Goal: Task Accomplishment & Management: Manage account settings

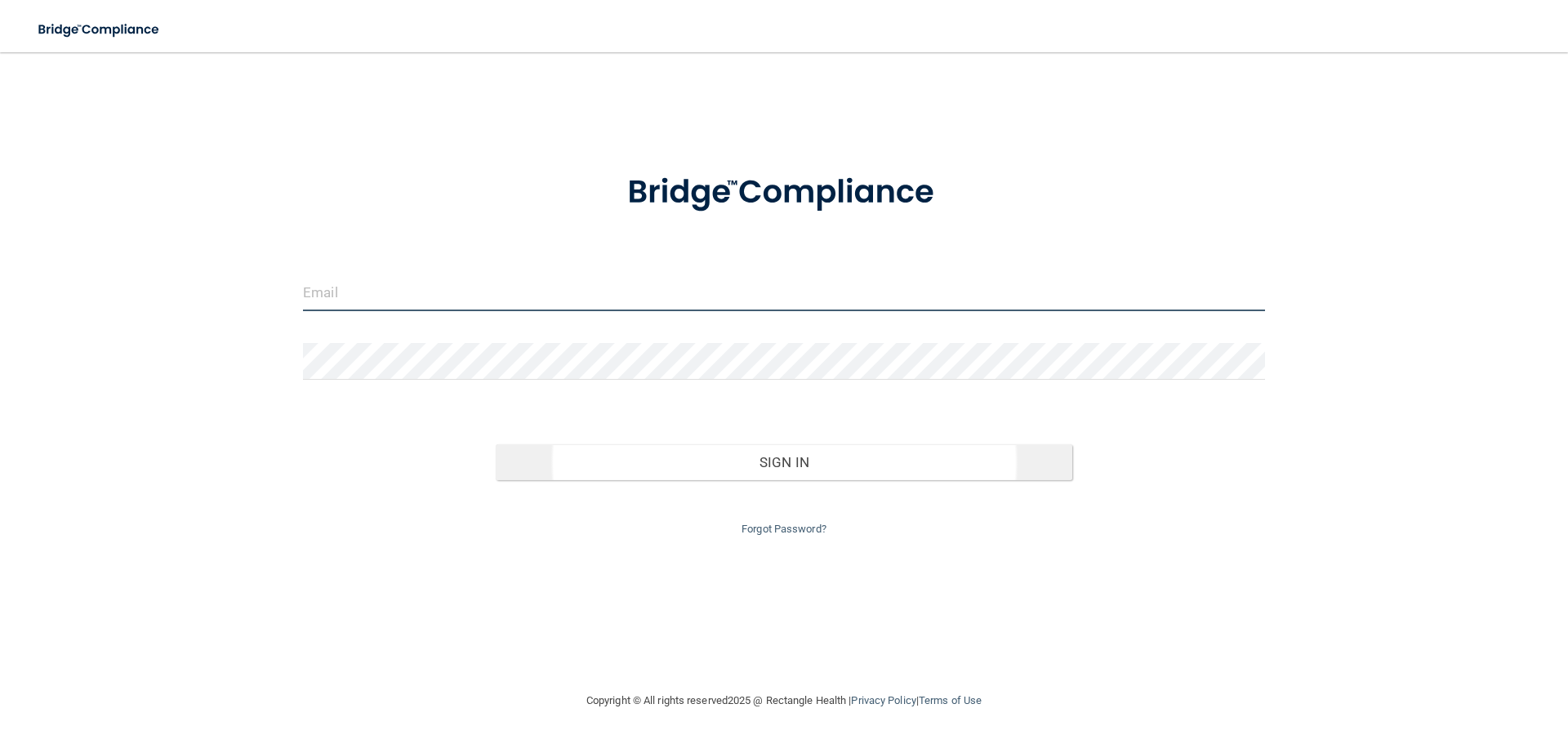
type input "jtisbe@rectanglehealth.com"
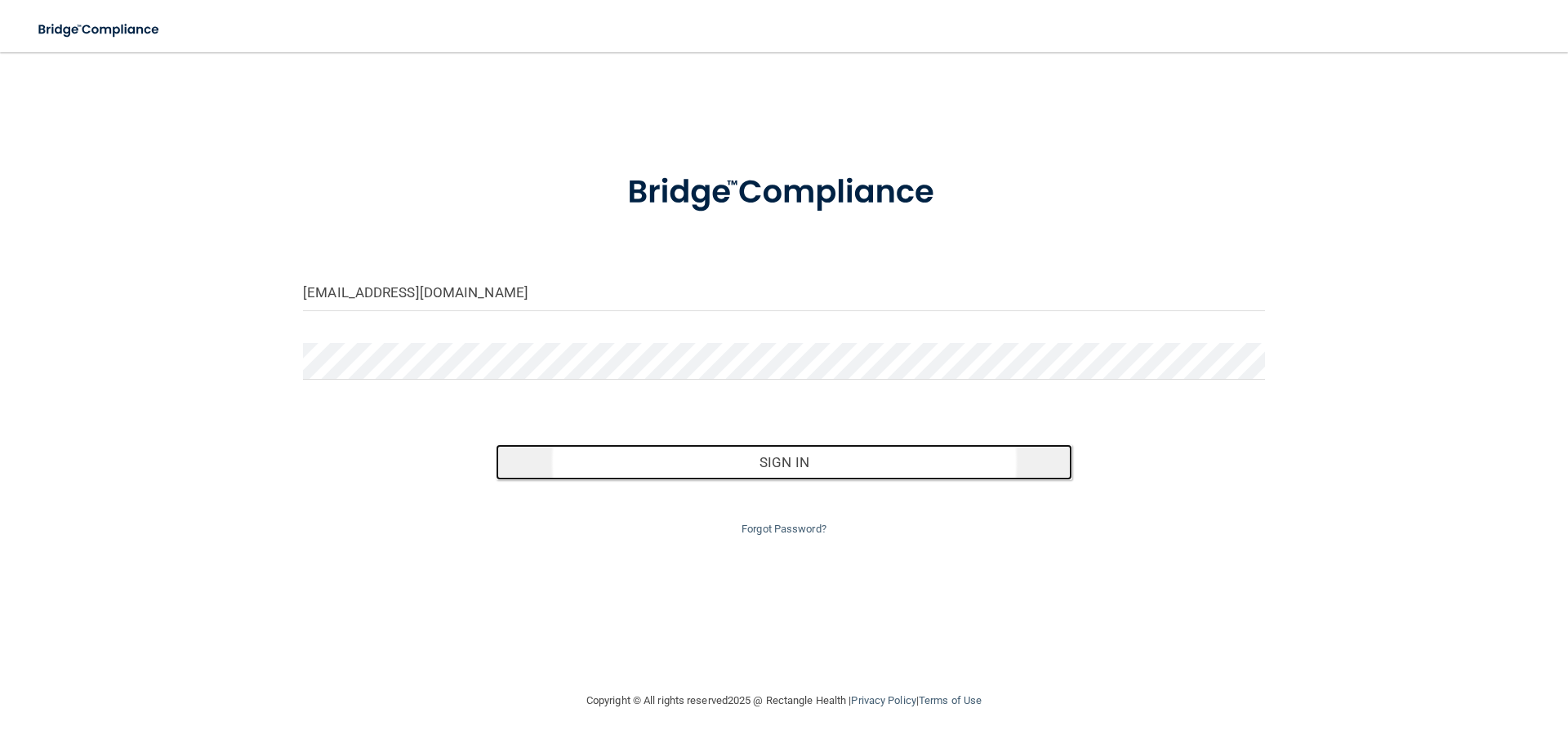
click at [770, 471] on button "Sign In" at bounding box center [784, 462] width 578 height 36
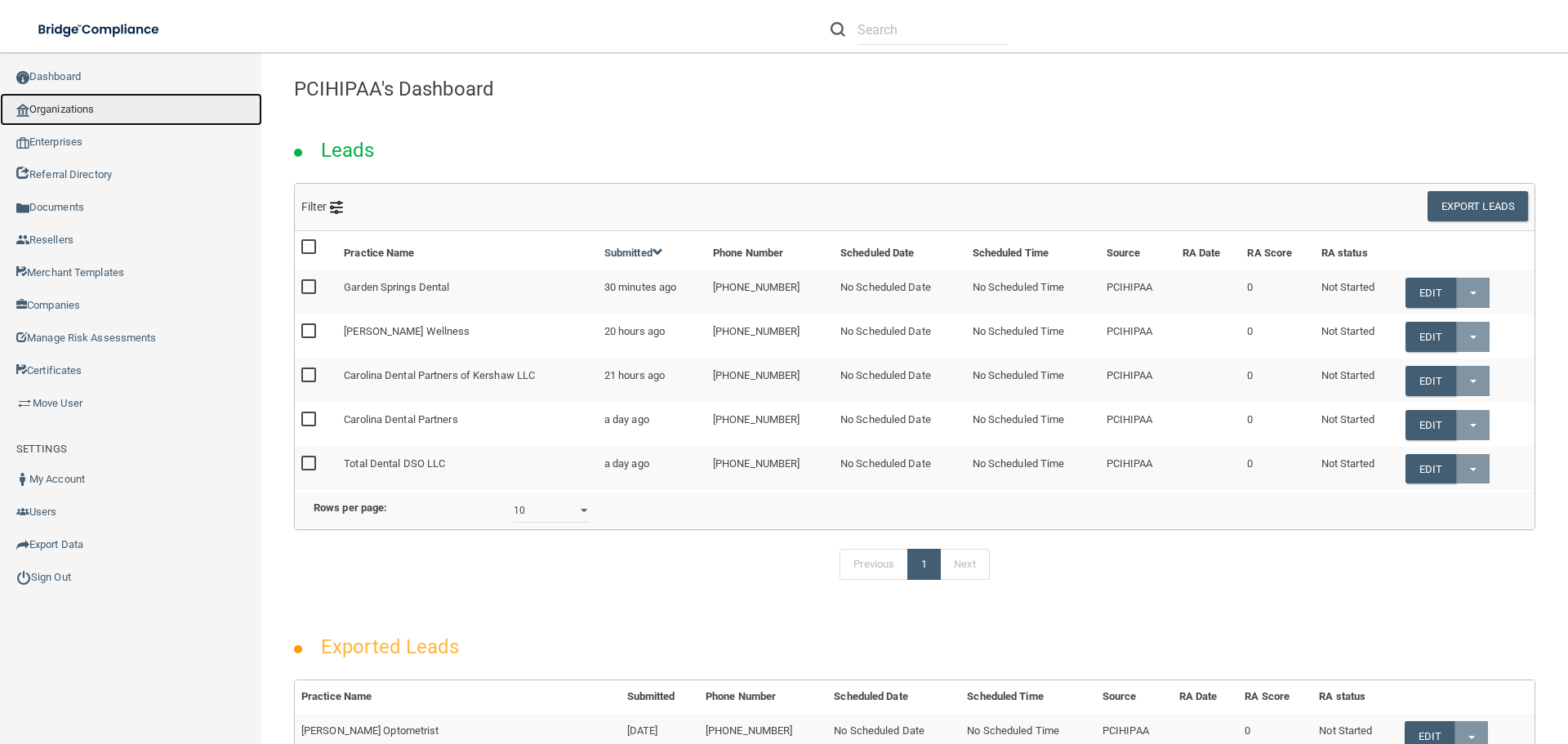
click at [57, 107] on link "Organizations" at bounding box center [130, 109] width 262 height 32
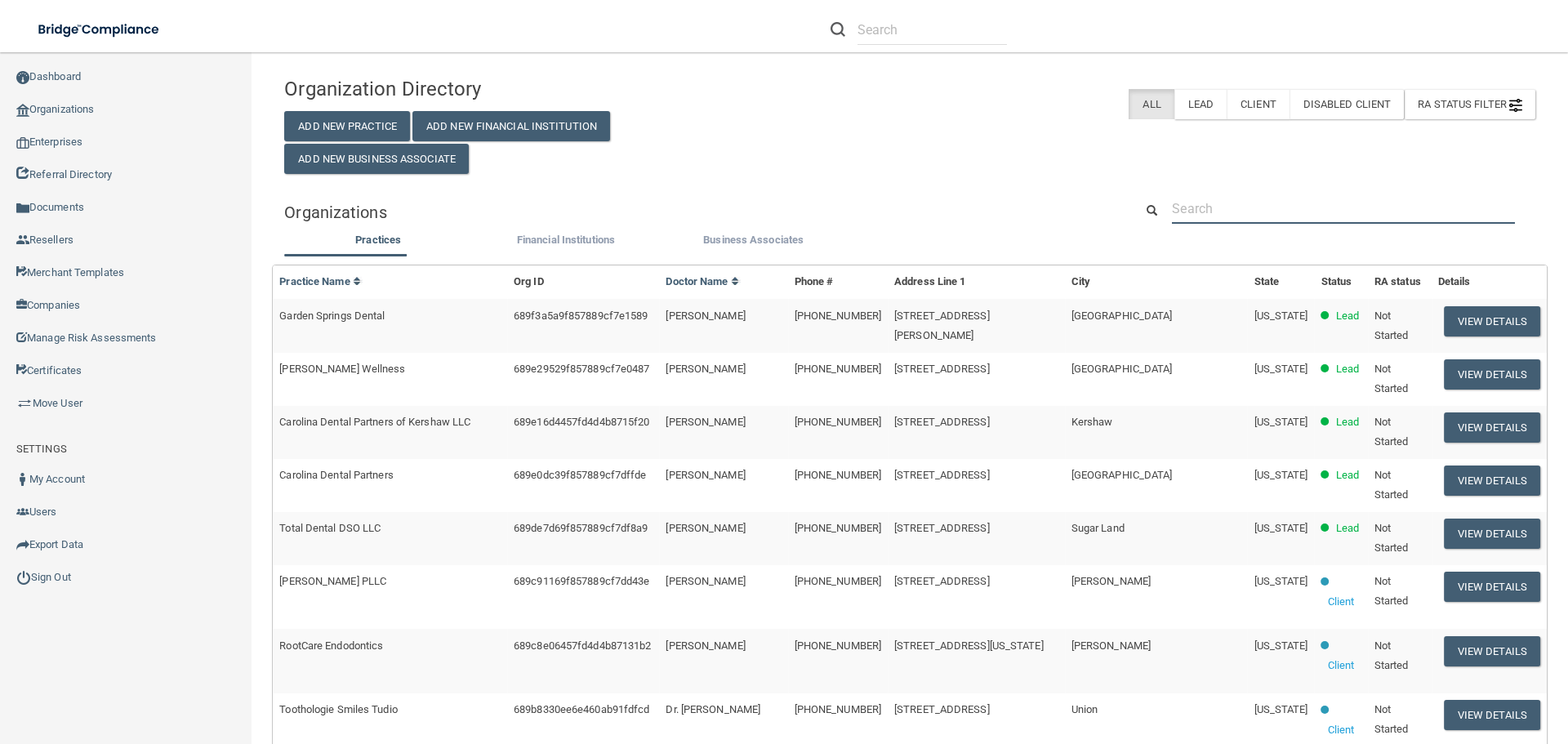
click at [1202, 204] on input "text" at bounding box center [1343, 209] width 343 height 30
paste input "Royal Oak Pediatrics Associates"
type input "Royal Oak Pediatrics Associates"
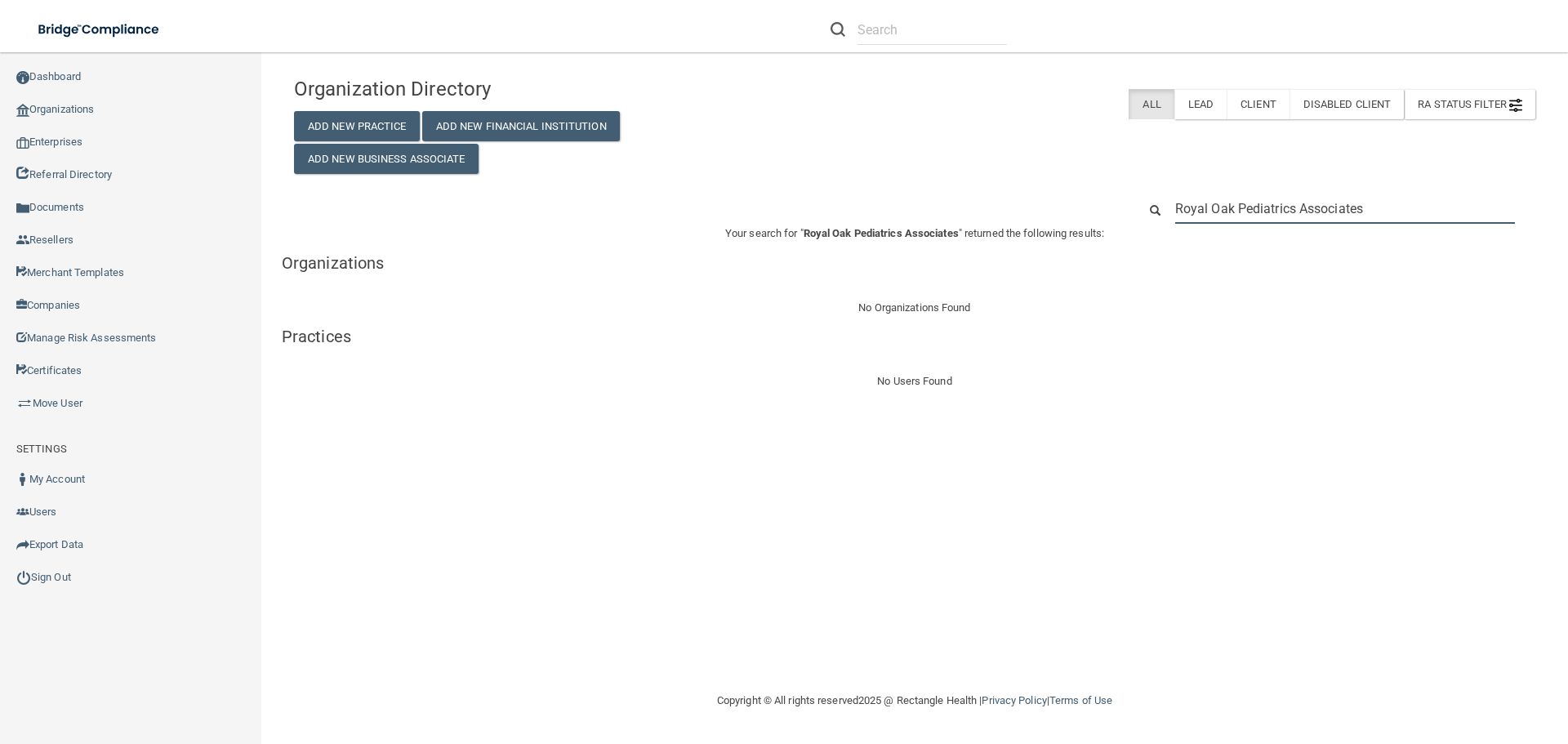
drag, startPoint x: 1257, startPoint y: 210, endPoint x: 1071, endPoint y: 212, distance: 186.0
click at [1073, 212] on div "Royal Oak Pediatrics Associates" at bounding box center [914, 209] width 1266 height 30
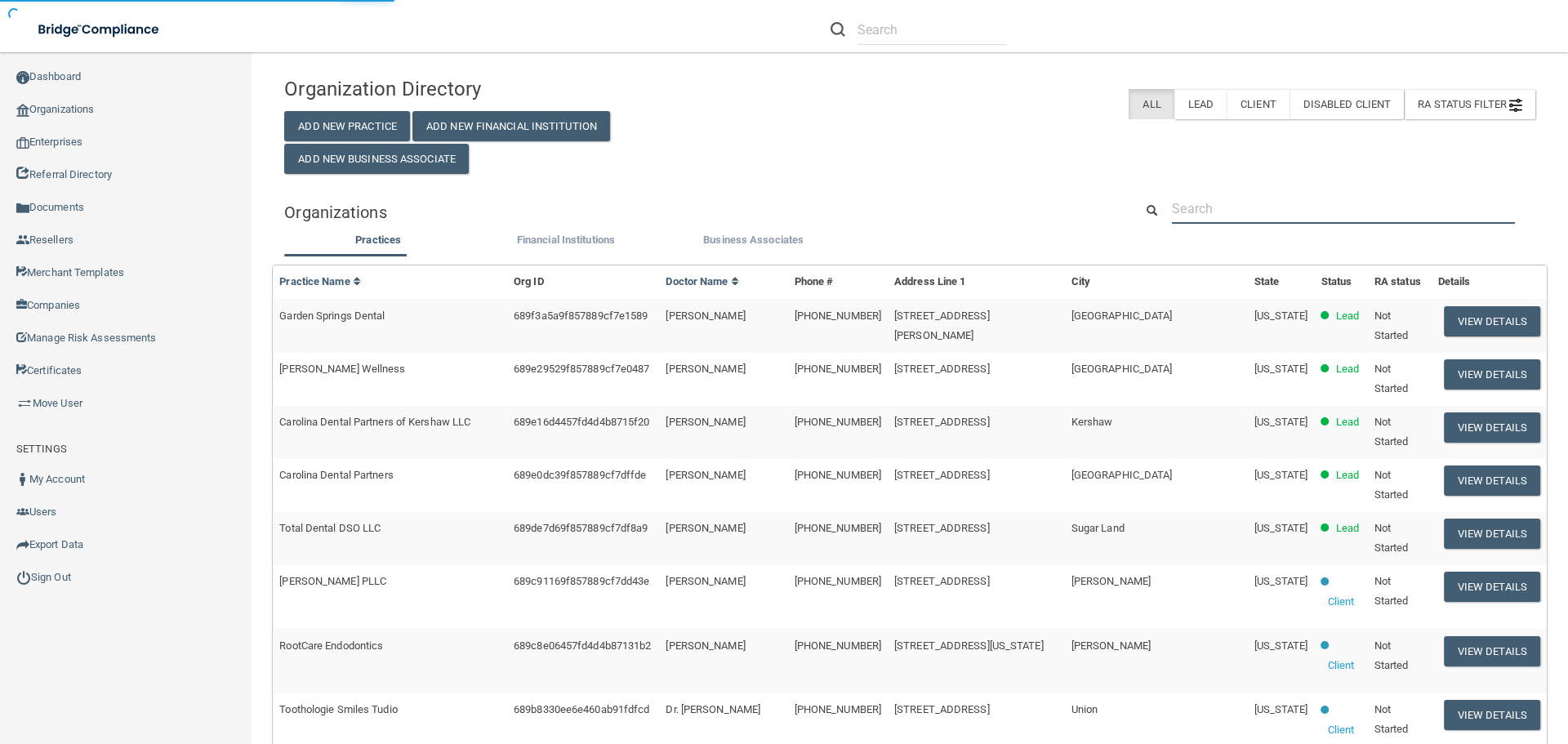
type input "https://www.google.com/maps?q=929%20North%20Main%20St%0AMarion%2C%20VA%2024354%…"
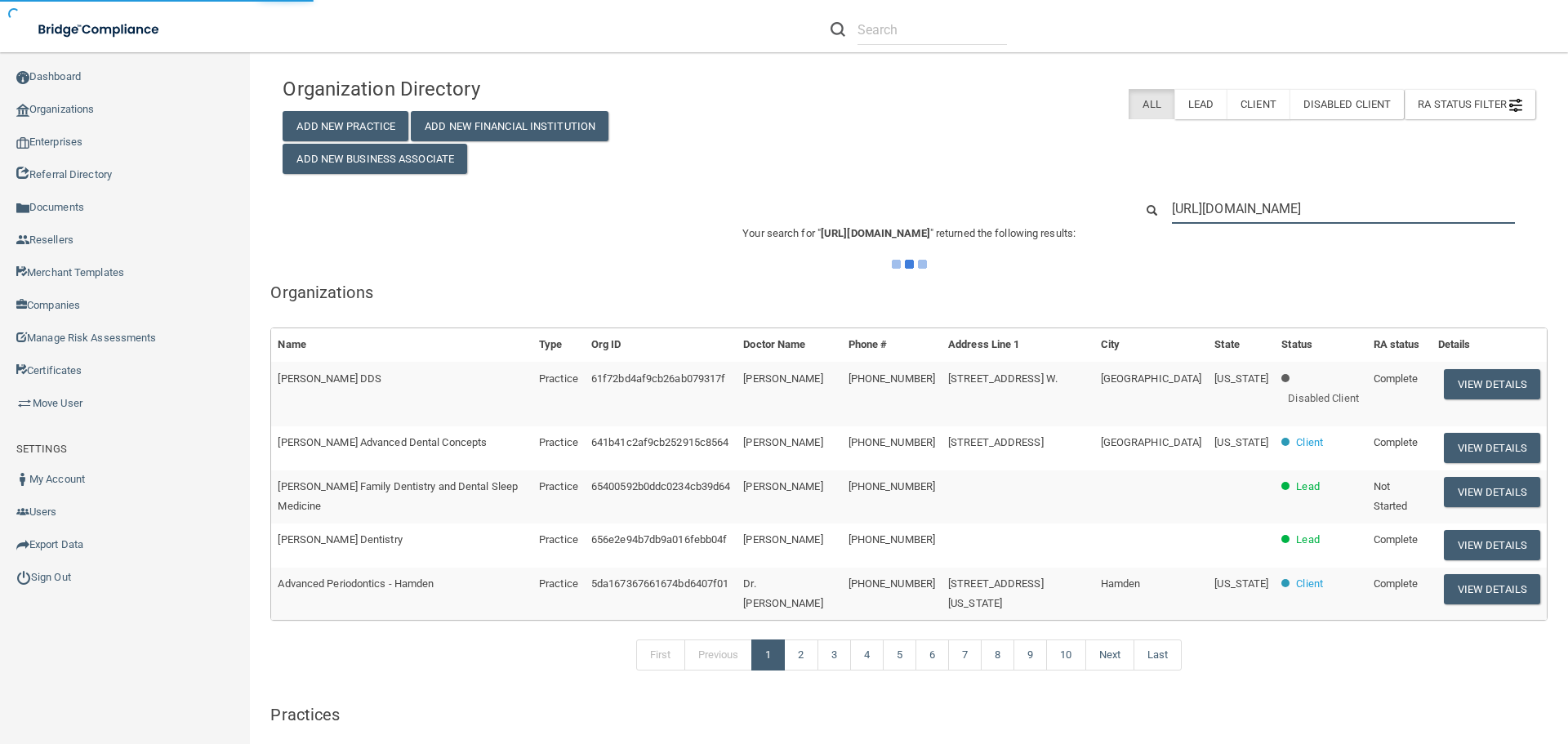
scroll to position [0, 359]
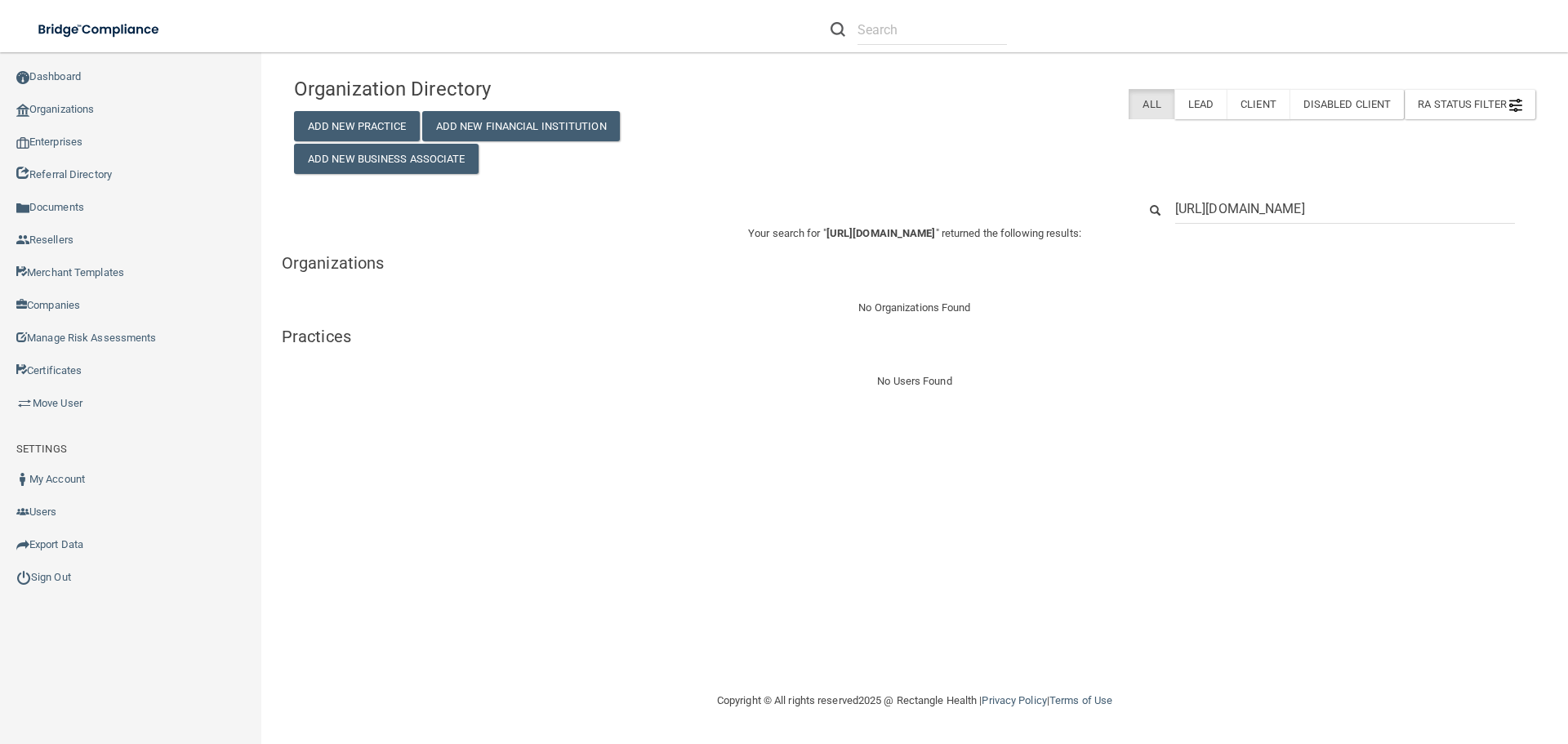
drag, startPoint x: 1512, startPoint y: 204, endPoint x: 1000, endPoint y: 216, distance: 512.1
click at [1000, 216] on div "https://www.google.com/maps?q=929%20North%20Main%20St%0AMarion%2C%20VA%2024354%…" at bounding box center [914, 209] width 1266 height 30
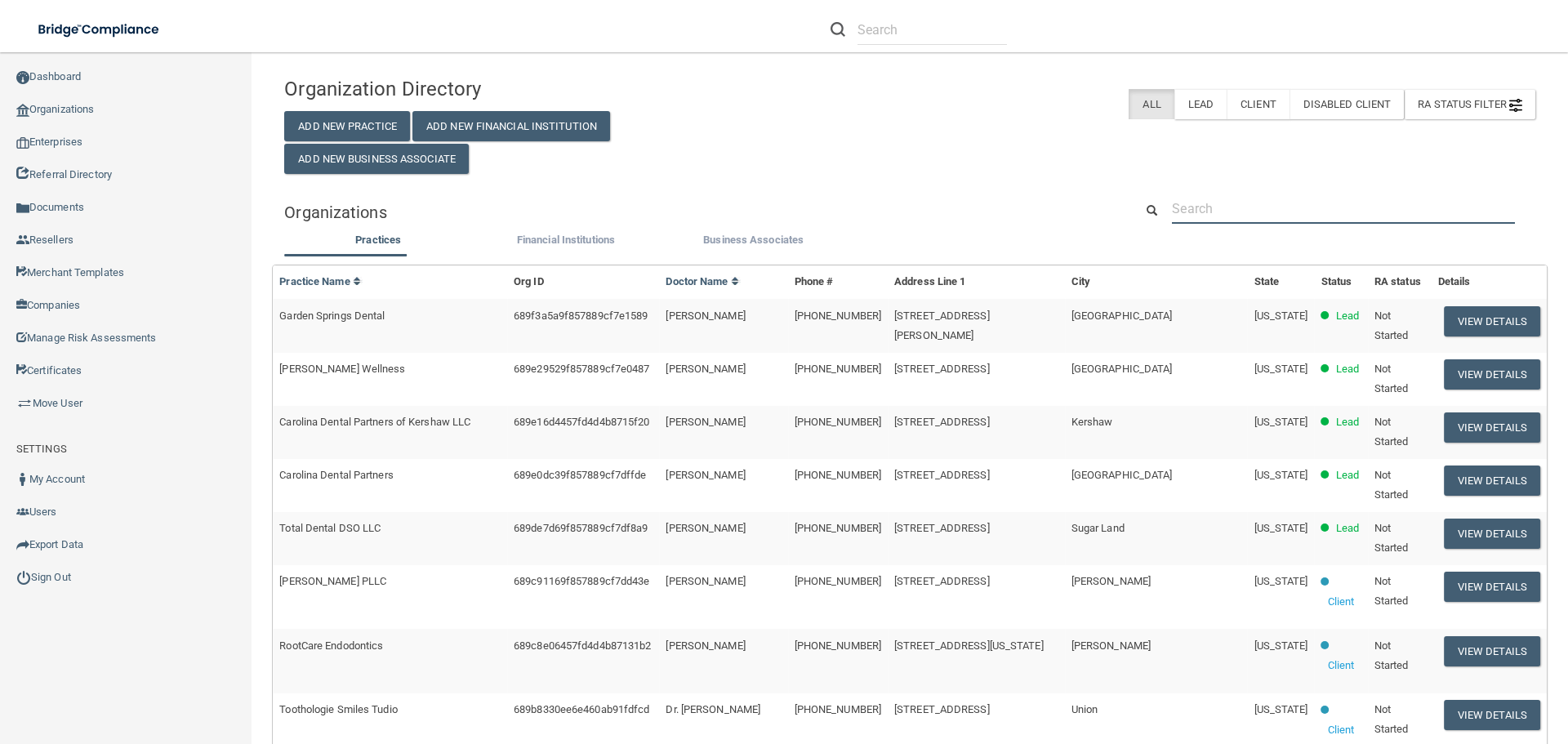
click at [1175, 210] on input "text" at bounding box center [1343, 209] width 343 height 30
paste input "929 North Main St Marion, VA 24354 United States"
type input "929 North Main St Marion, VA 24354 United States"
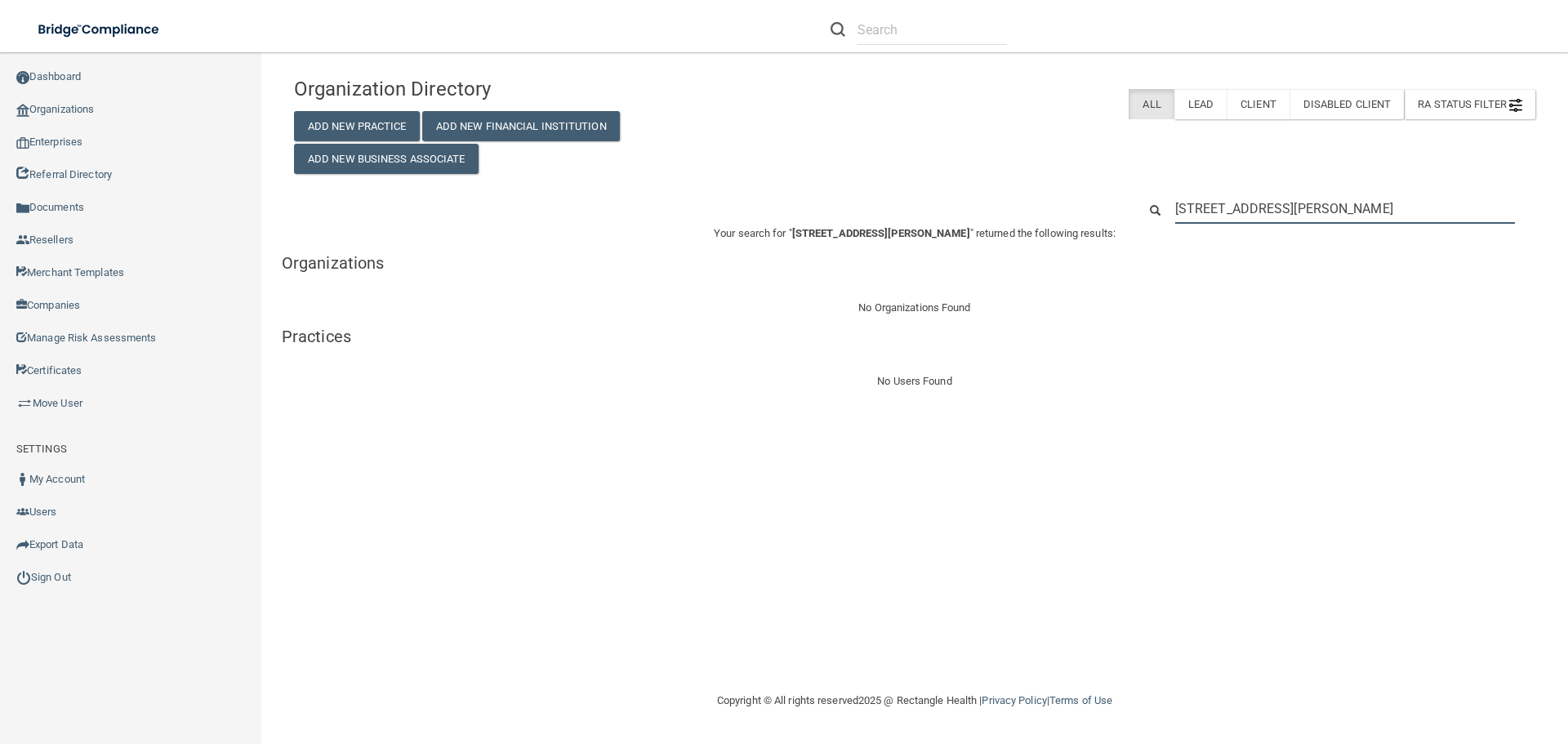
drag, startPoint x: 1461, startPoint y: 208, endPoint x: 1148, endPoint y: 206, distance: 313.0
click at [1148, 206] on div "929 North Main St Marion, VA 24354 United States" at bounding box center [1336, 209] width 422 height 30
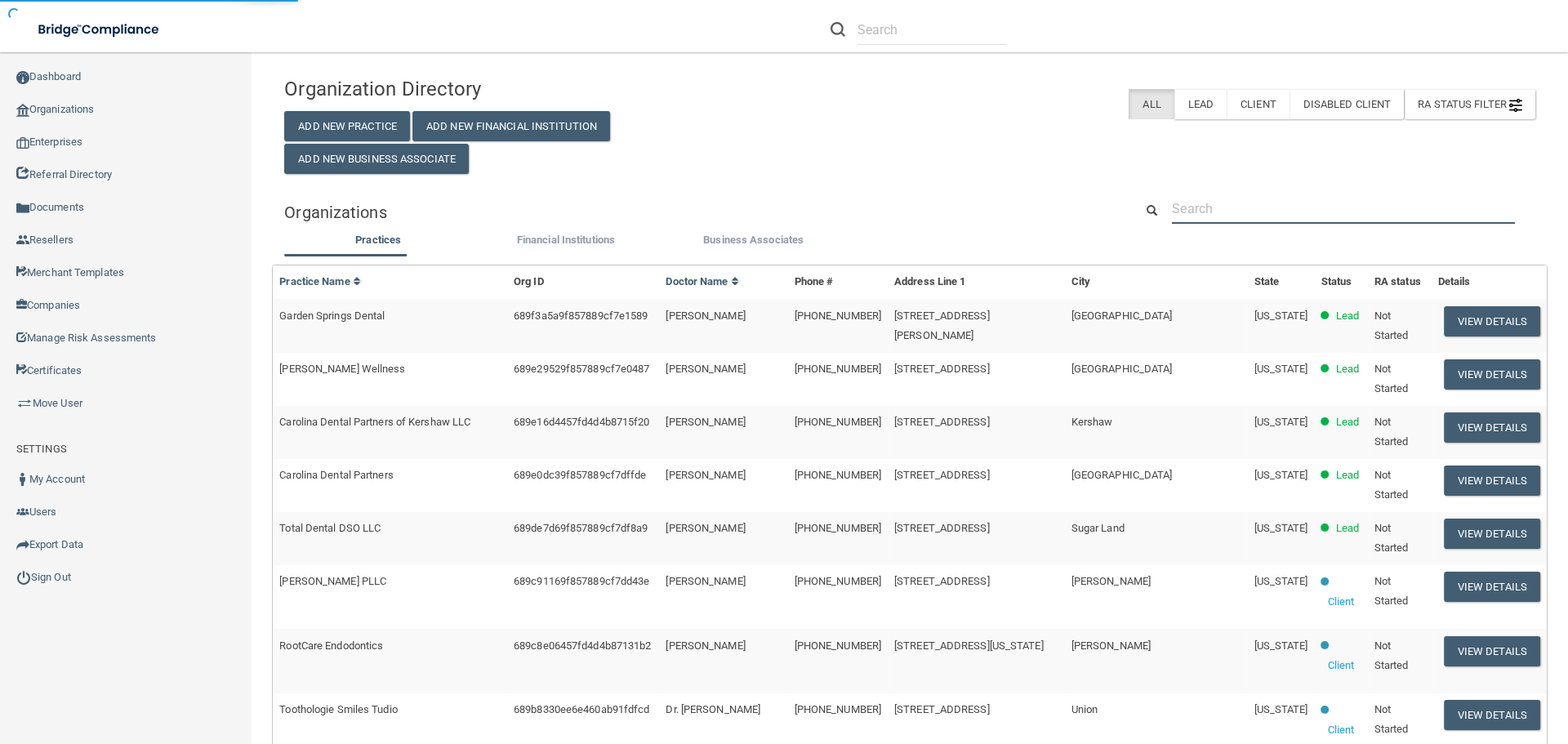
paste input "[EMAIL_ADDRESS][DOMAIN_NAME]"
type input "[EMAIL_ADDRESS][DOMAIN_NAME]"
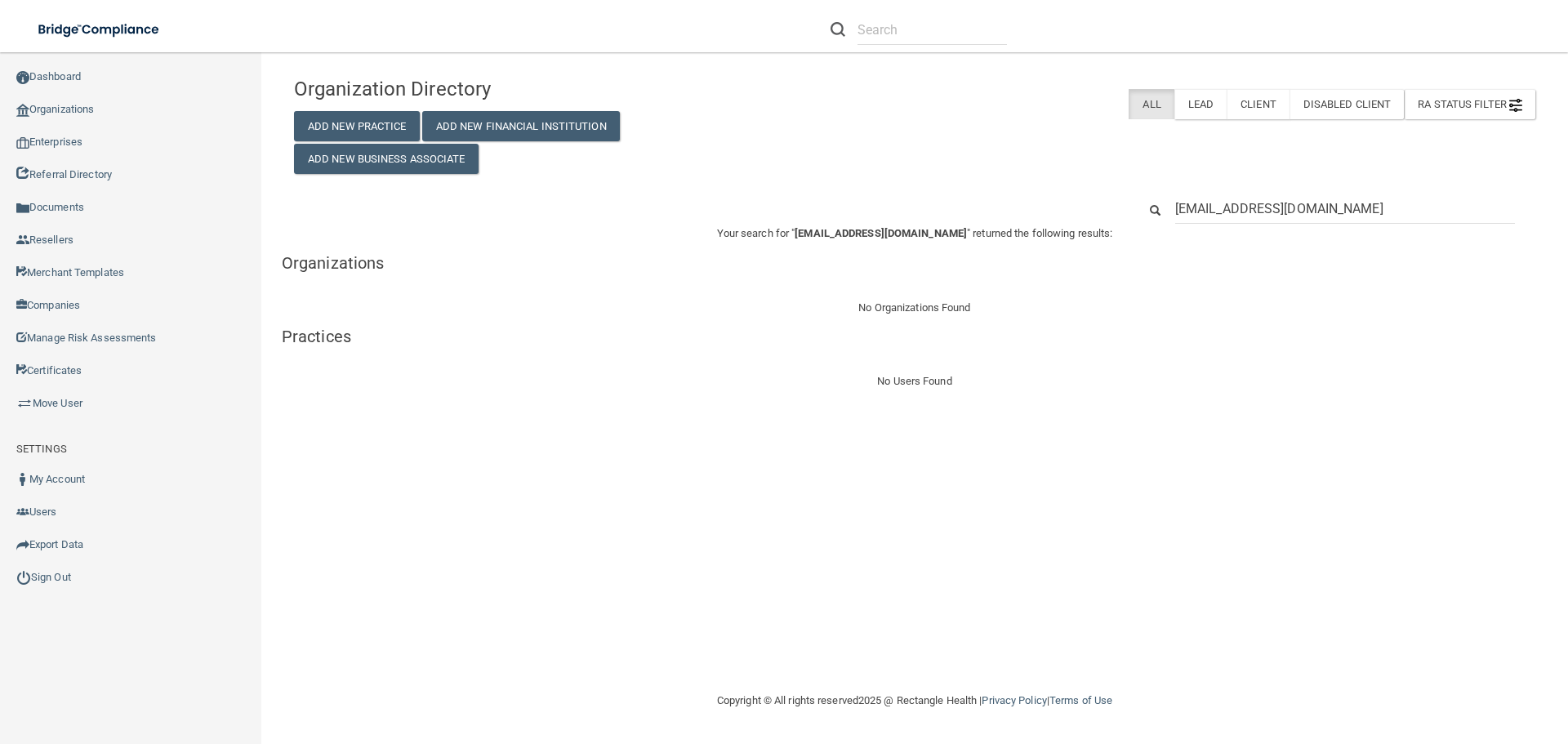
drag, startPoint x: 1322, startPoint y: 204, endPoint x: 1176, endPoint y: 207, distance: 146.0
click at [1176, 207] on input "[EMAIL_ADDRESS][DOMAIN_NAME]" at bounding box center [1344, 209] width 340 height 30
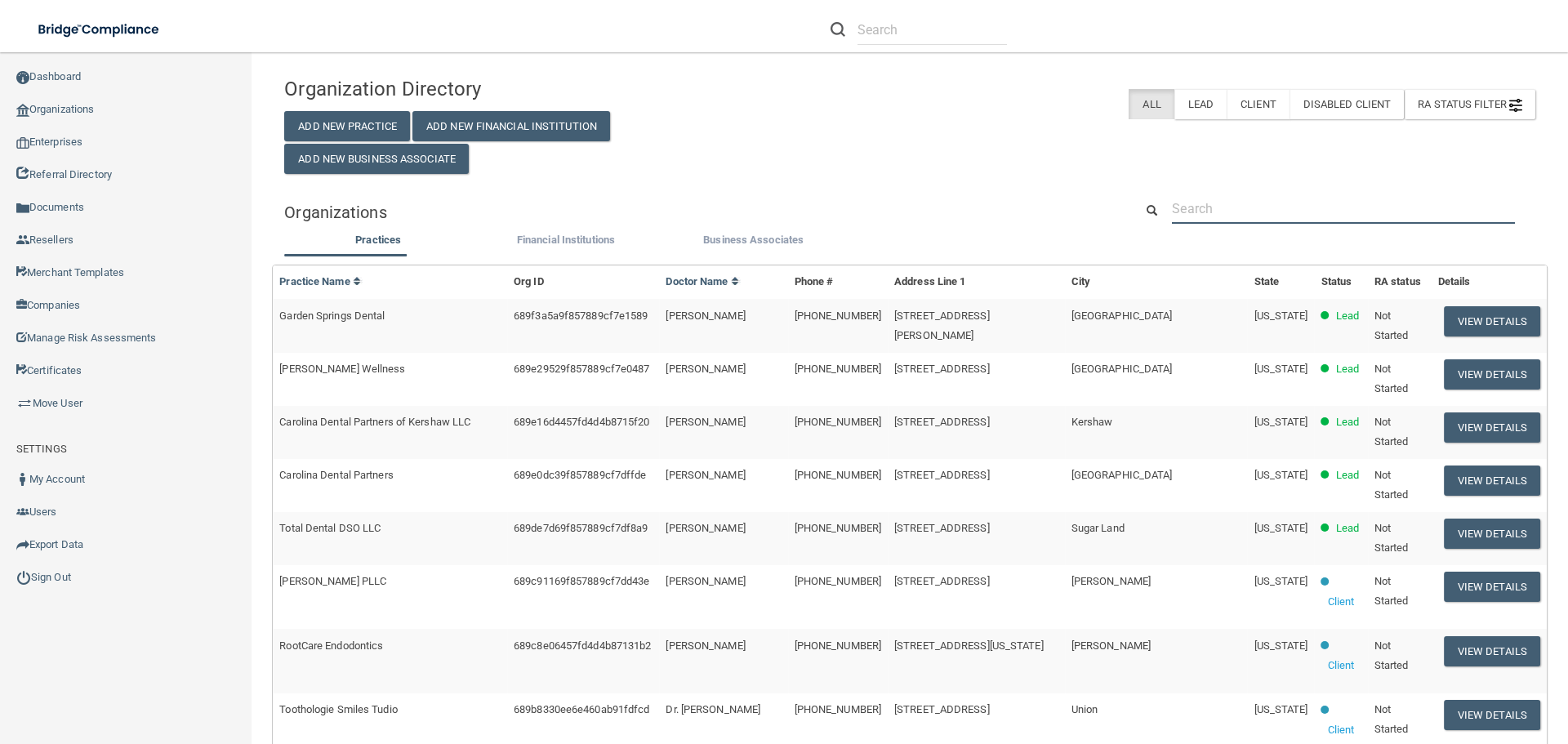
click at [1220, 203] on input "text" at bounding box center [1343, 209] width 343 height 30
paste input "[EMAIL_ADDRESS][DOMAIN_NAME]"
type input "[EMAIL_ADDRESS][DOMAIN_NAME]"
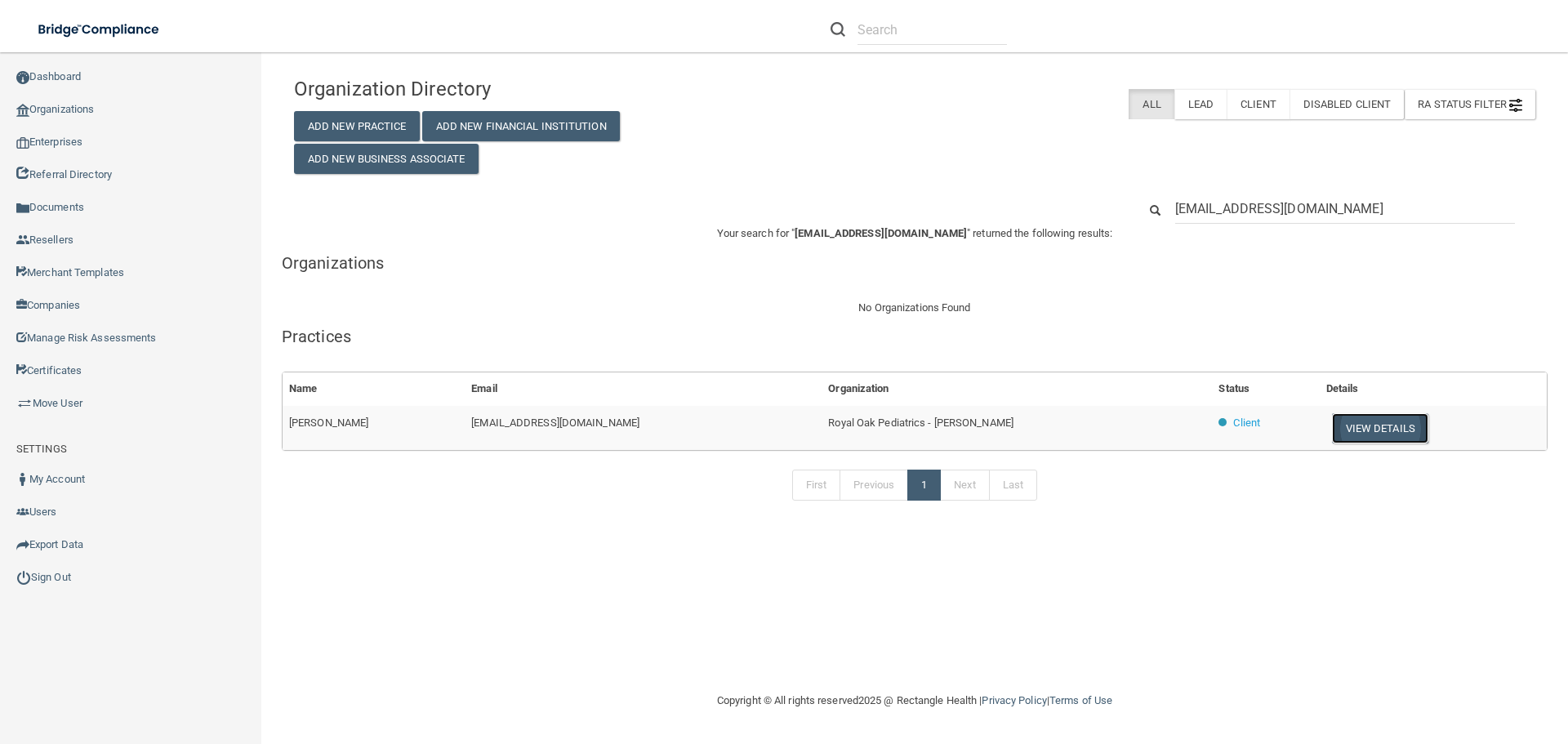
click at [1349, 436] on button "View Details" at bounding box center [1380, 428] width 96 height 30
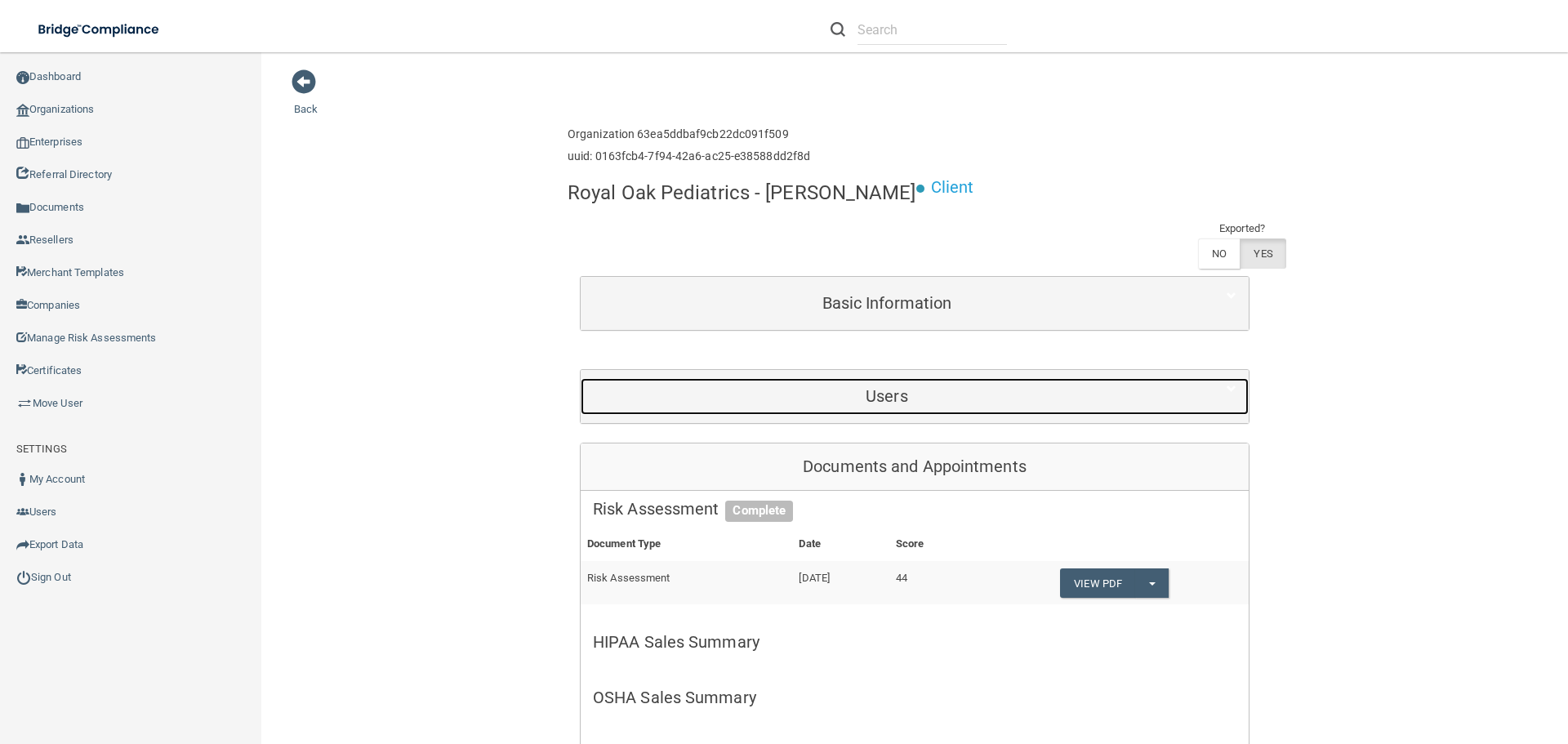
drag, startPoint x: 899, startPoint y: 335, endPoint x: 860, endPoint y: 318, distance: 42.5
click at [900, 378] on div "Users" at bounding box center [887, 397] width 612 height 37
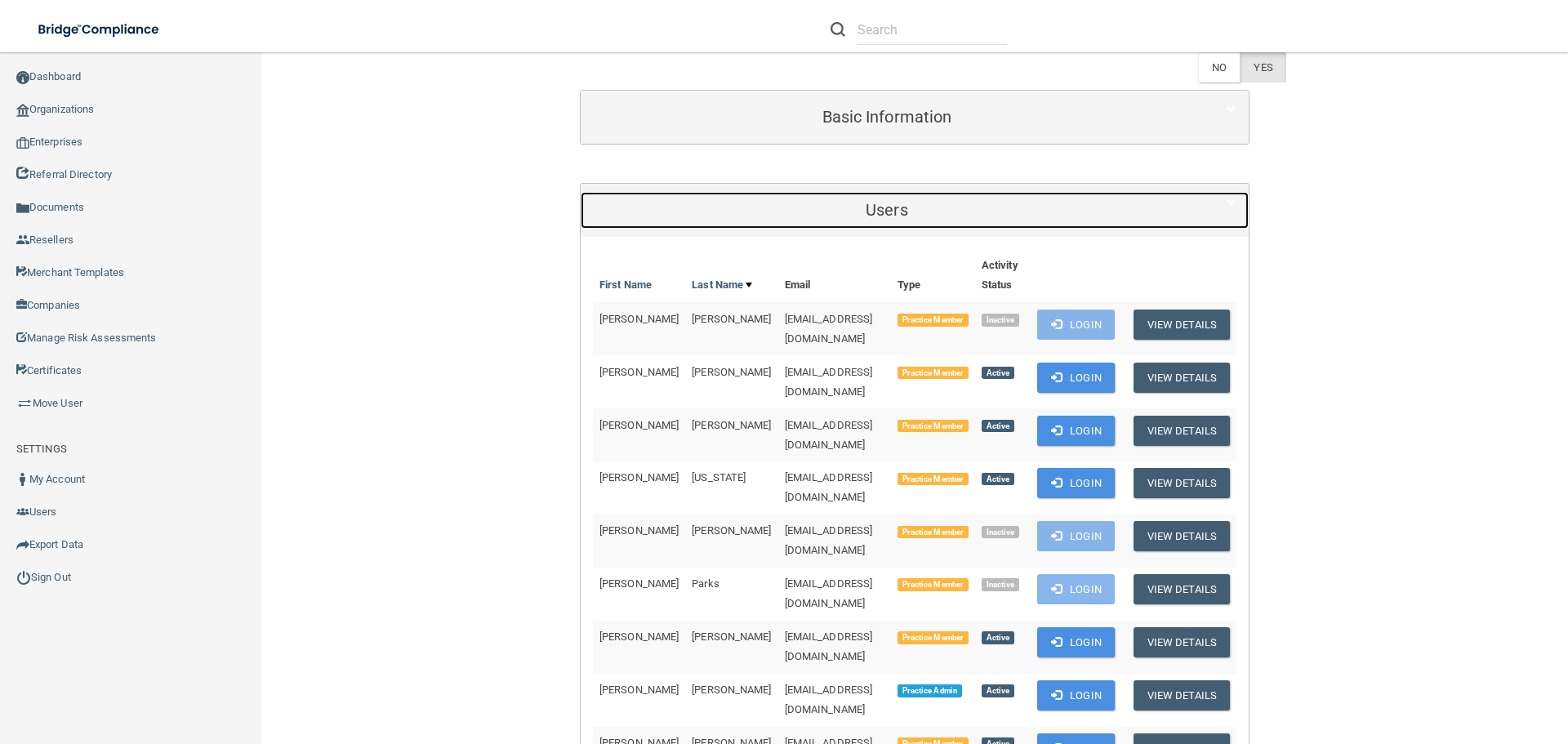
scroll to position [245, 0]
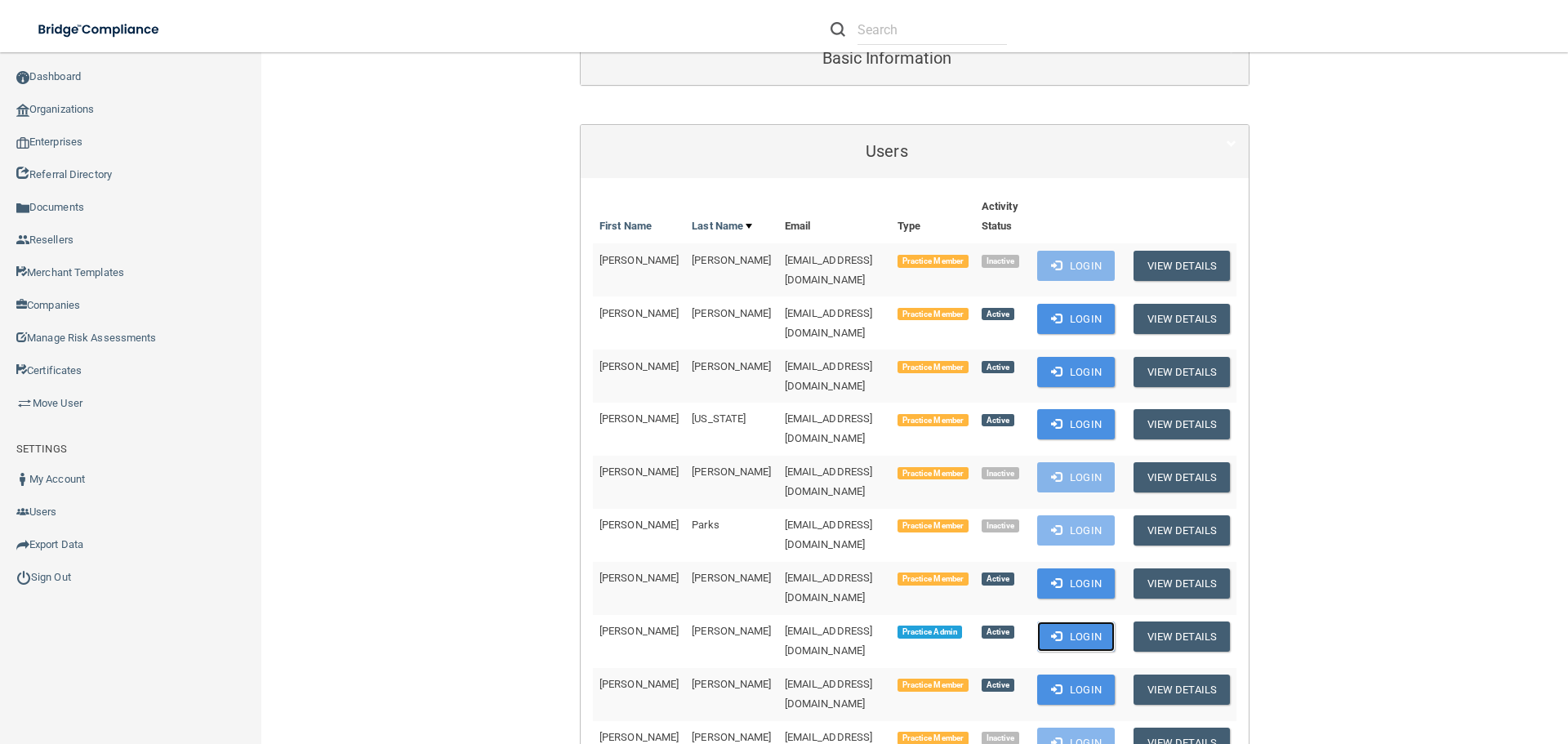
click at [1089, 622] on button "Login" at bounding box center [1075, 637] width 77 height 30
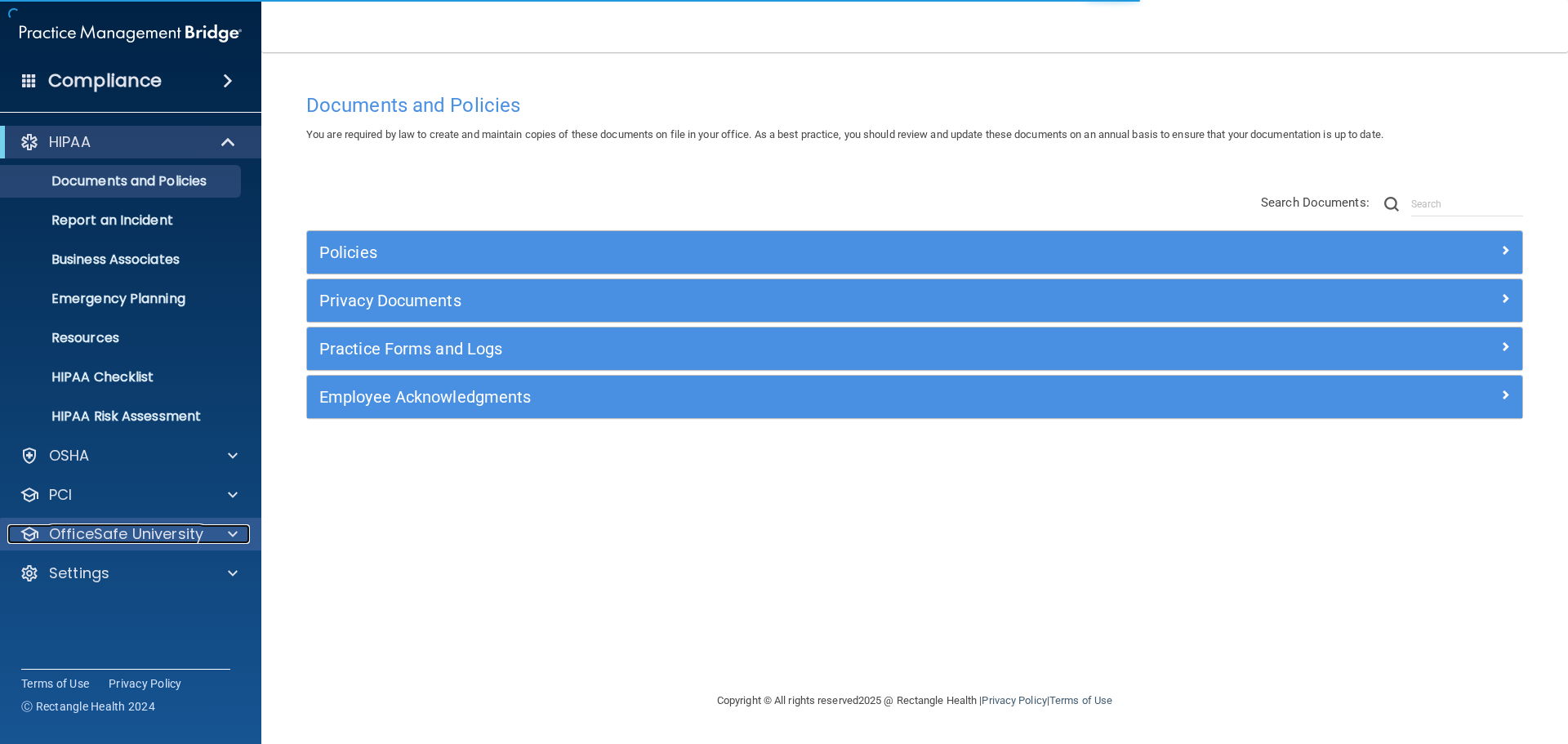
click at [231, 533] on span at bounding box center [233, 535] width 10 height 20
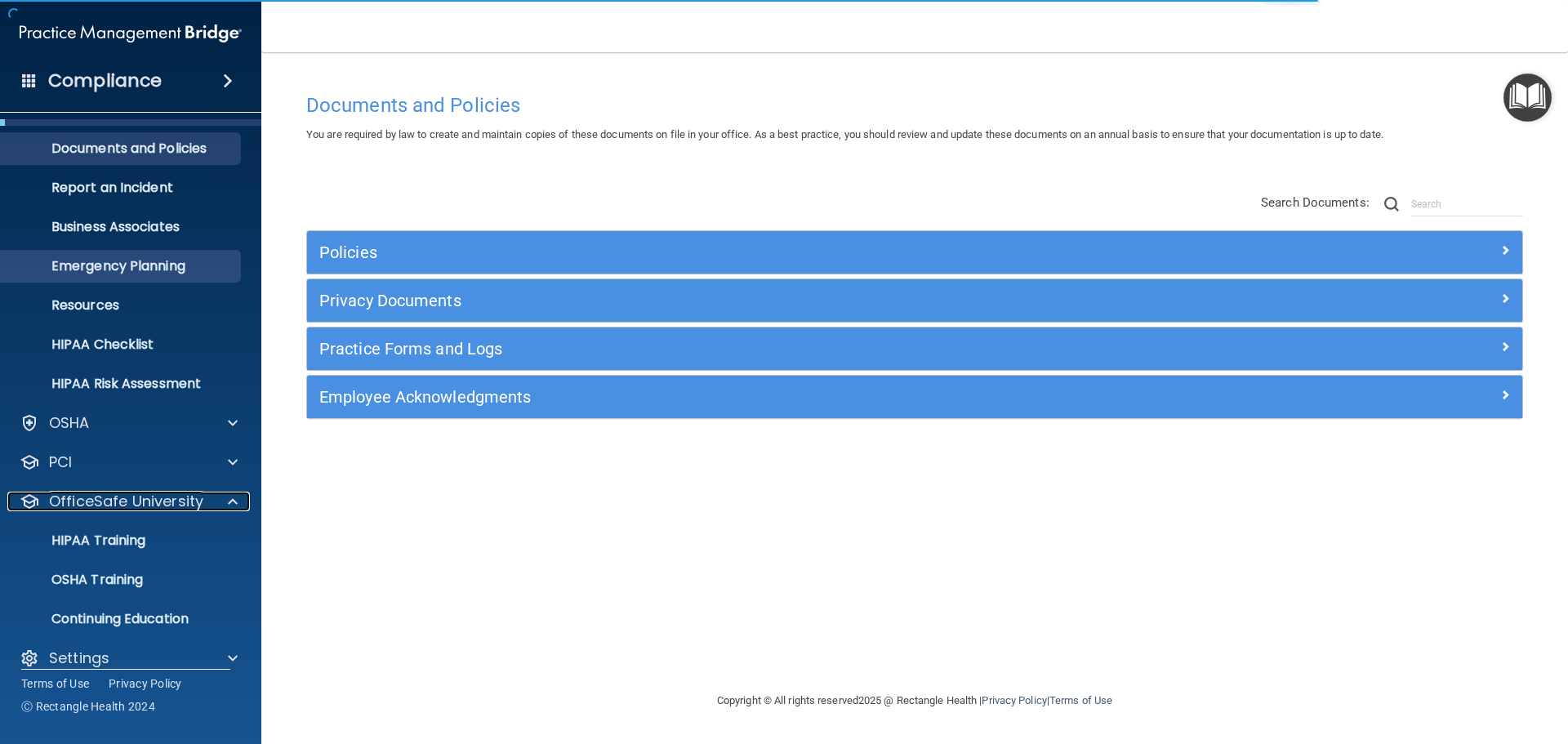
scroll to position [52, 0]
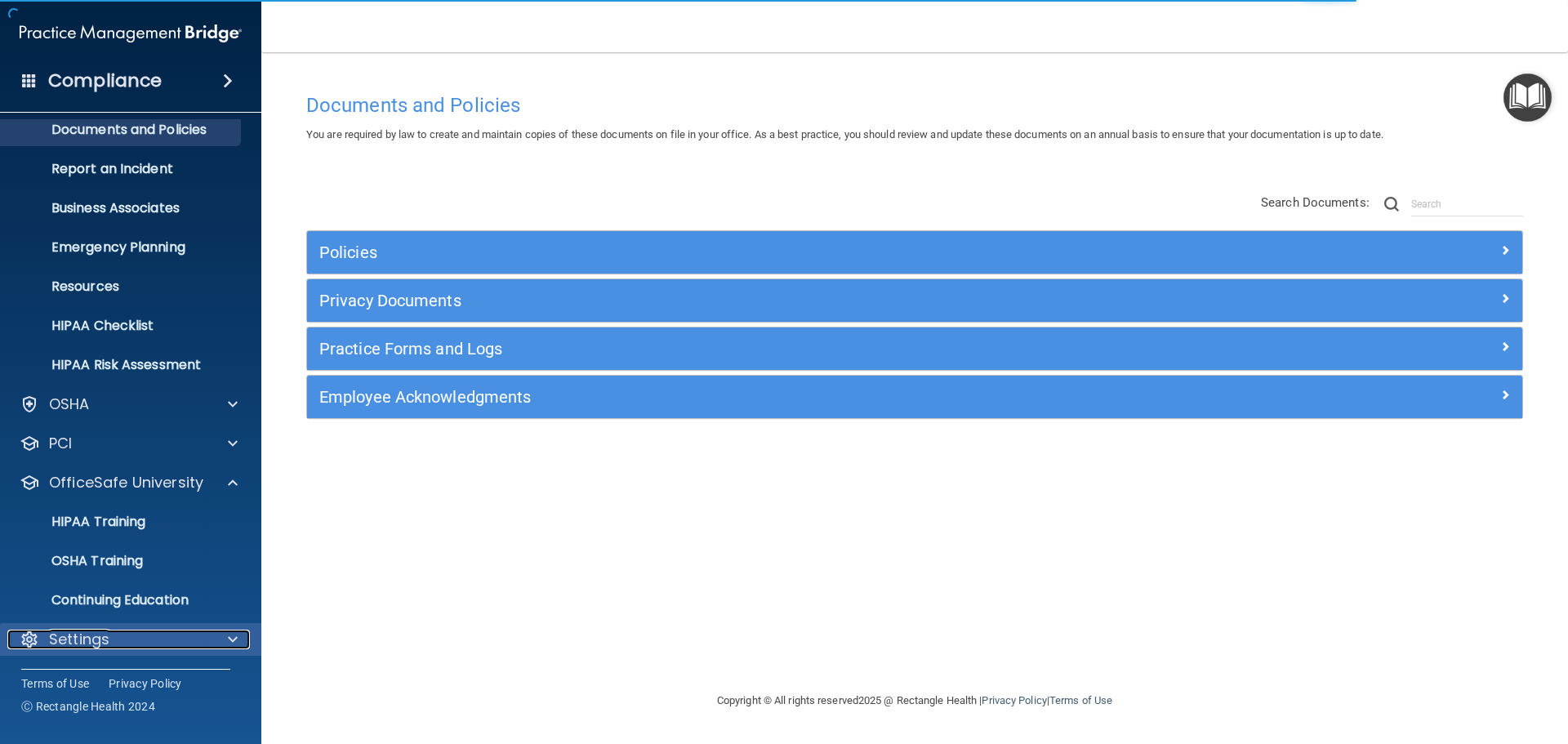
click at [237, 645] on span at bounding box center [233, 640] width 10 height 20
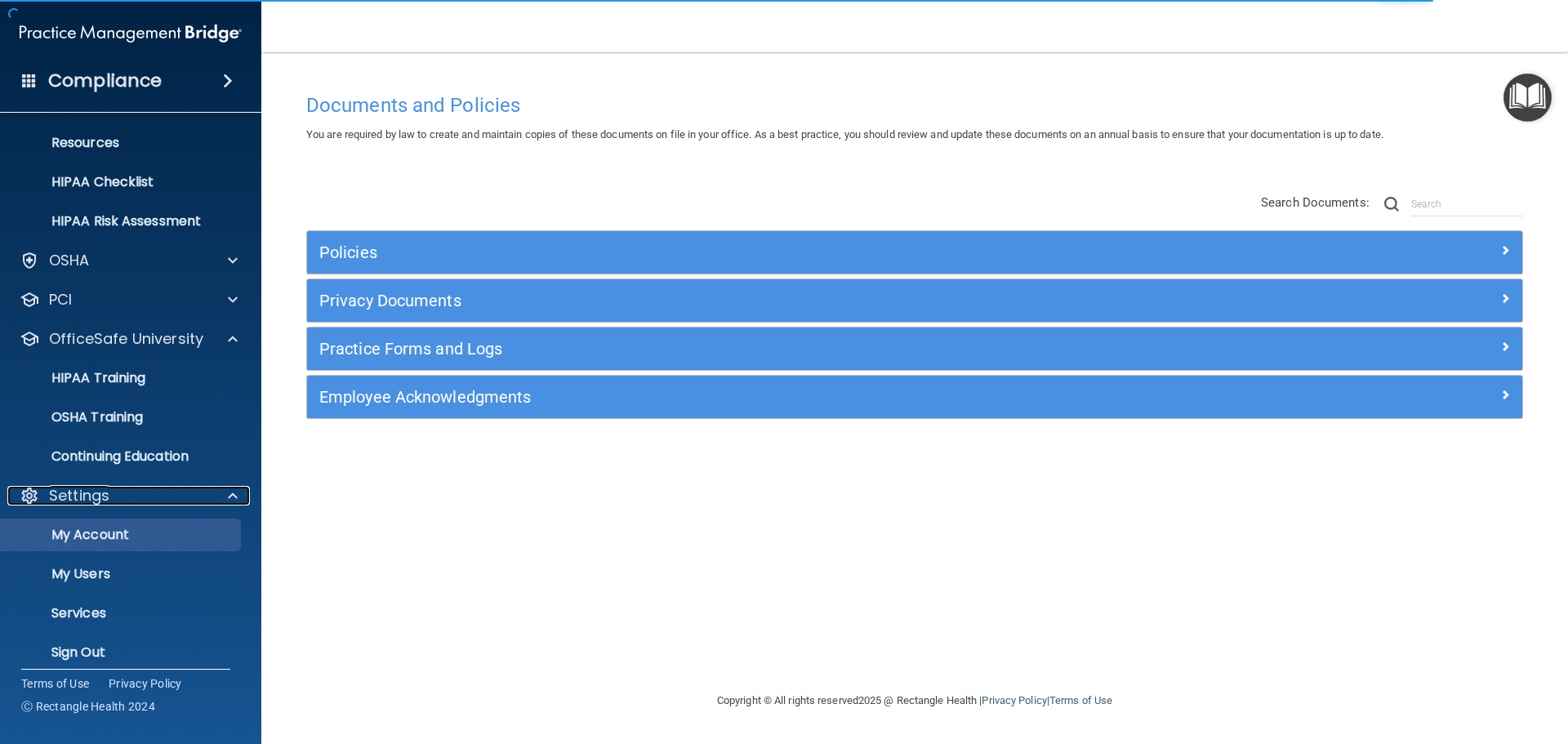
scroll to position [206, 0]
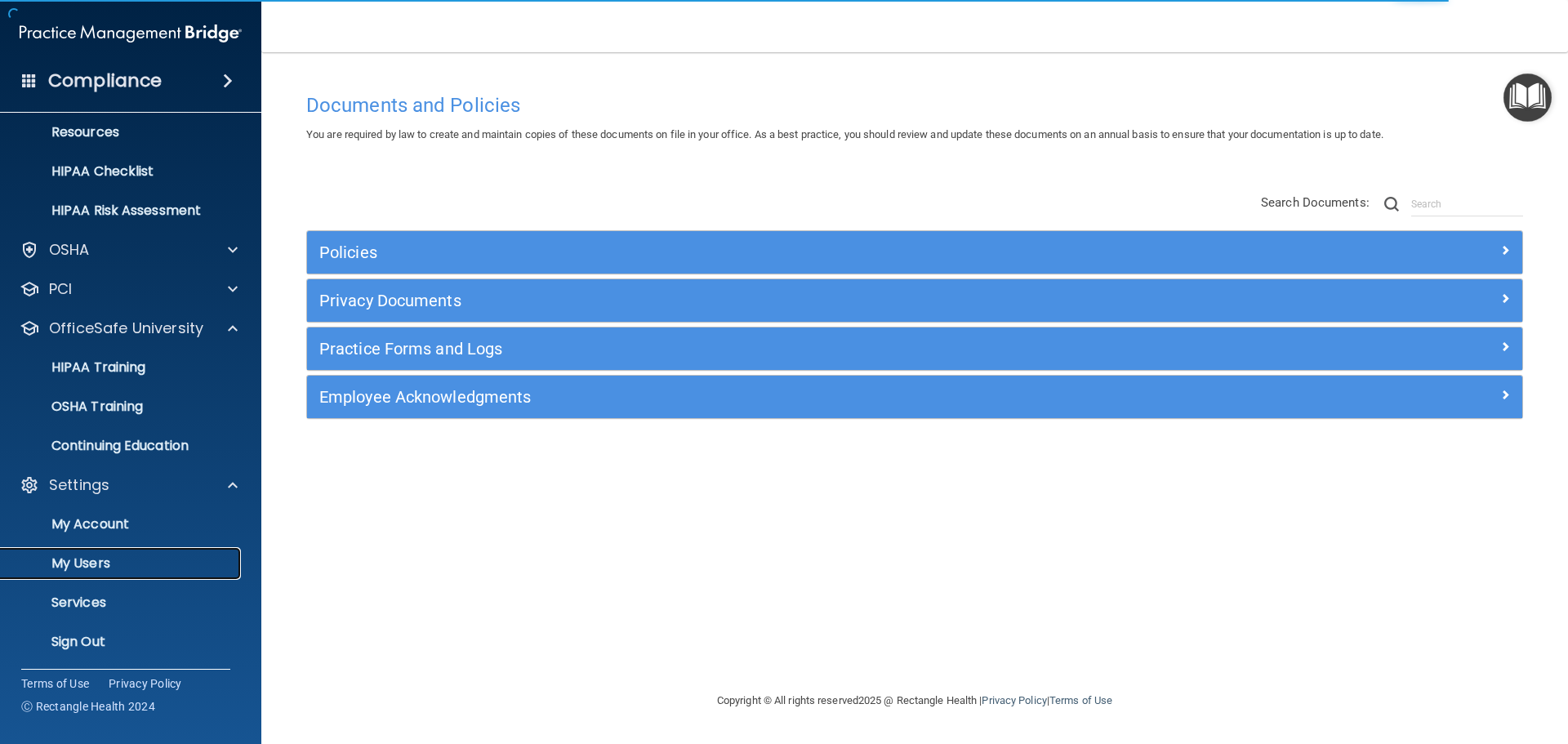
click at [115, 560] on p "My Users" at bounding box center [122, 564] width 223 height 17
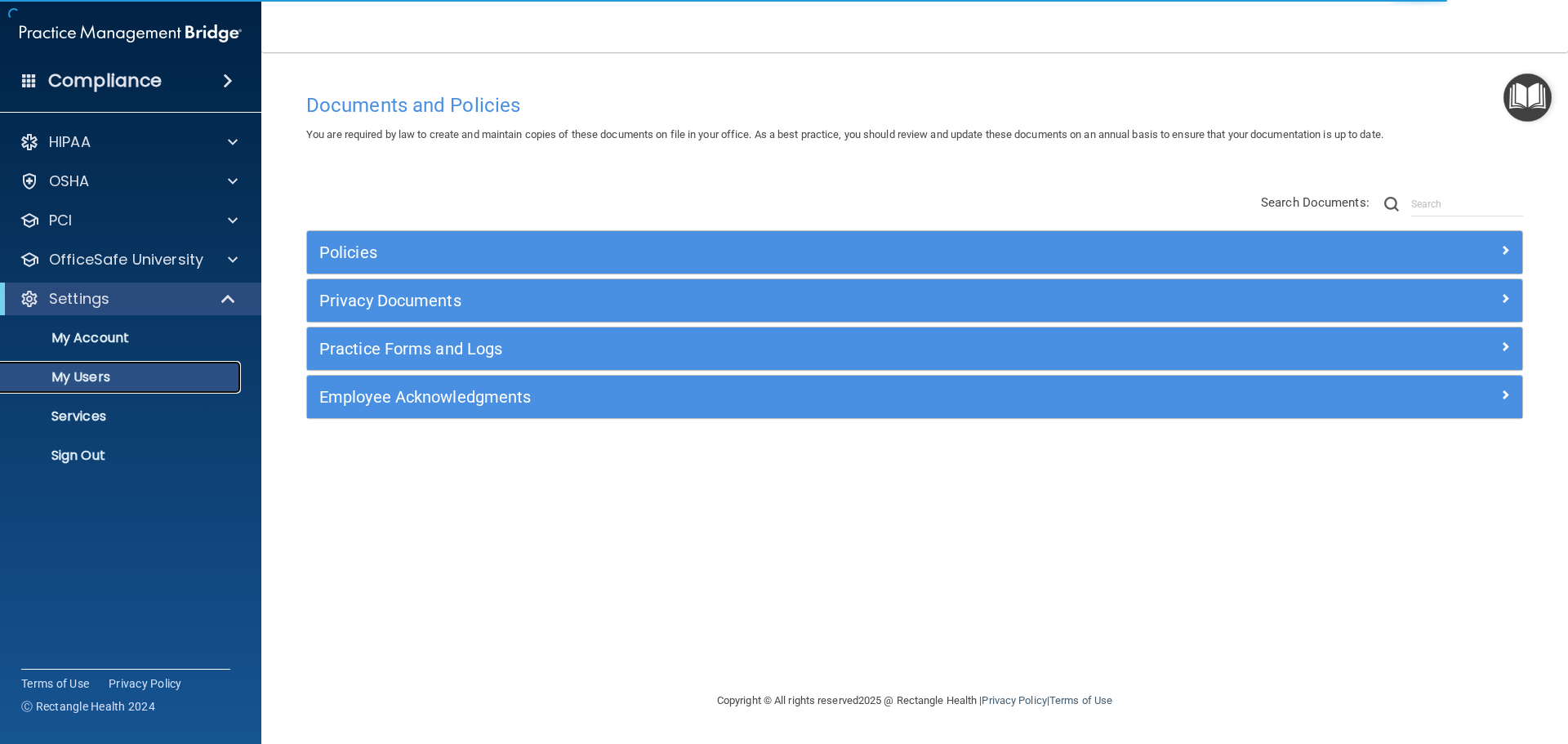
select select "20"
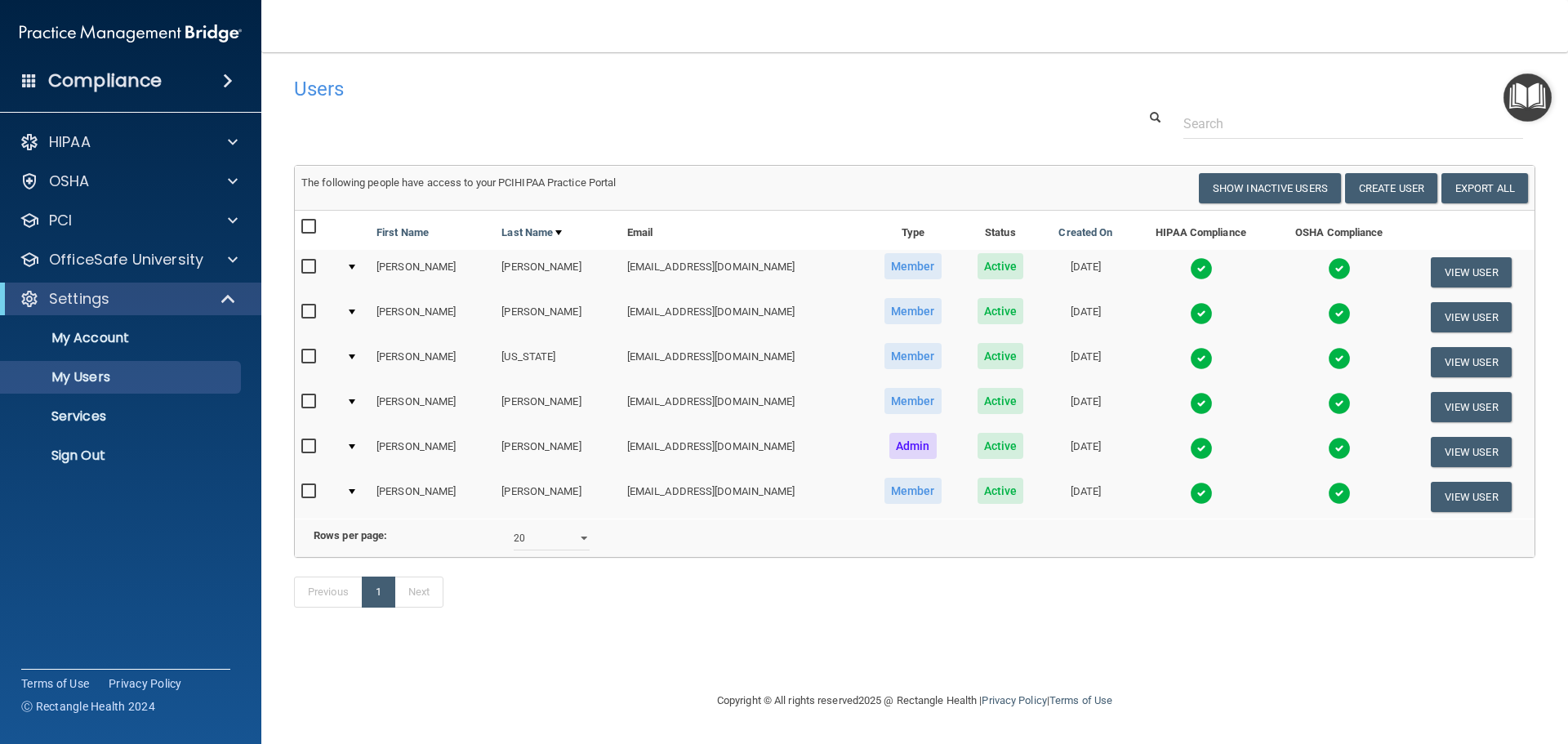
click at [1190, 269] on img at bounding box center [1202, 269] width 23 height 23
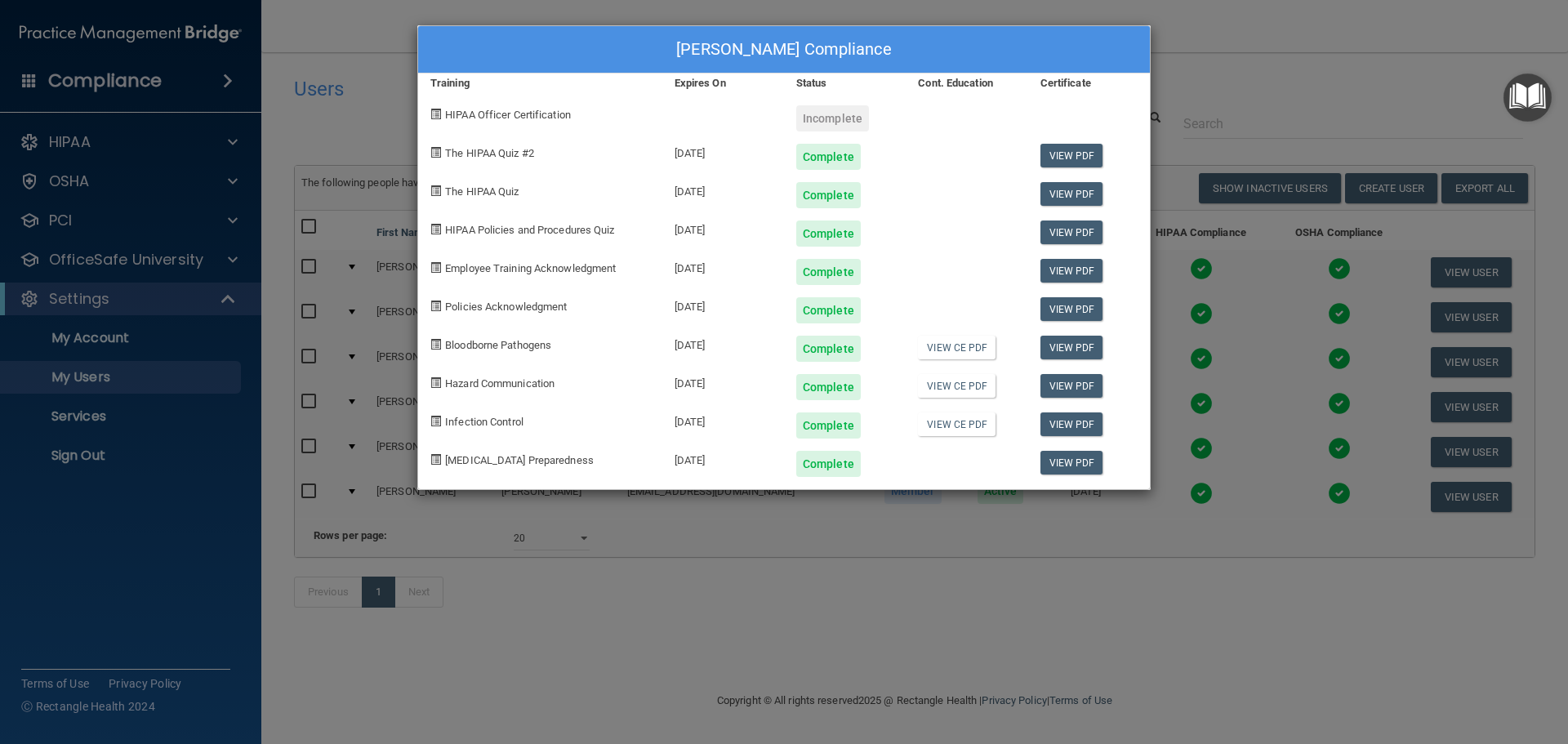
click at [1263, 102] on div "Karen DeBord's Compliance Training Expires On Status Cont. Education Certificat…" at bounding box center [784, 372] width 1568 height 744
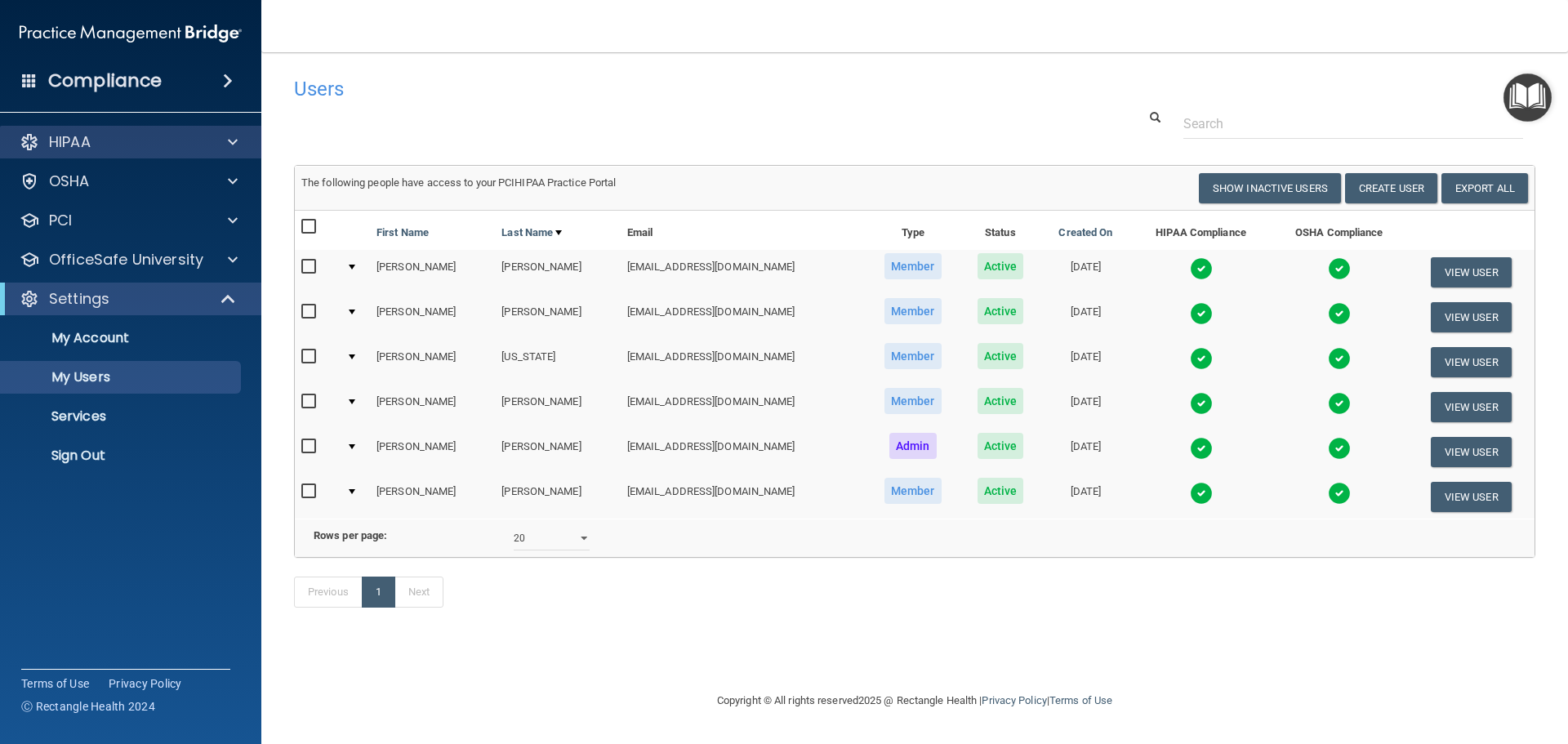
click at [258, 140] on div "HIPAA" at bounding box center [130, 141] width 262 height 32
click at [214, 137] on div at bounding box center [230, 142] width 41 height 20
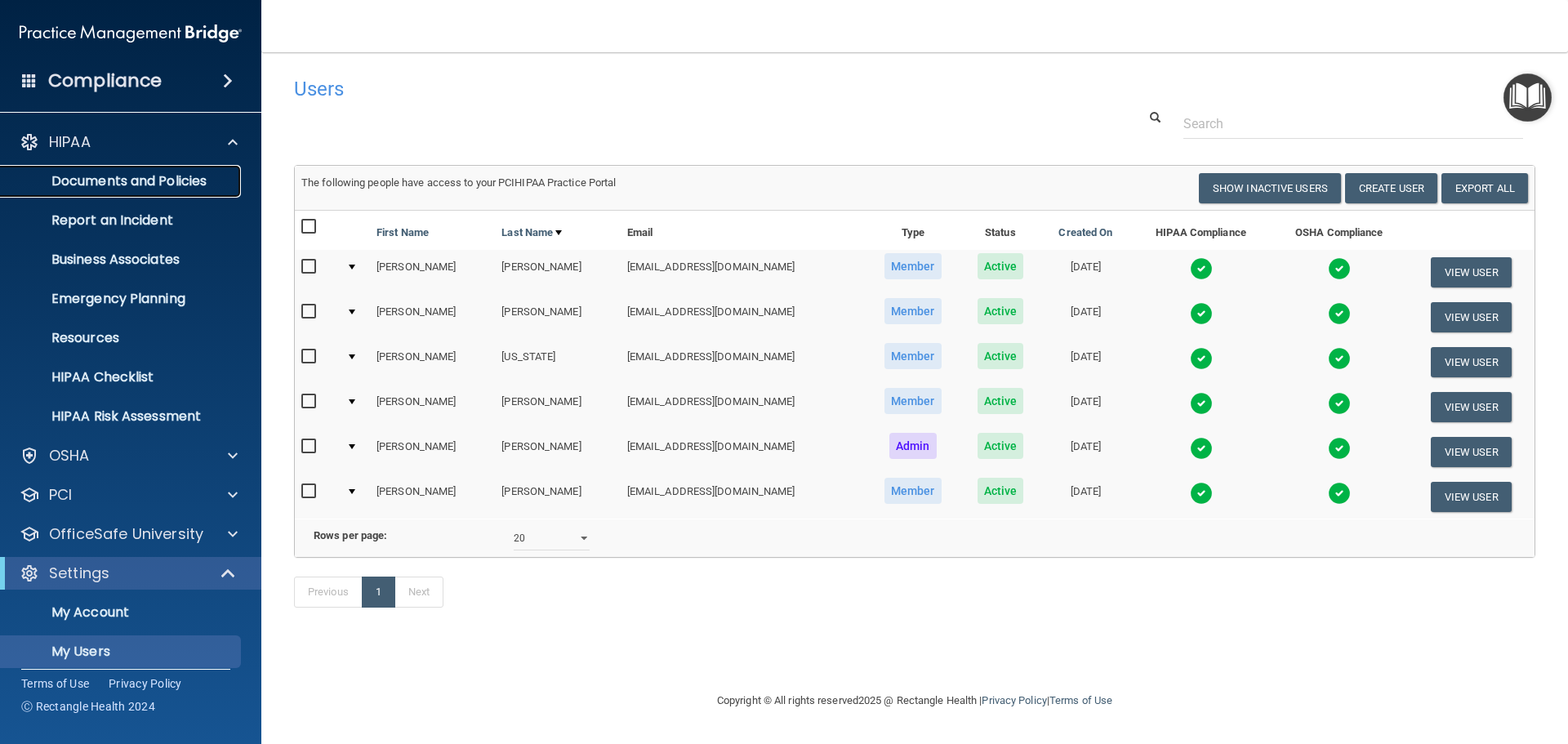
click at [170, 182] on p "Documents and Policies" at bounding box center [122, 181] width 223 height 17
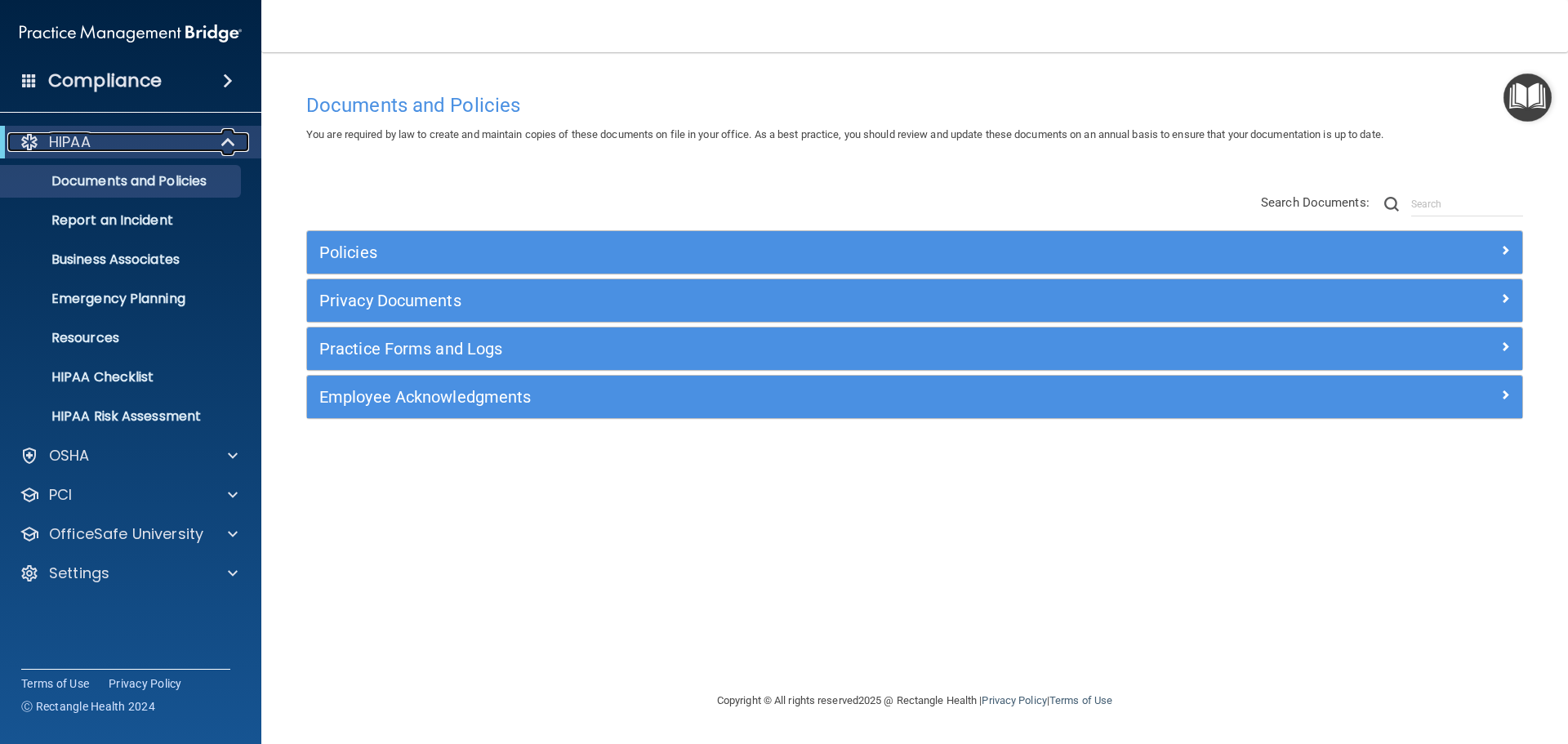
click at [235, 145] on span at bounding box center [229, 142] width 14 height 20
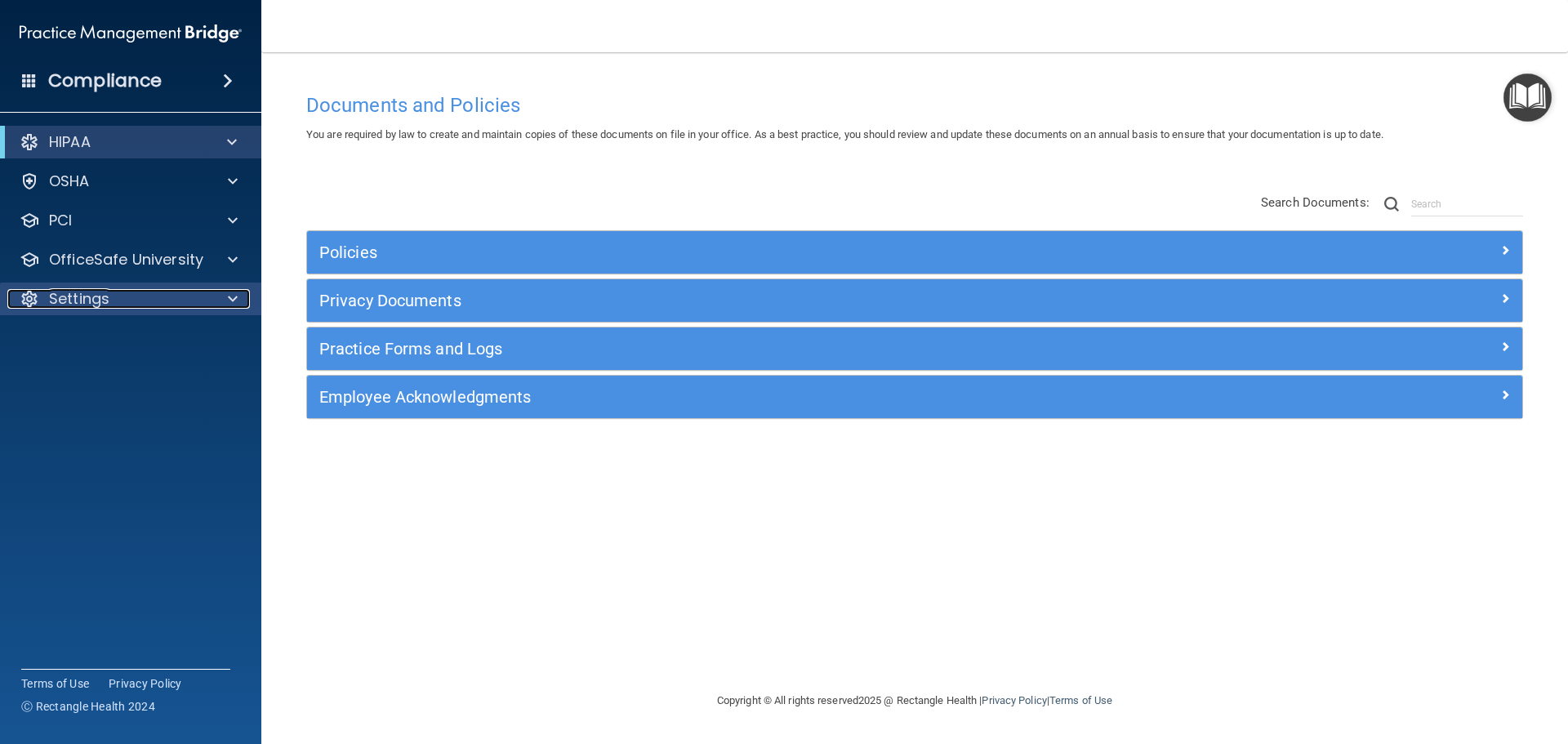
click at [193, 299] on div "Settings" at bounding box center [109, 299] width 203 height 20
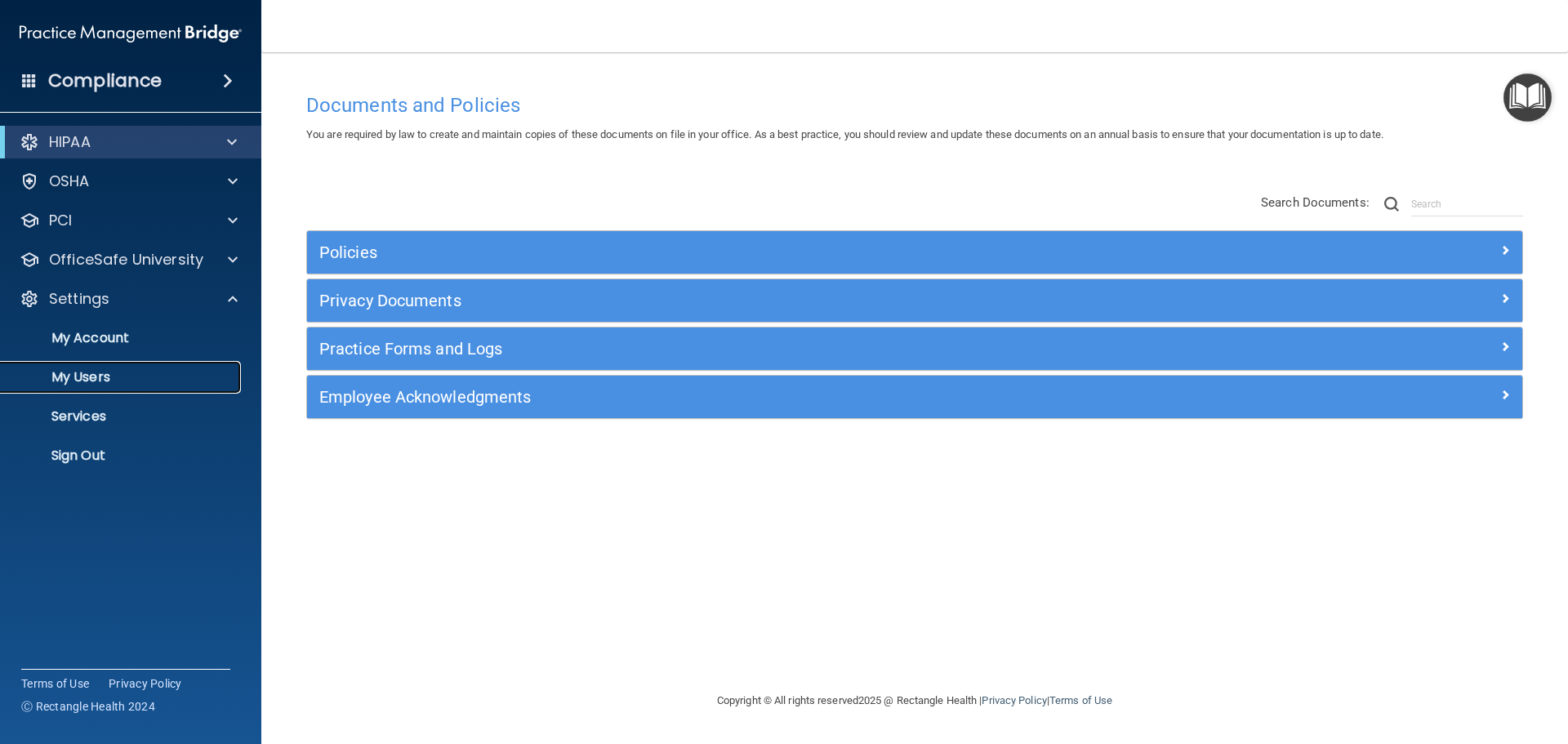
click at [104, 377] on p "My Users" at bounding box center [122, 377] width 223 height 17
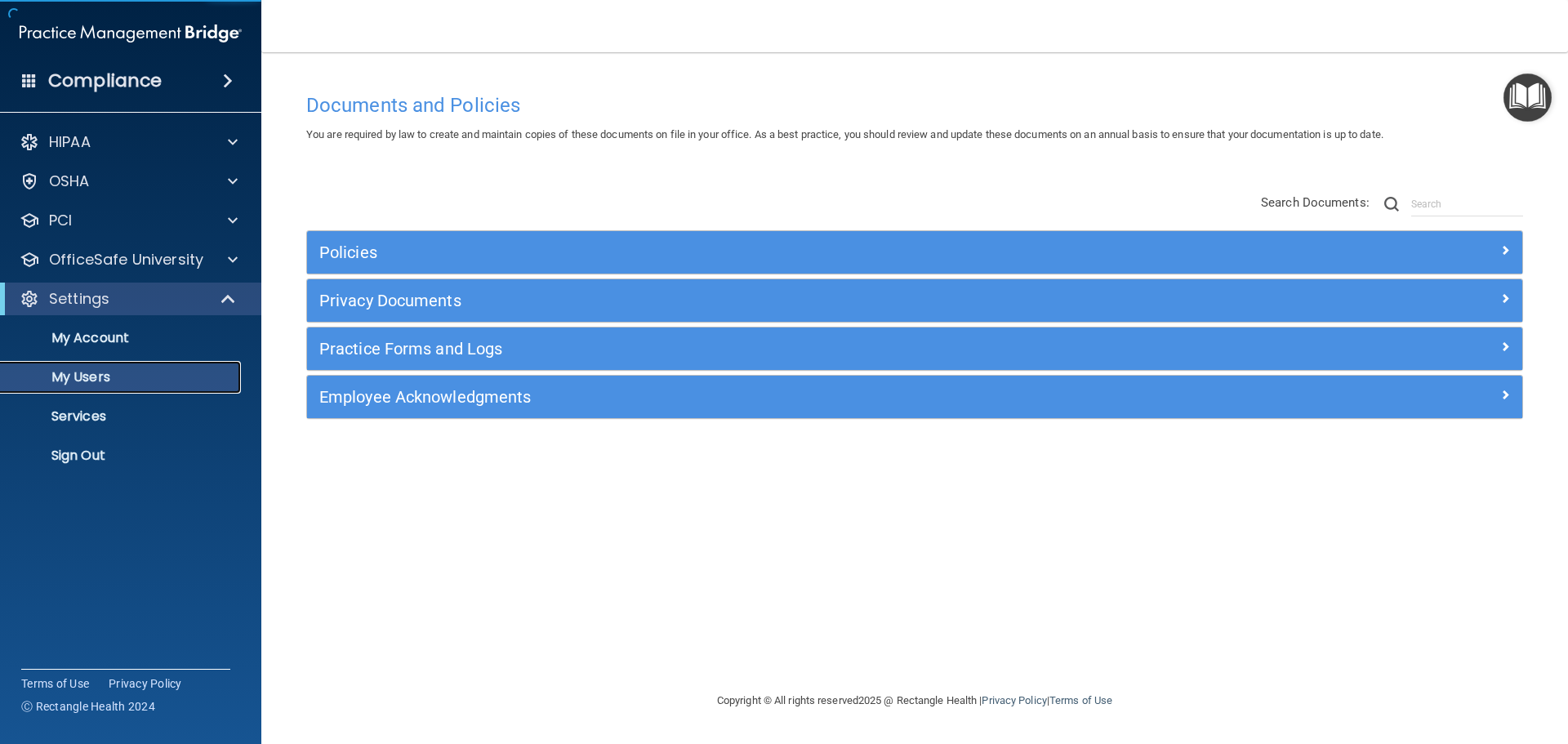
select select "20"
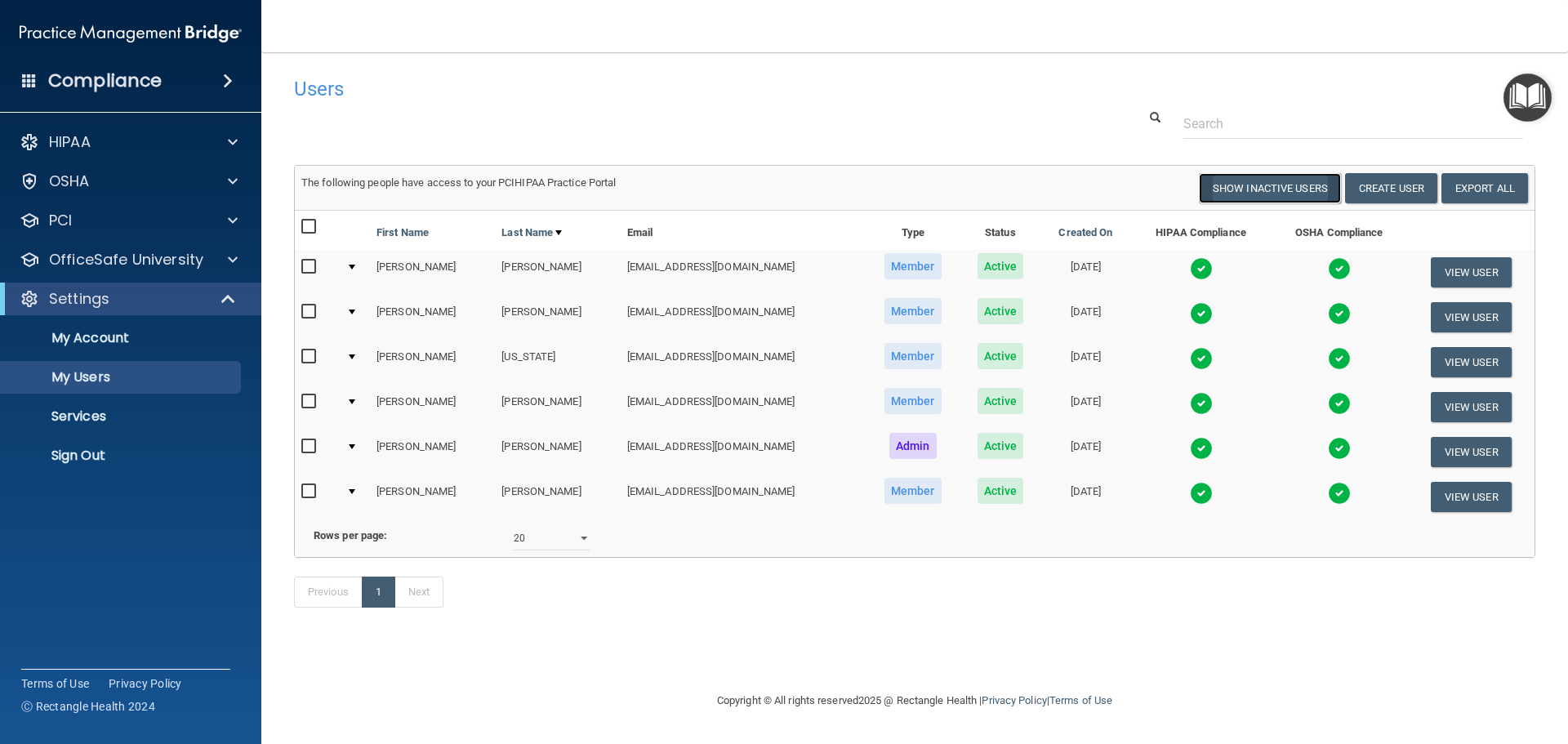
click at [1292, 185] on button "Show Inactive Users" at bounding box center [1270, 188] width 142 height 30
select select "20"
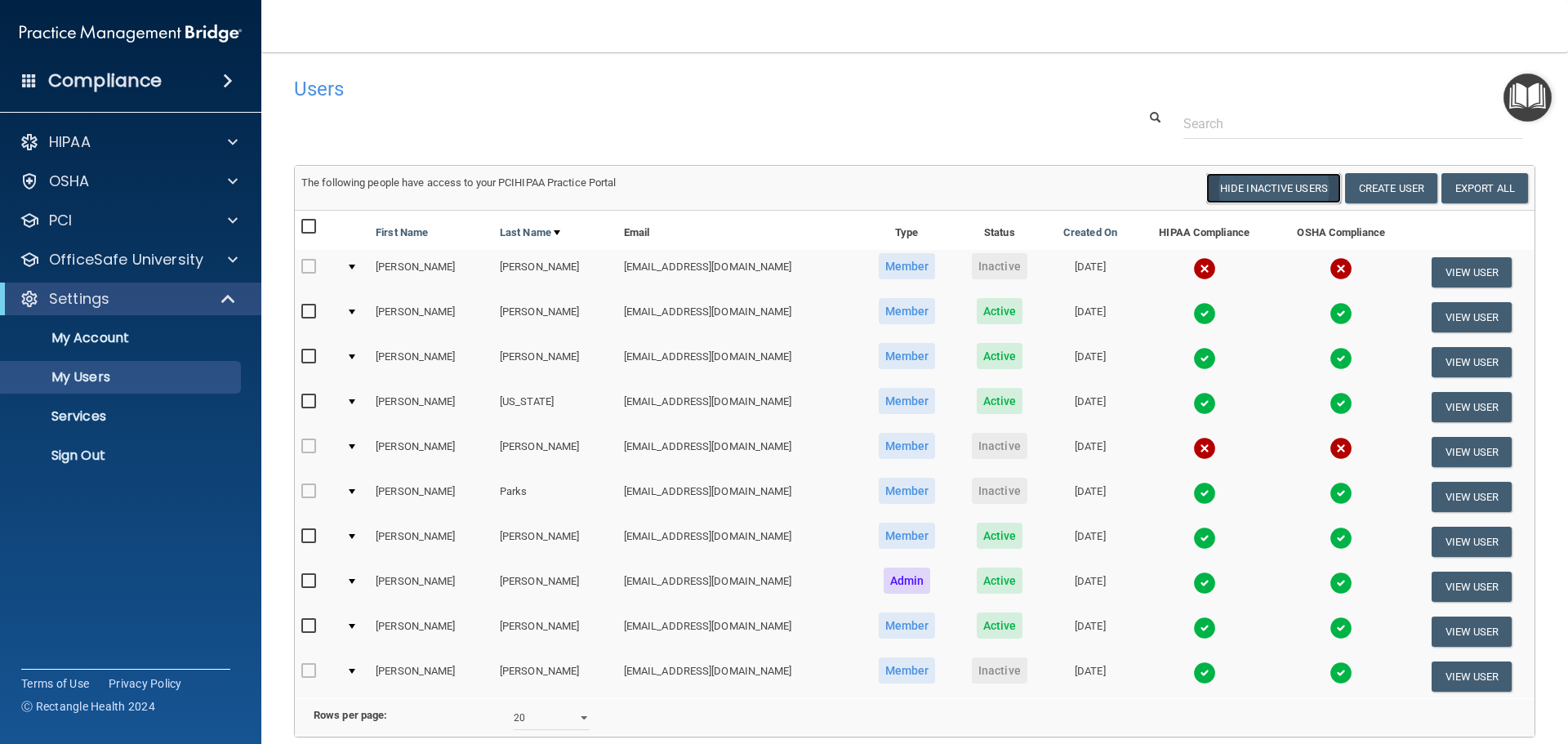
click at [1266, 193] on button "Hide Inactive Users" at bounding box center [1274, 188] width 135 height 30
select select "20"
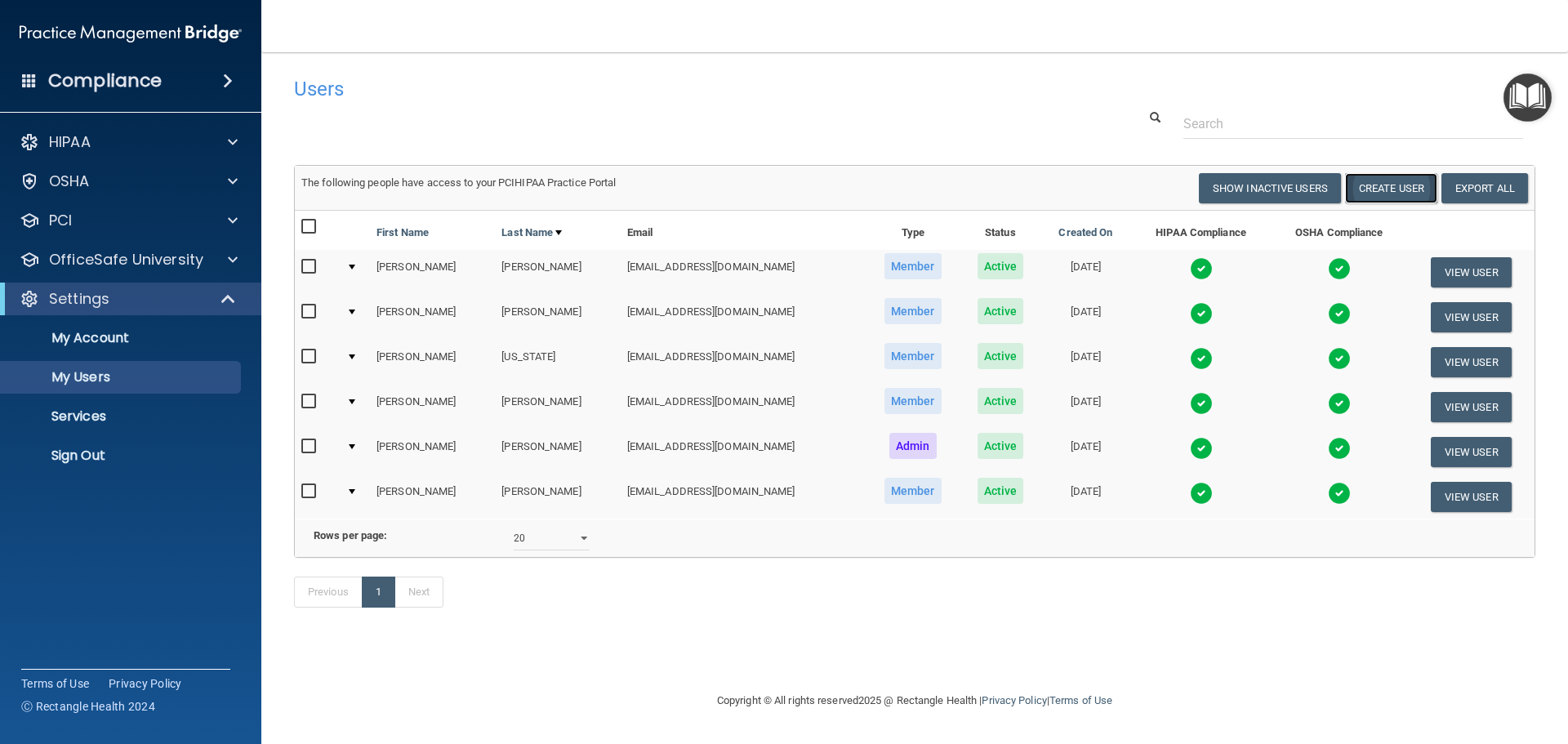
click at [1394, 195] on button "Create User" at bounding box center [1391, 188] width 92 height 30
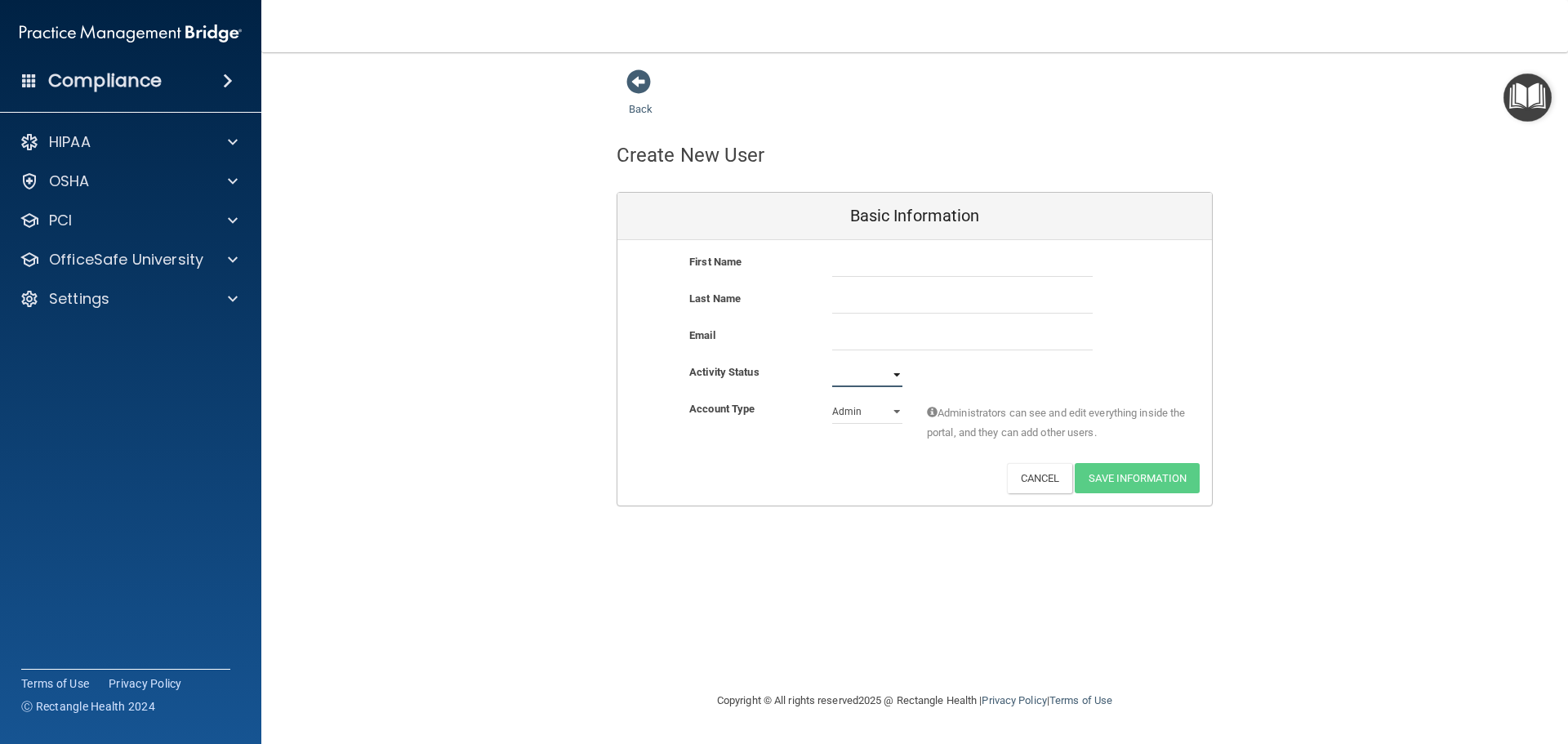
click at [897, 381] on select "Active Inactive" at bounding box center [867, 374] width 71 height 24
click at [928, 385] on div "Activity Status Active Inactive" at bounding box center [914, 374] width 594 height 24
click at [889, 372] on select "Active Inactive" at bounding box center [867, 374] width 71 height 24
select select "active"
click at [832, 362] on select "Active Inactive" at bounding box center [867, 374] width 71 height 24
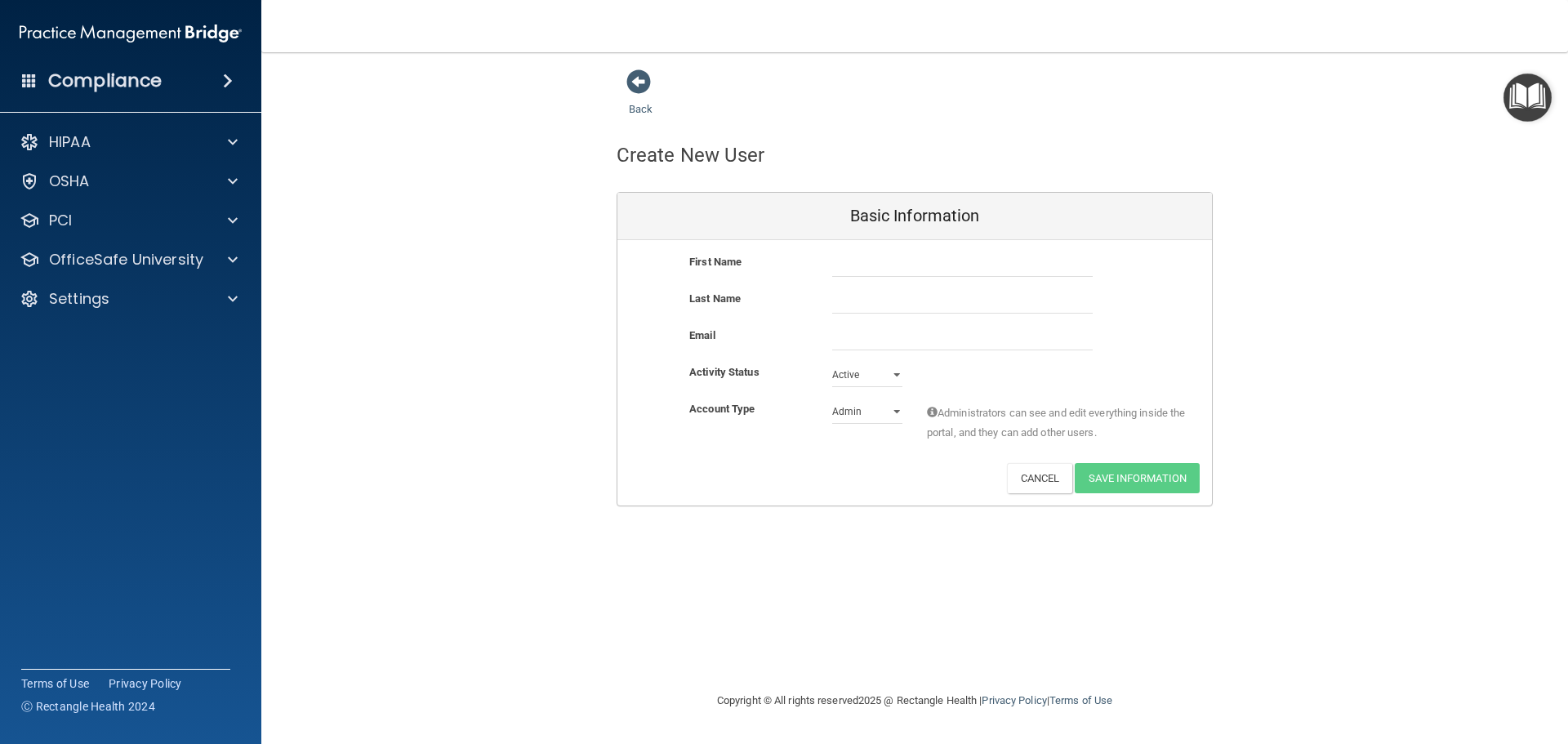
click at [1001, 381] on div "Activity Status Active Active Inactive" at bounding box center [914, 374] width 594 height 24
click at [884, 410] on select "Admin Member" at bounding box center [867, 411] width 71 height 24
select select "practice_member"
click at [832, 400] on select "Admin Member" at bounding box center [867, 411] width 71 height 24
click at [640, 83] on span at bounding box center [638, 81] width 24 height 24
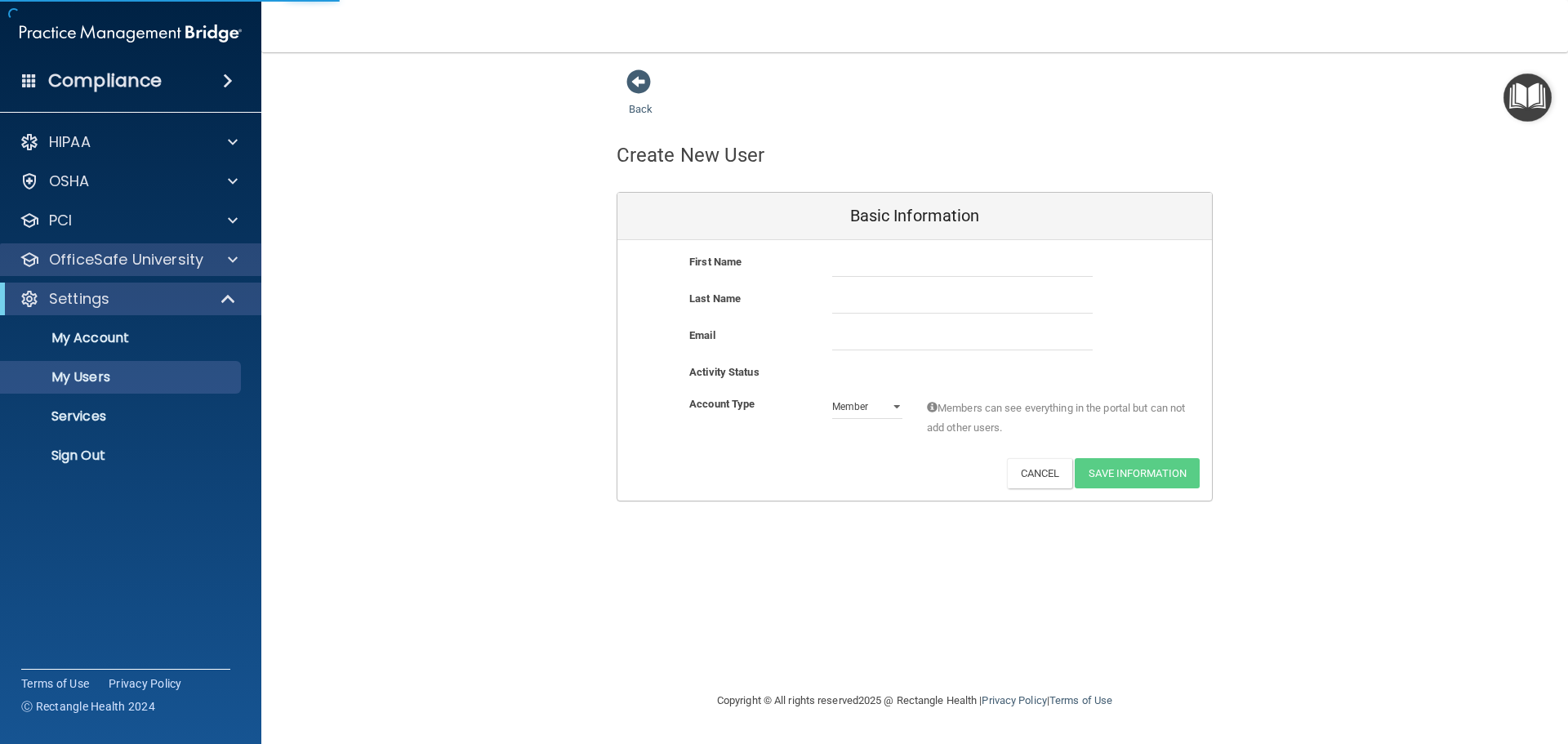
select select "20"
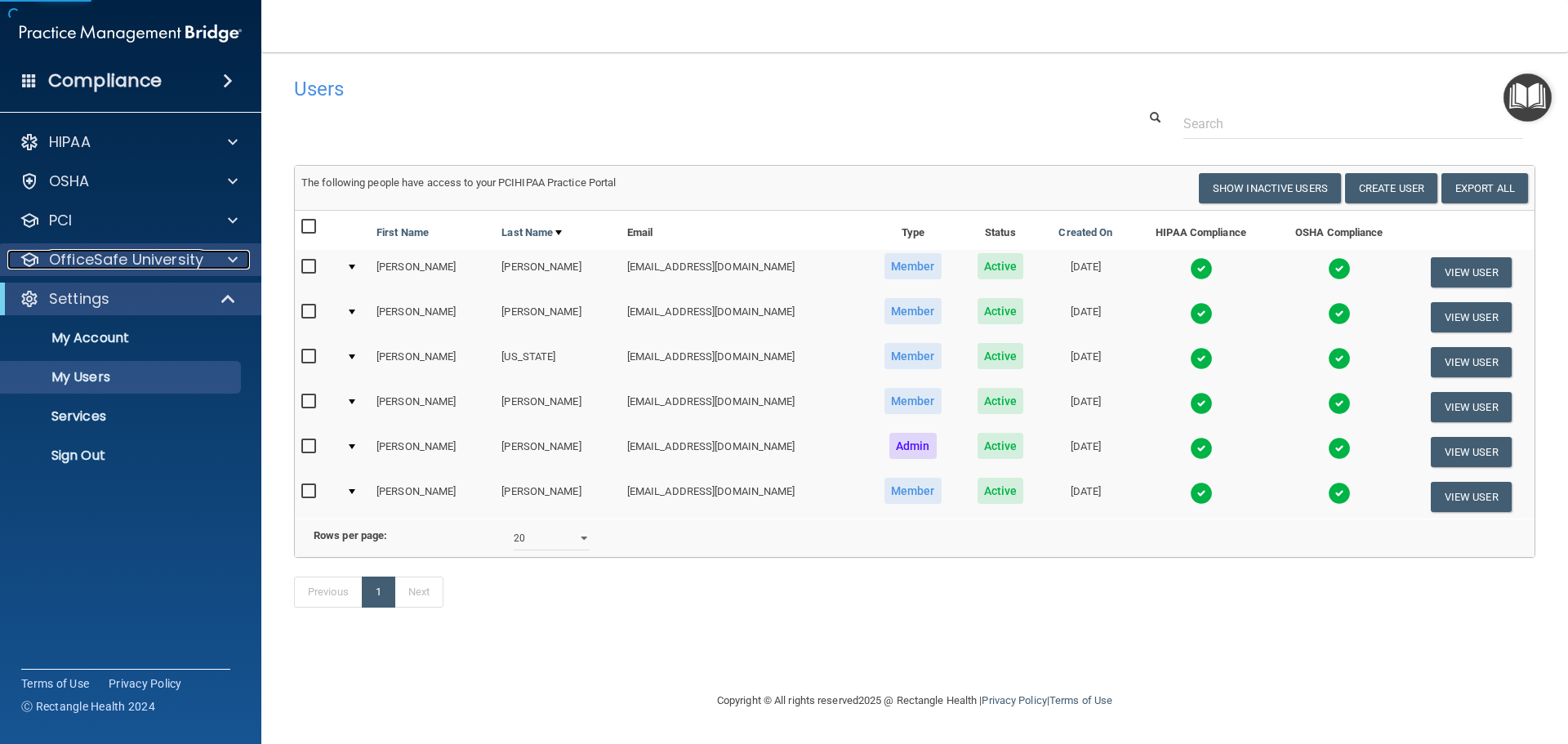
click at [235, 259] on span at bounding box center [233, 260] width 10 height 20
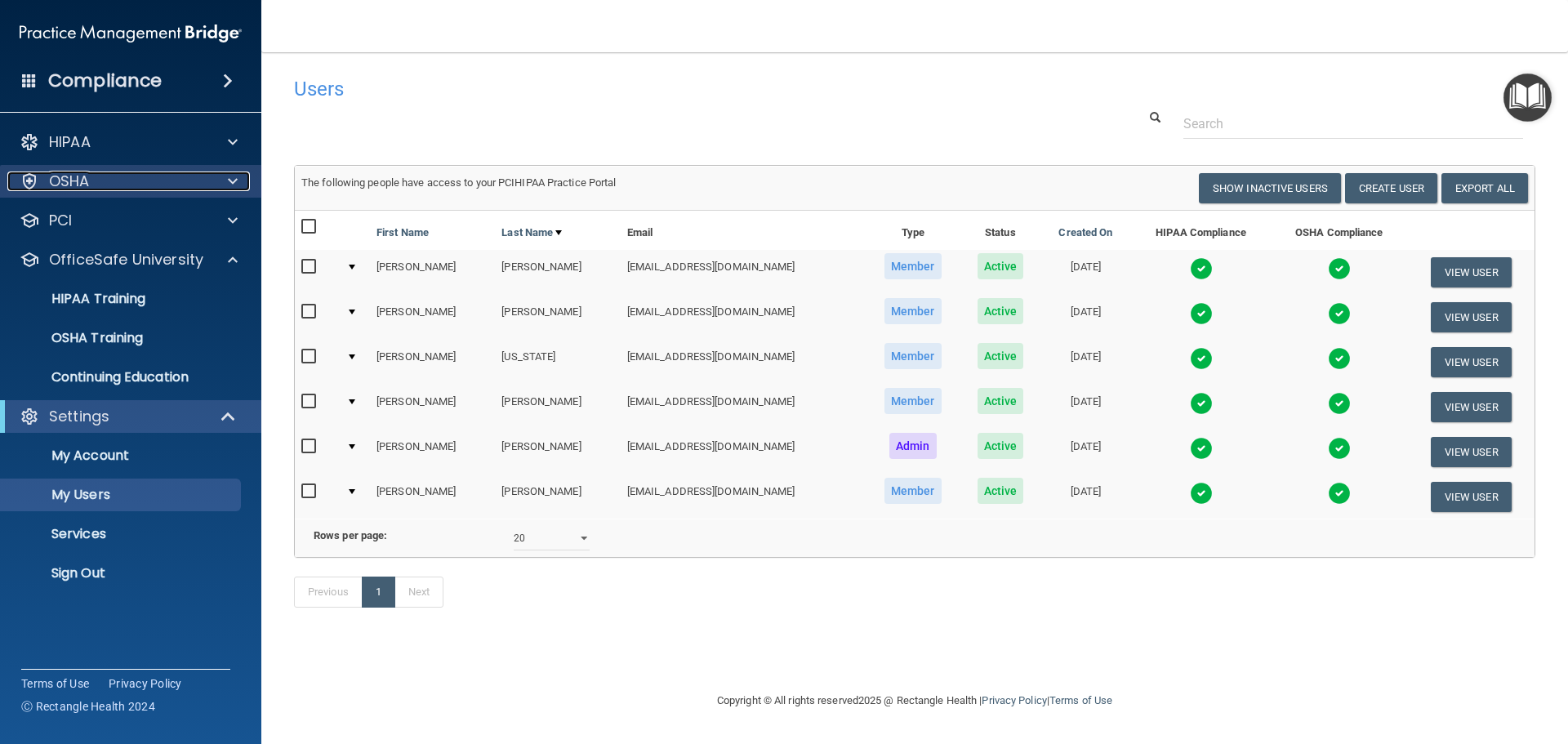
click at [241, 184] on div at bounding box center [230, 181] width 41 height 20
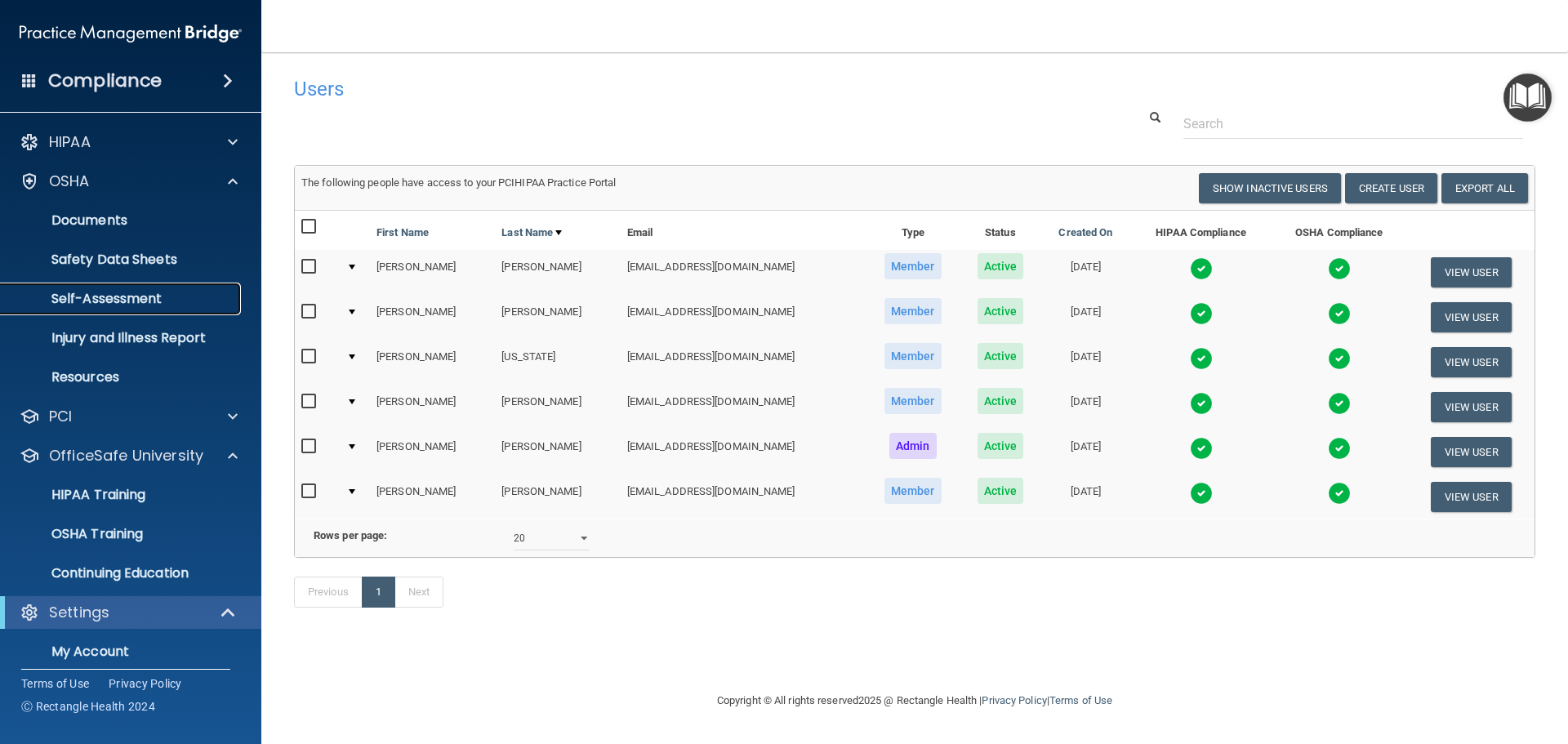
click at [155, 293] on p "Self-Assessment" at bounding box center [122, 299] width 223 height 17
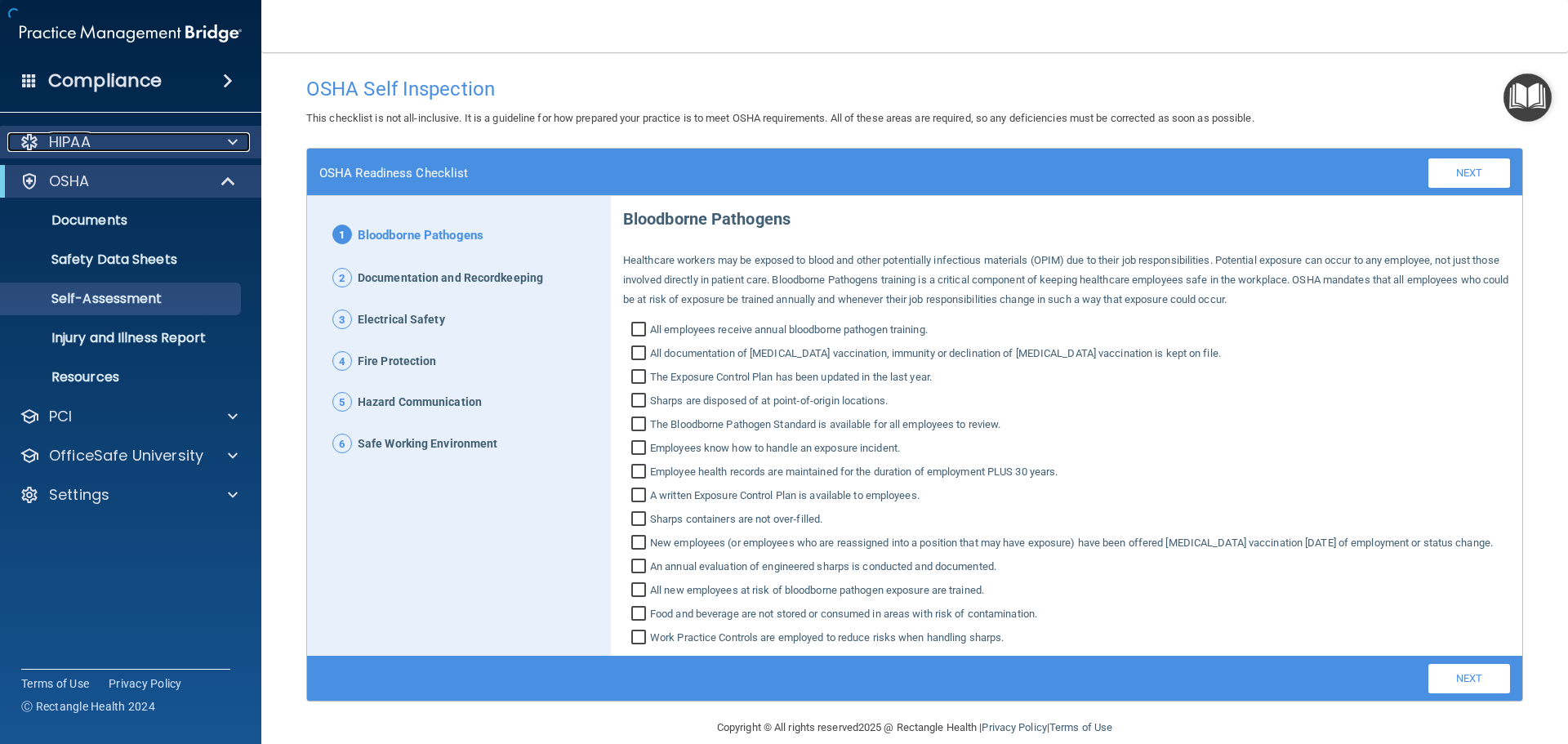
click at [240, 142] on div at bounding box center [230, 142] width 41 height 20
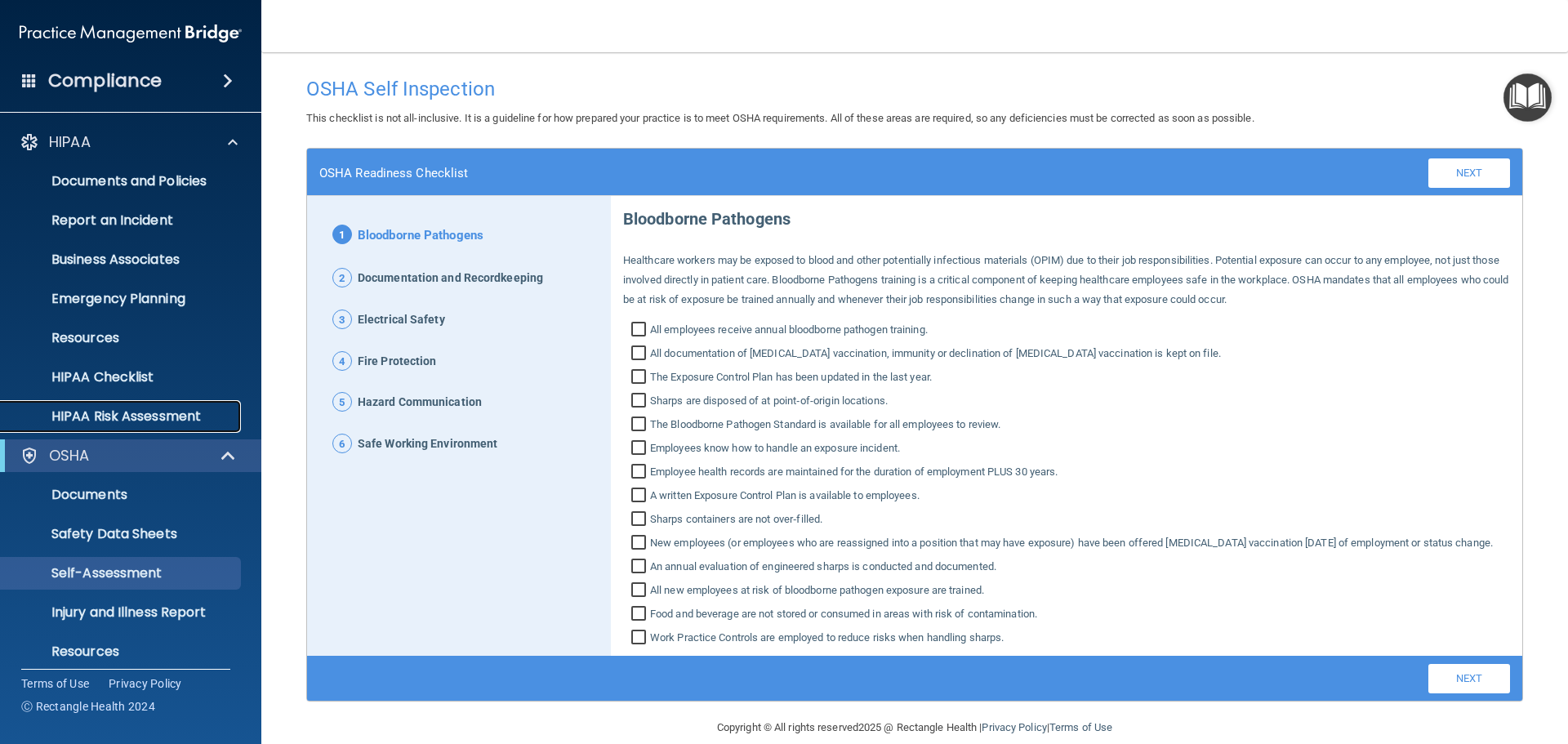
click at [125, 404] on link "HIPAA Risk Assessment" at bounding box center [112, 416] width 258 height 32
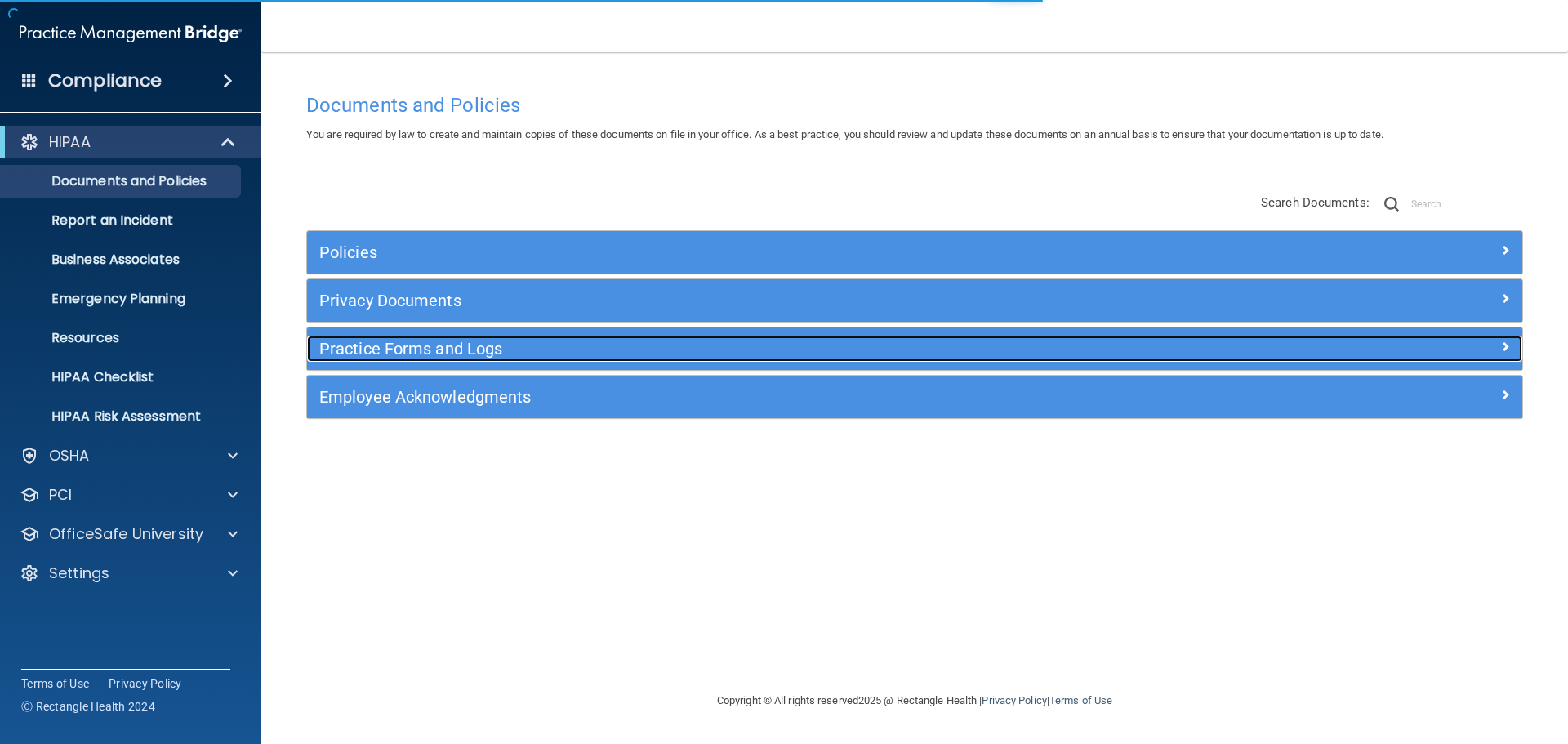
click at [420, 352] on h5 "Practice Forms and Logs" at bounding box center [762, 349] width 887 height 18
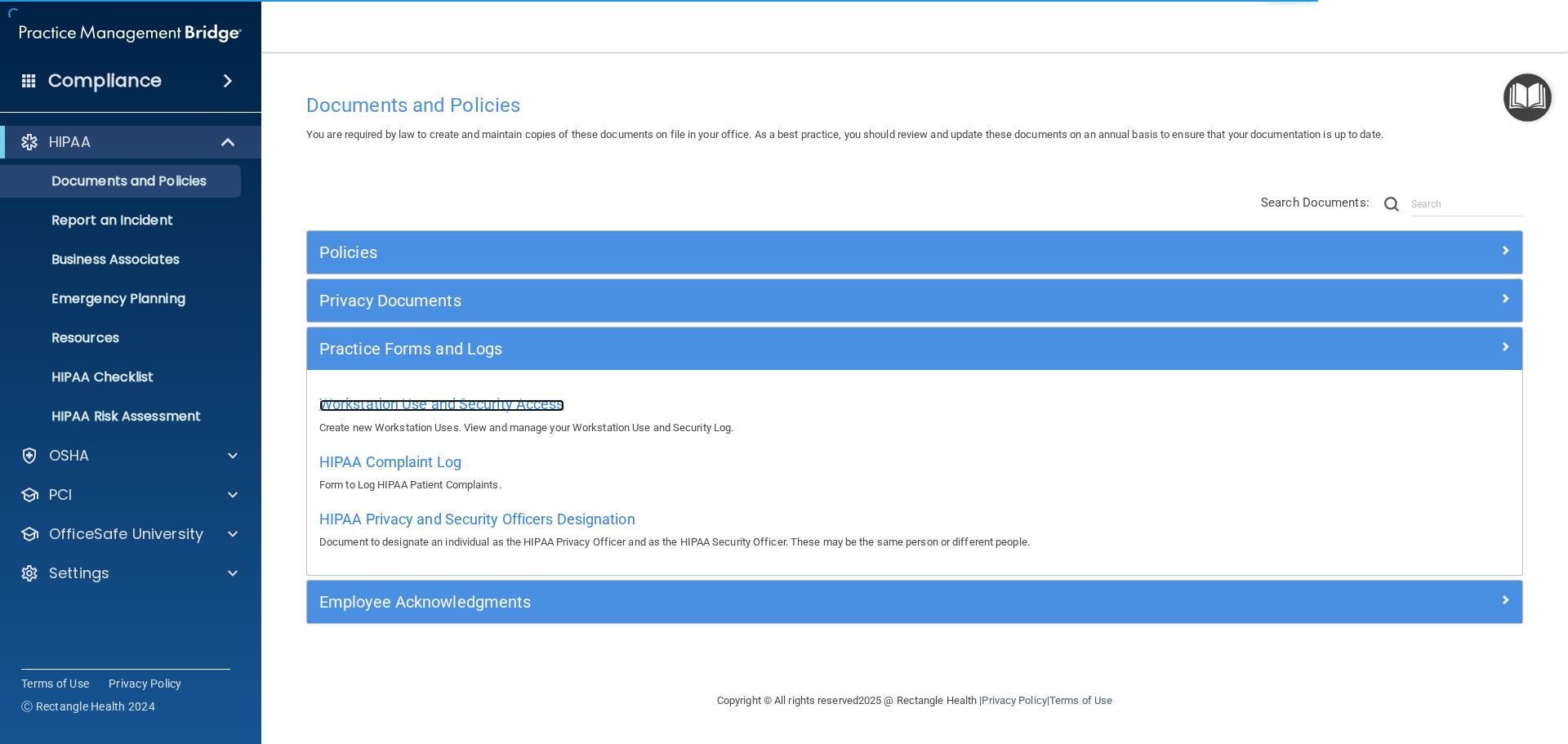
click at [466, 406] on span "Workstation Use and Security Access" at bounding box center [441, 404] width 245 height 17
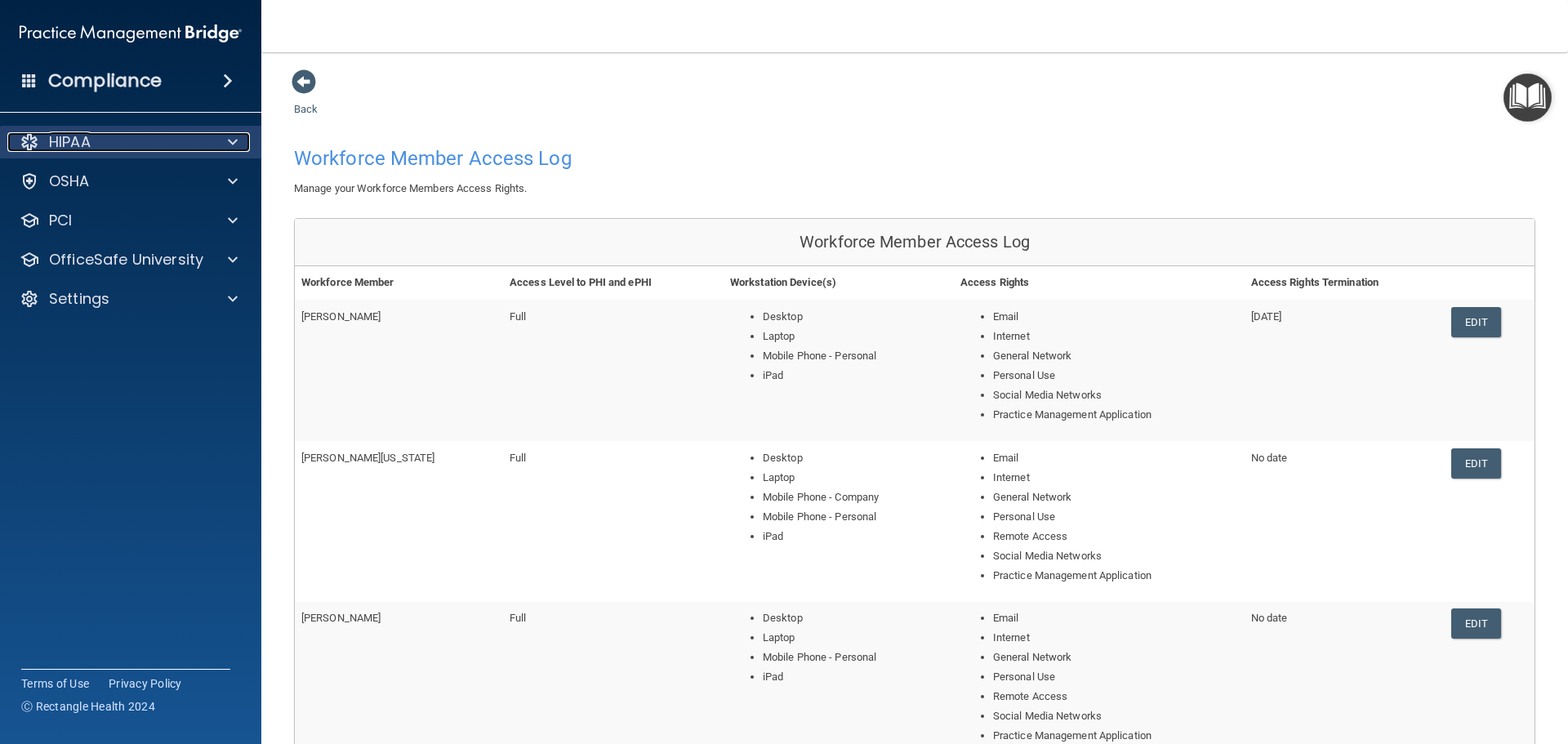
click at [222, 140] on div at bounding box center [230, 142] width 41 height 20
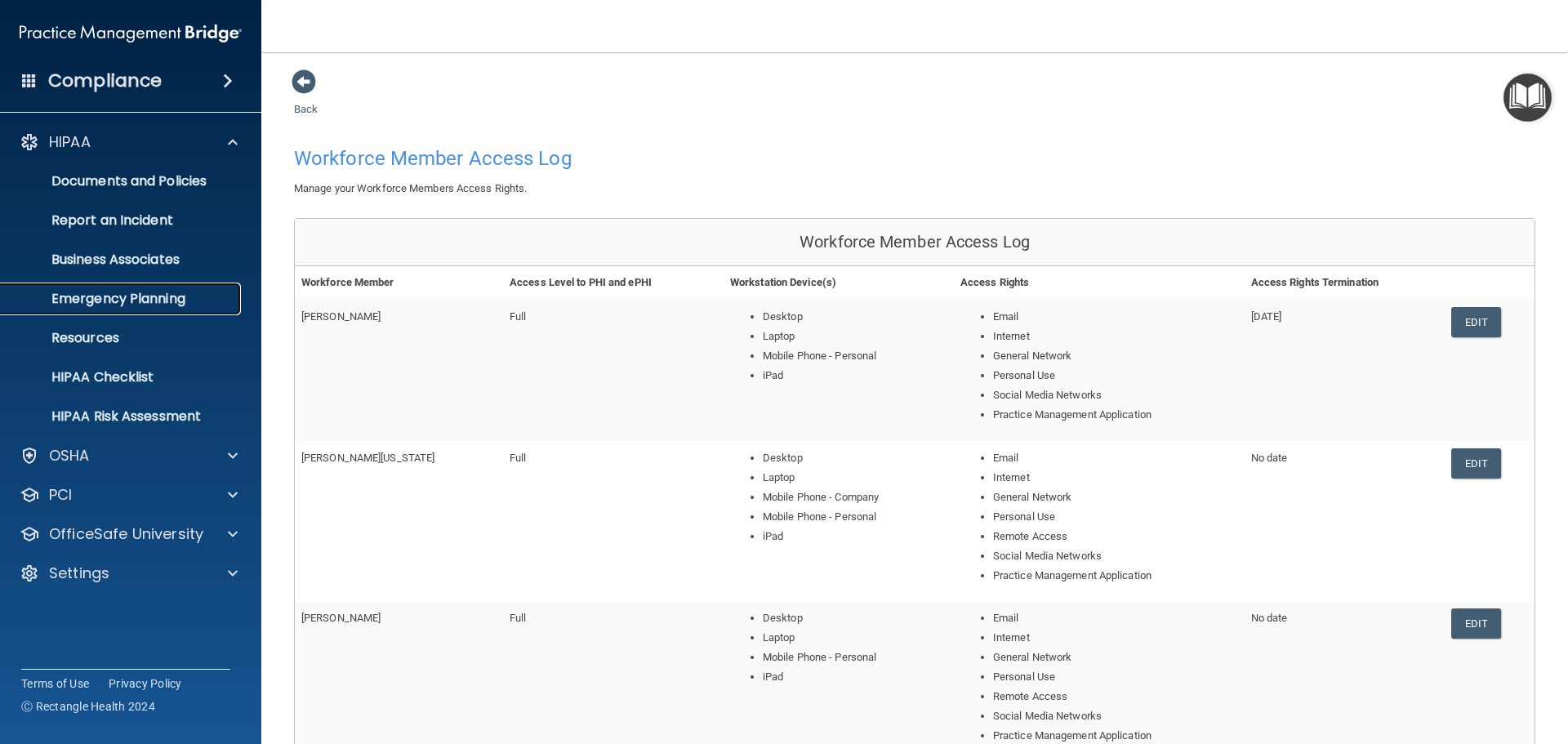
click at [154, 303] on p "Emergency Planning" at bounding box center [122, 299] width 223 height 17
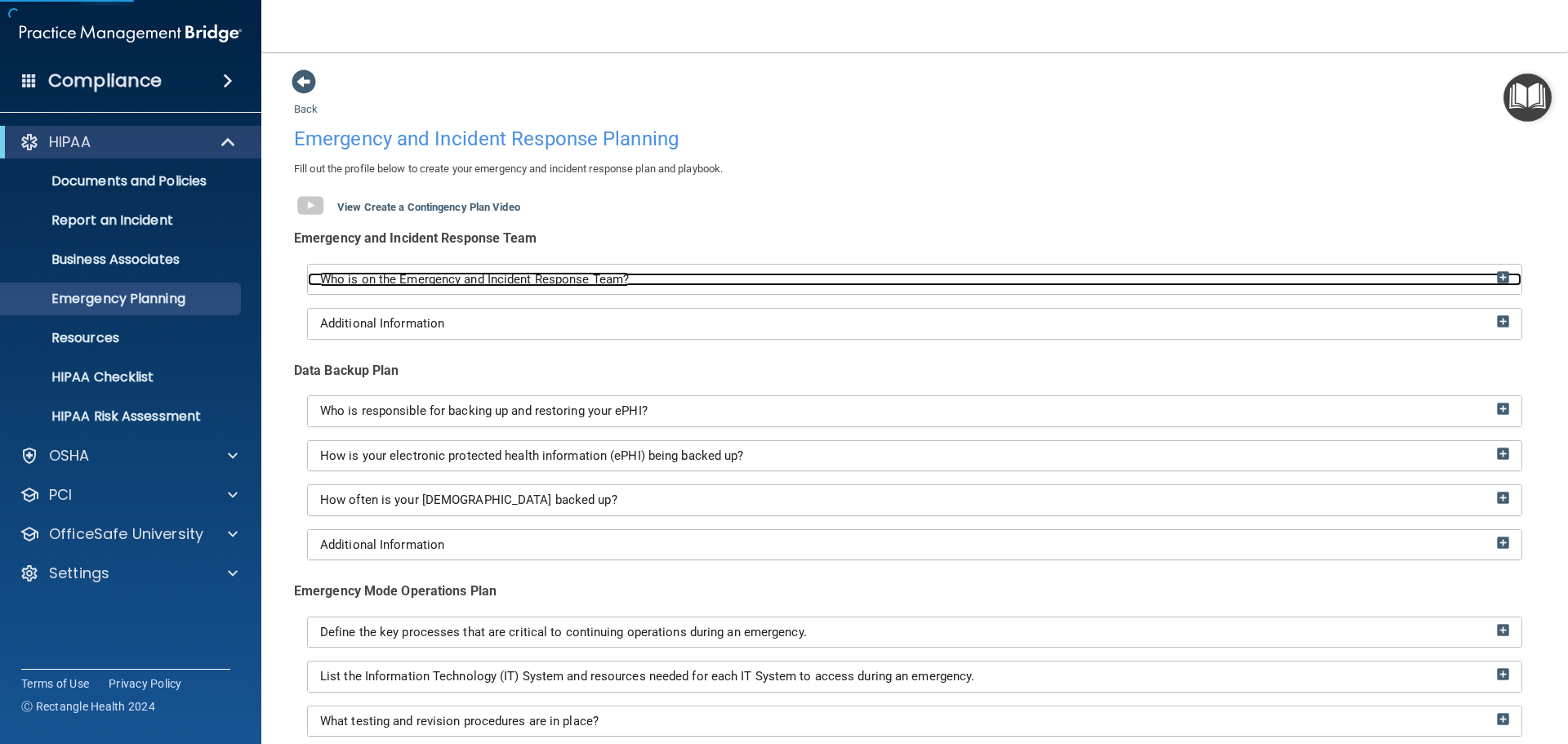
click at [740, 283] on div "Who is on the Emergency and Incident Response Team?" at bounding box center [915, 279] width 1213 height 14
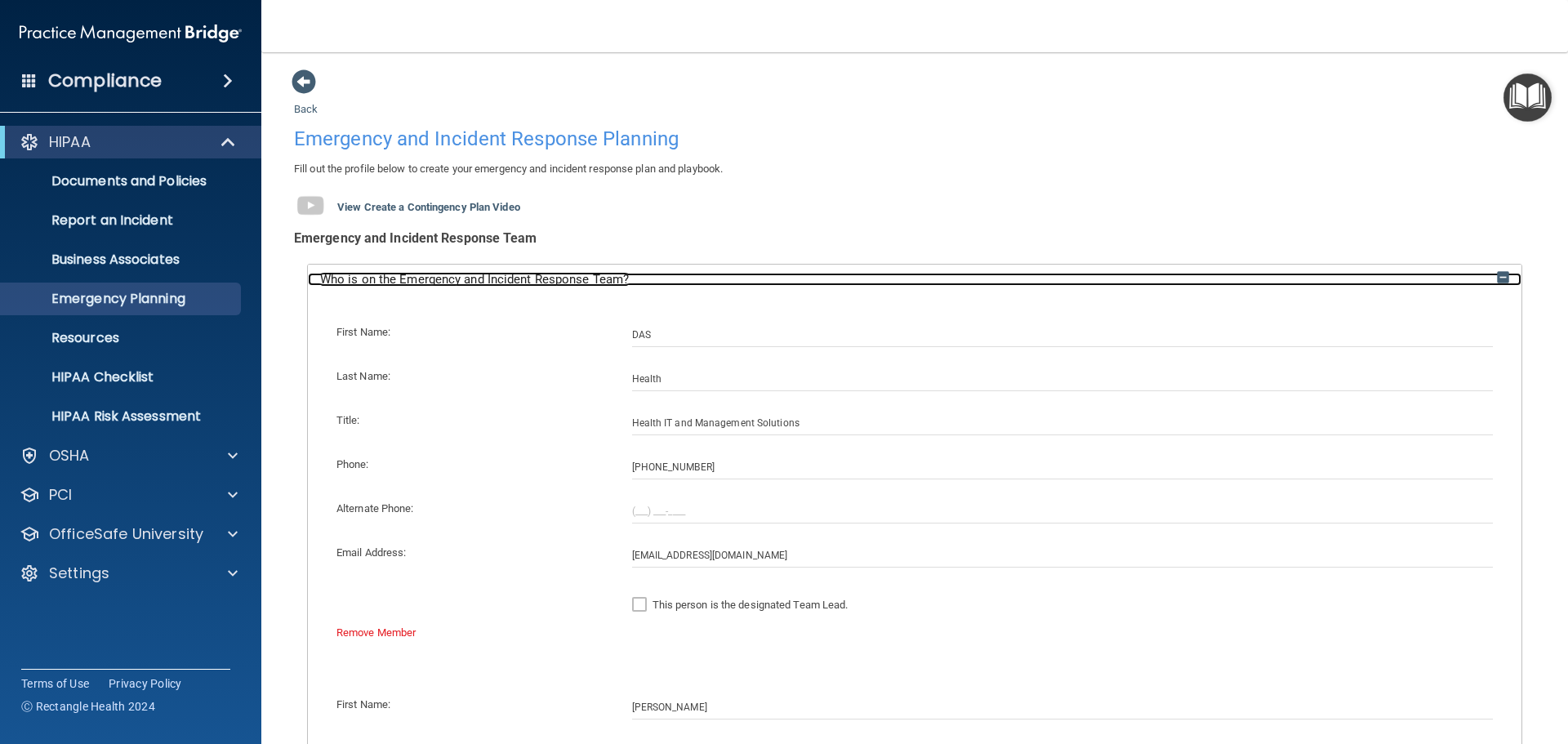
click at [756, 275] on div "Who is on the Emergency and Incident Response Team?" at bounding box center [915, 279] width 1213 height 14
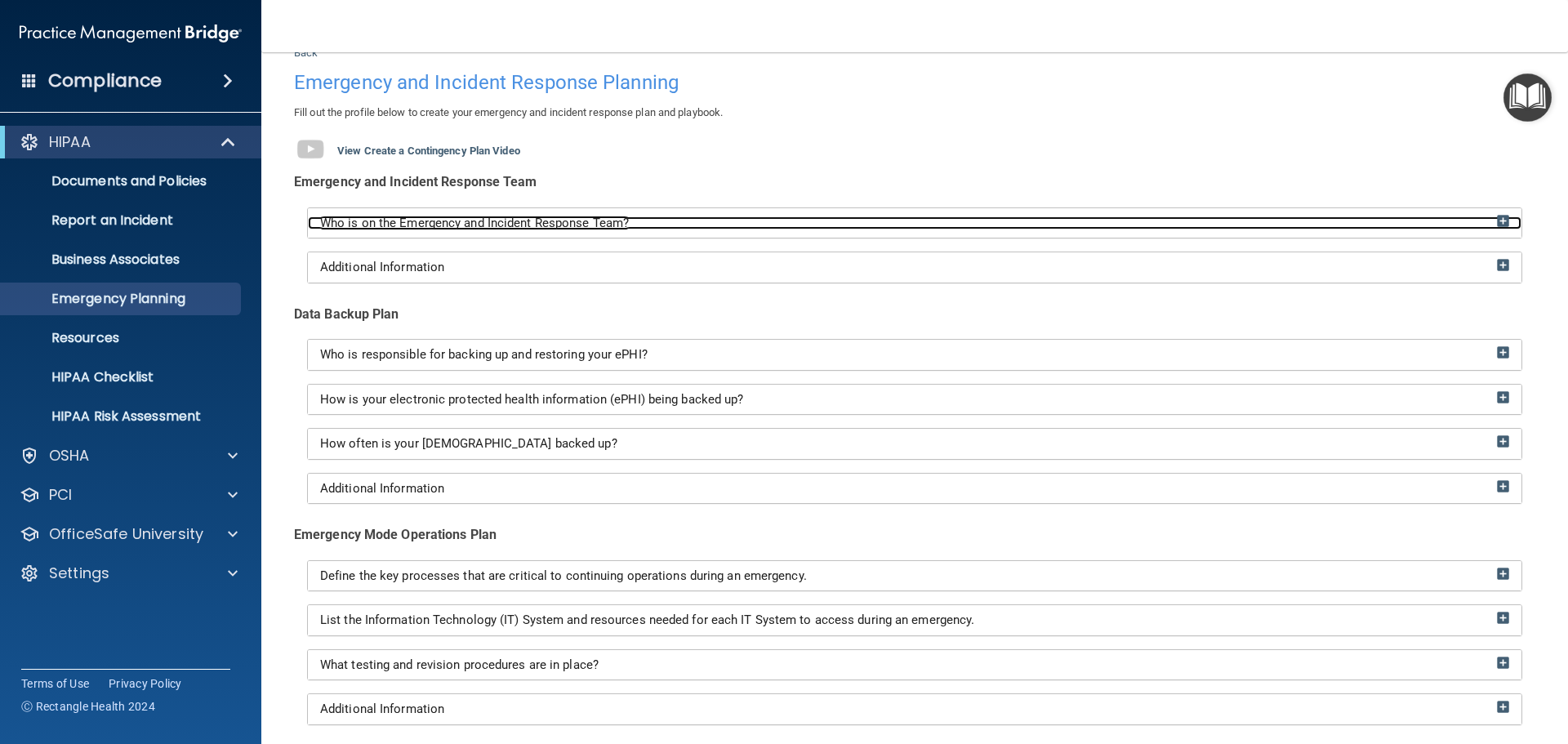
scroll to position [164, 0]
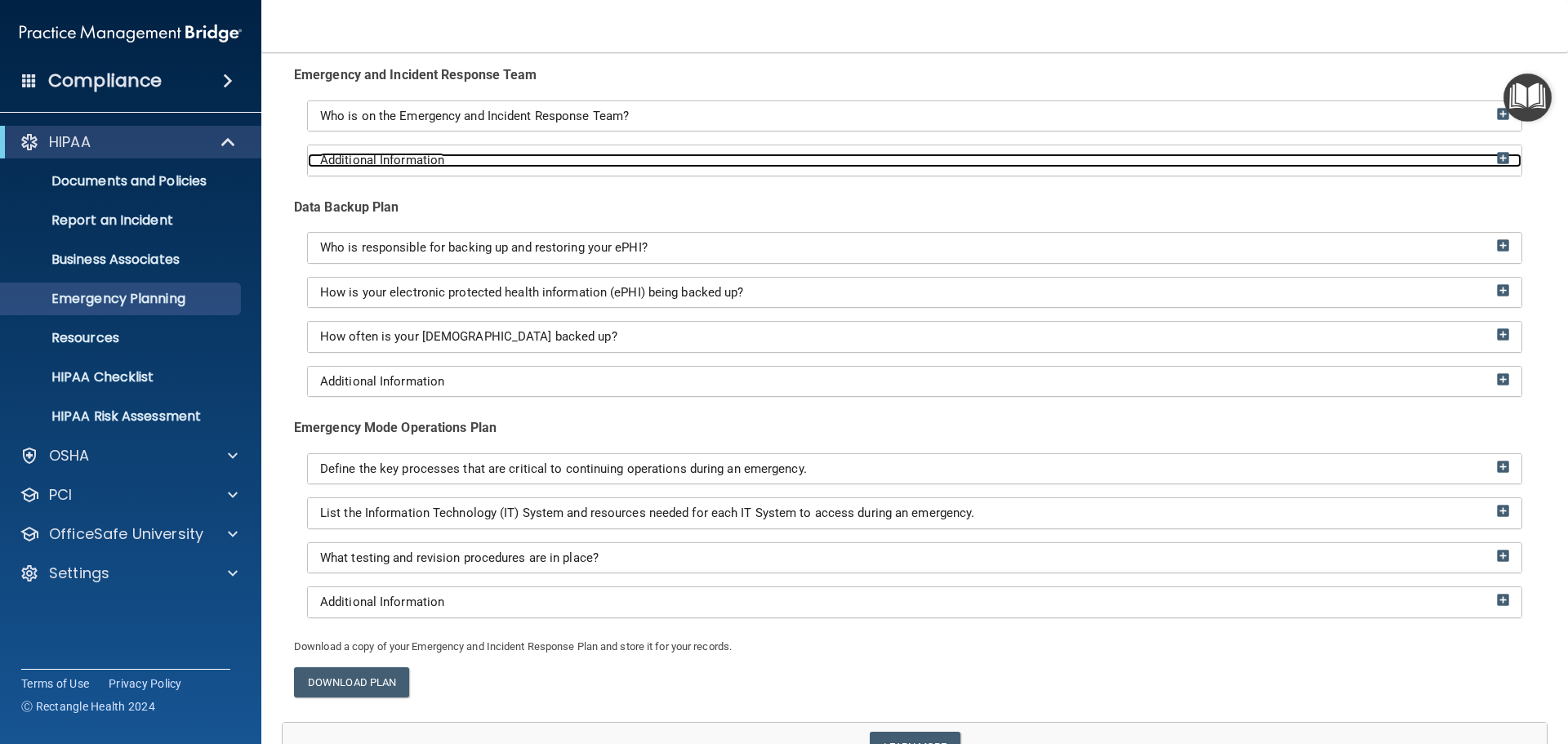
click at [663, 158] on div "Additional Information" at bounding box center [915, 160] width 1213 height 14
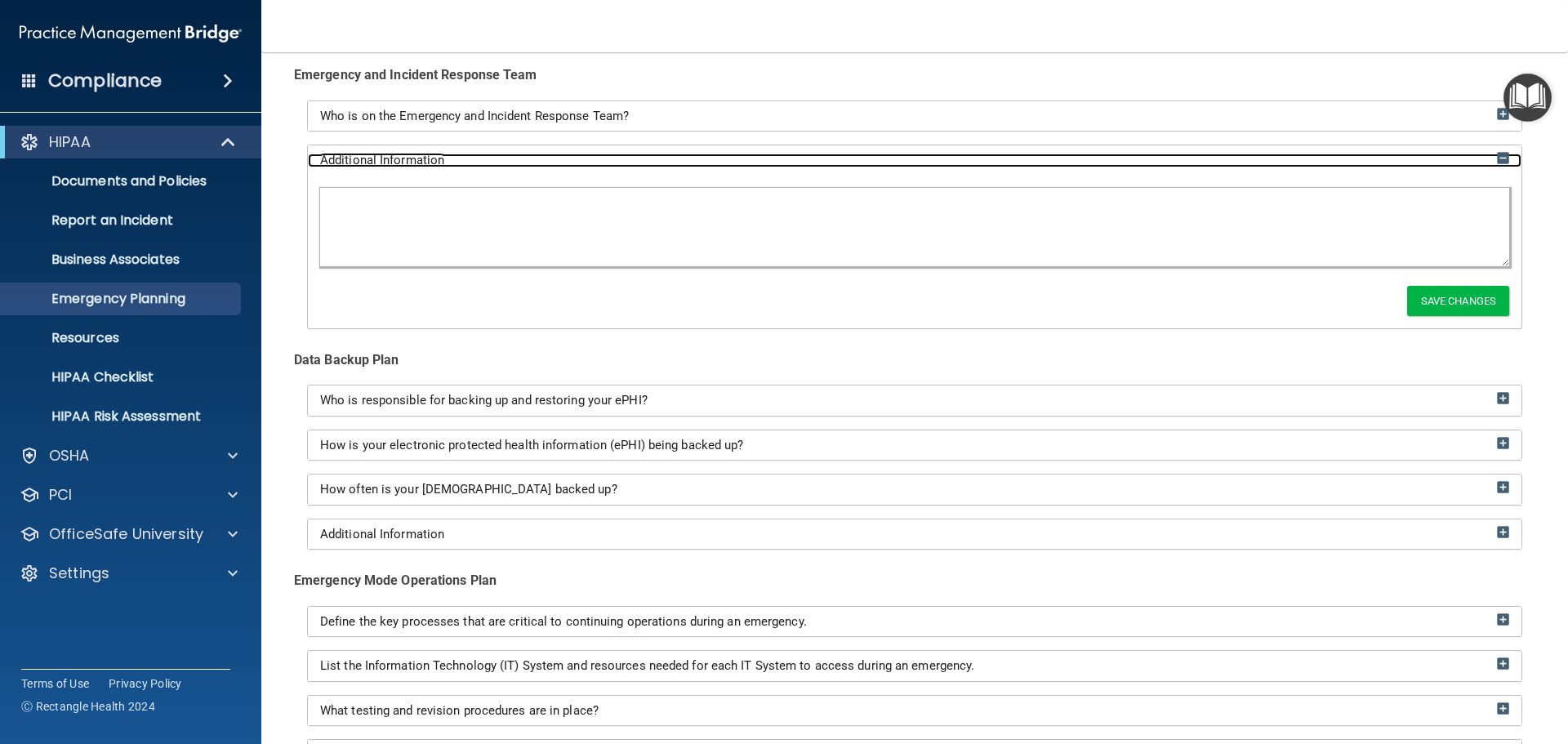
click at [663, 158] on div "Additional Information" at bounding box center [915, 160] width 1213 height 14
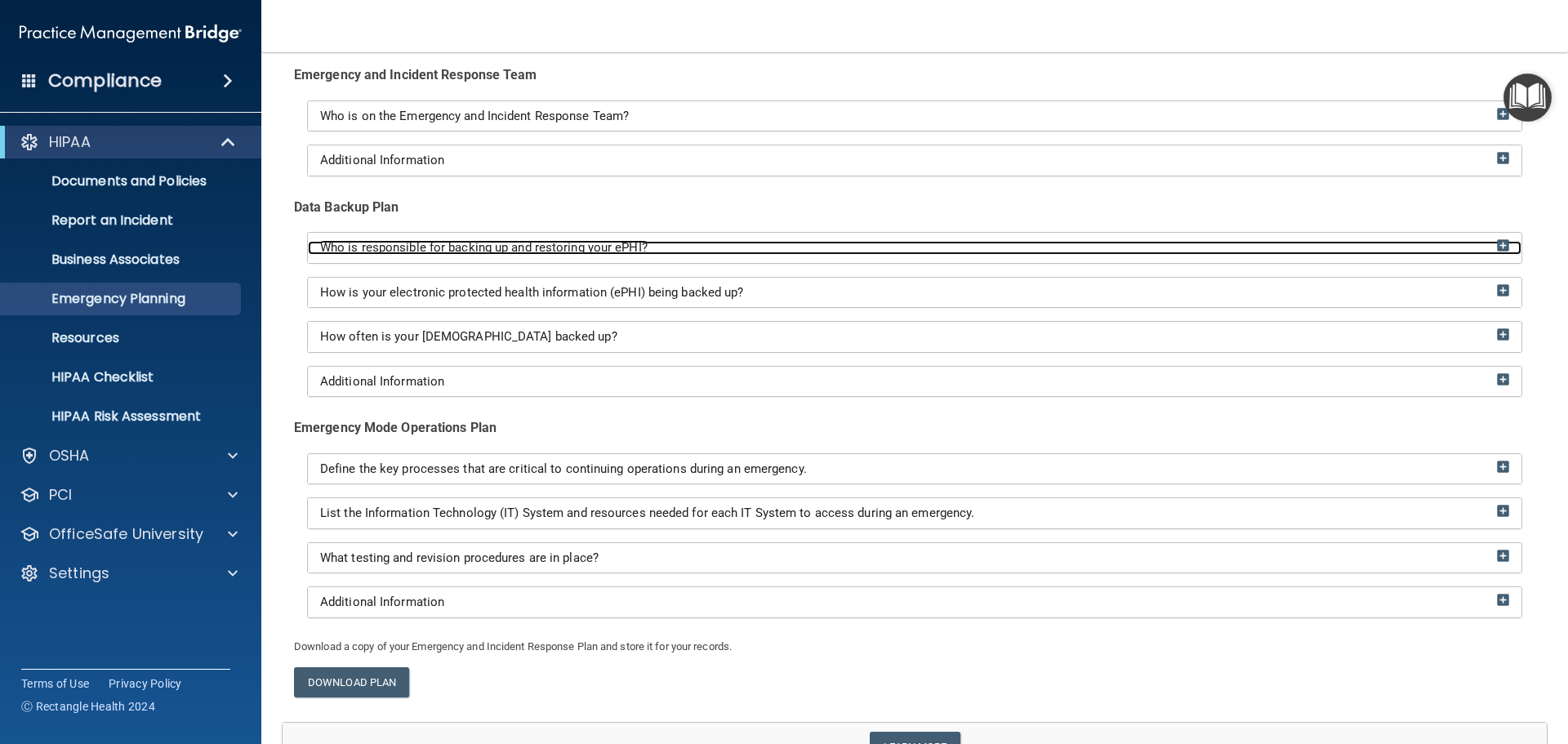
click at [630, 241] on span "Who is responsible for backing up and restoring your ePHI?" at bounding box center [484, 248] width 327 height 15
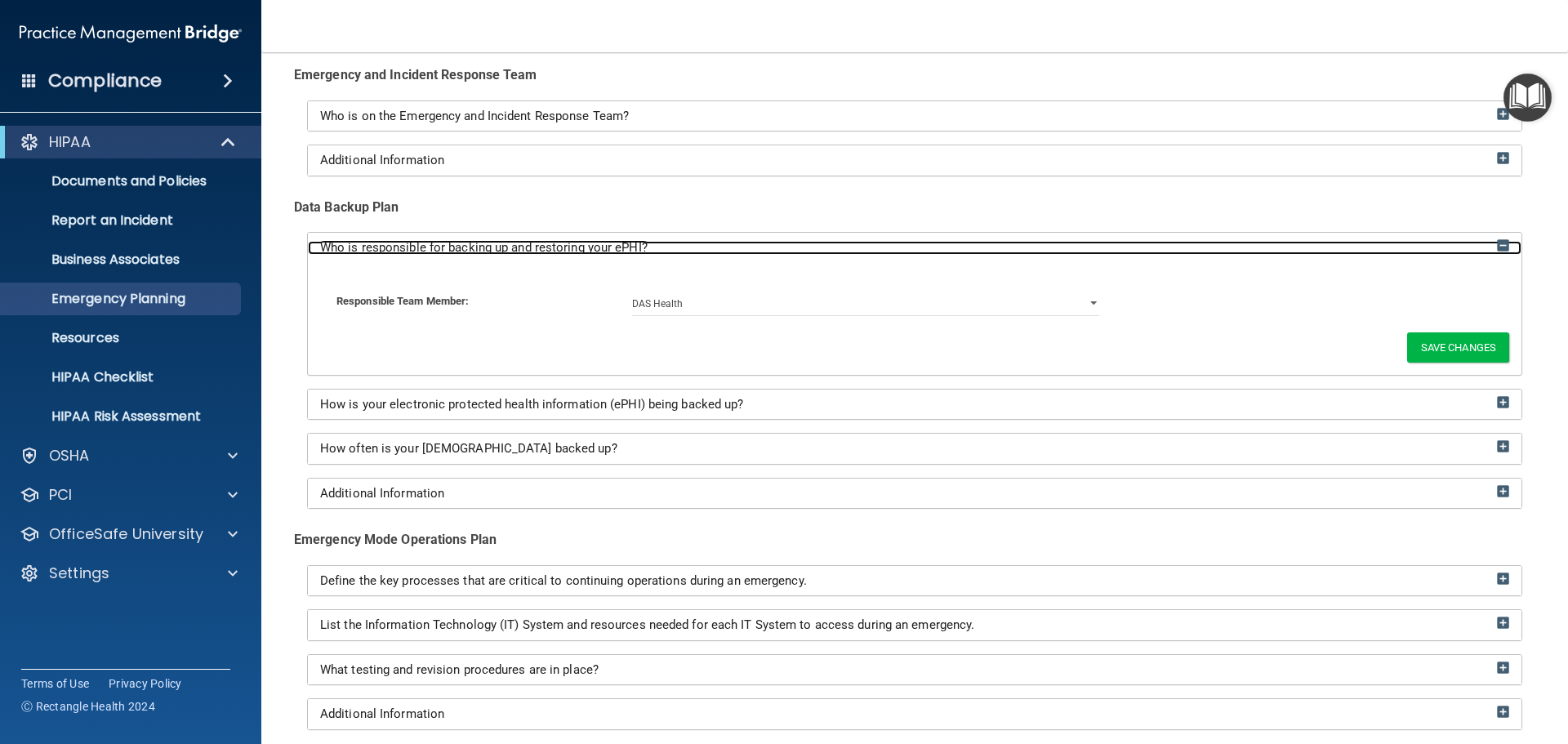
click at [628, 241] on span "Who is responsible for backing up and restoring your ePHI?" at bounding box center [484, 248] width 327 height 15
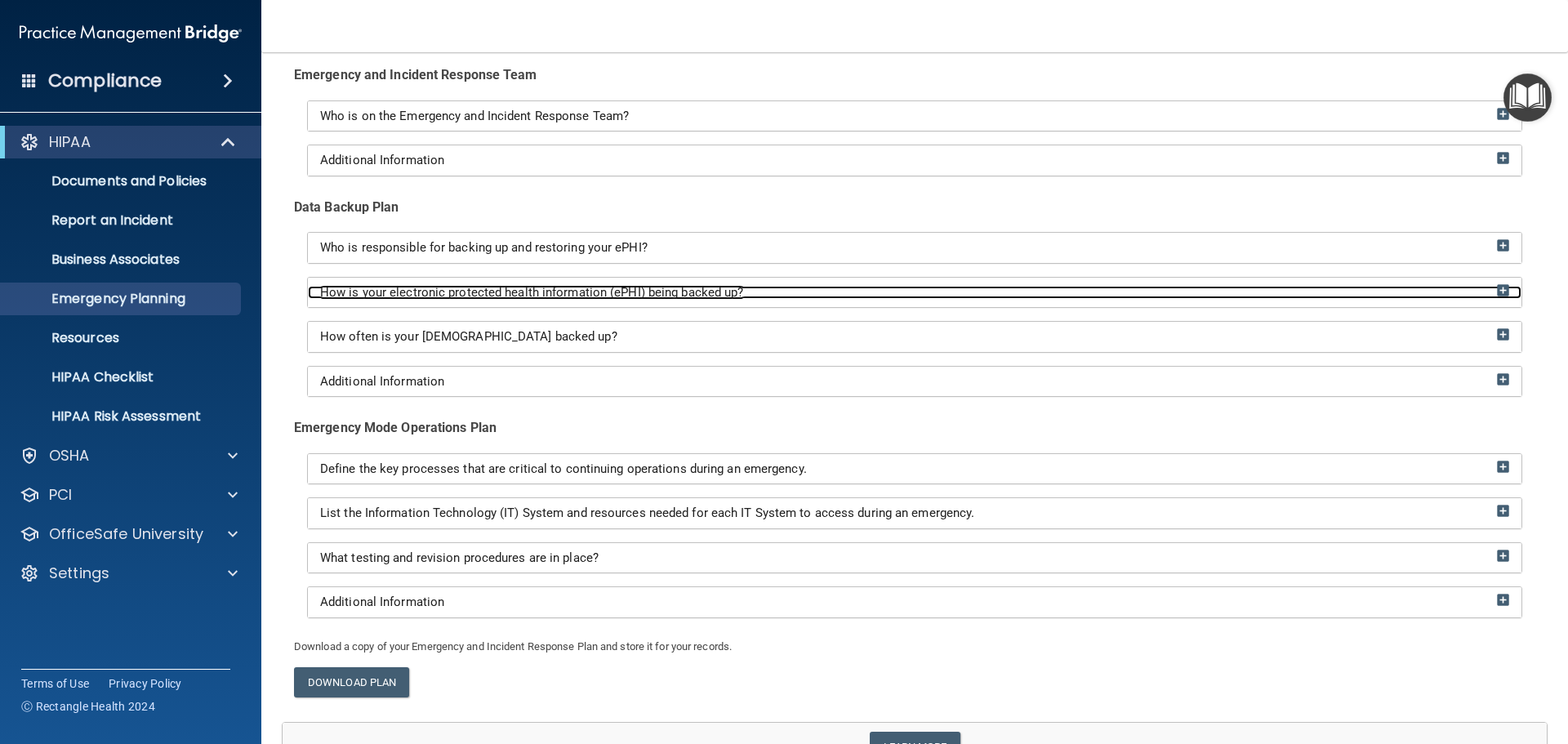
click at [686, 295] on span "How is your electronic protected health information (ePHI) being backed up?" at bounding box center [532, 293] width 424 height 15
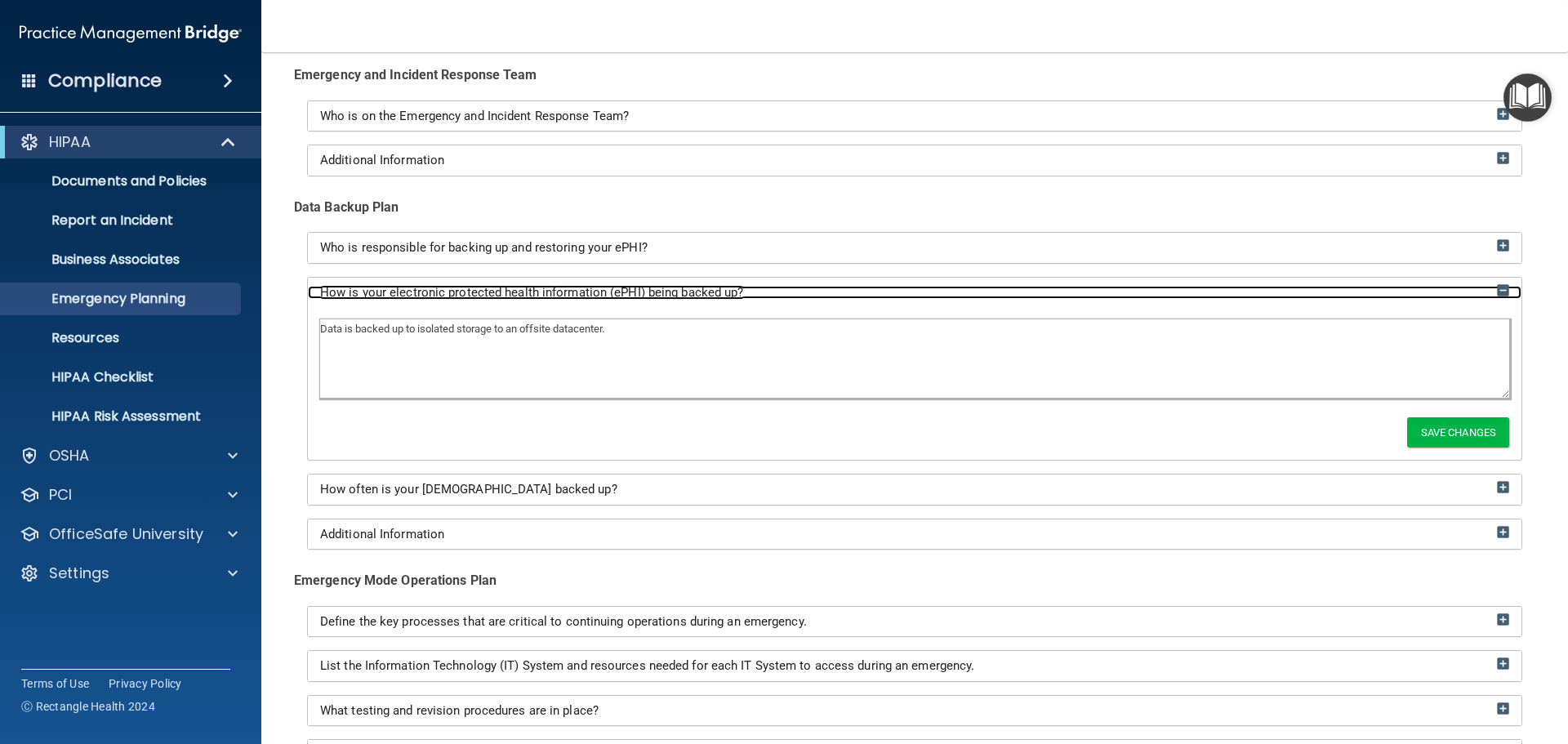
click at [681, 291] on span "How is your electronic protected health information (ePHI) being backed up?" at bounding box center [532, 293] width 424 height 15
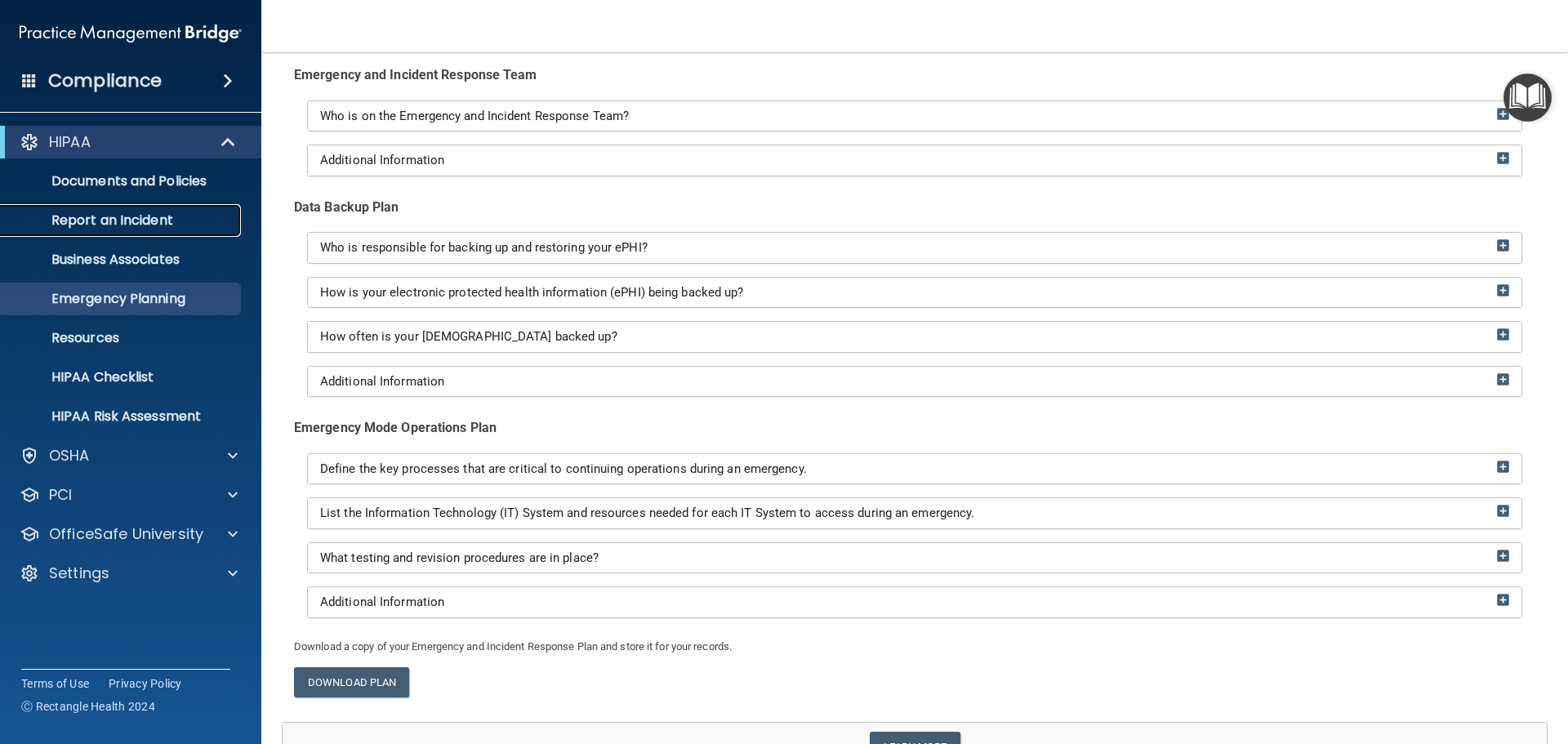
click at [130, 222] on p "Report an Incident" at bounding box center [122, 221] width 223 height 17
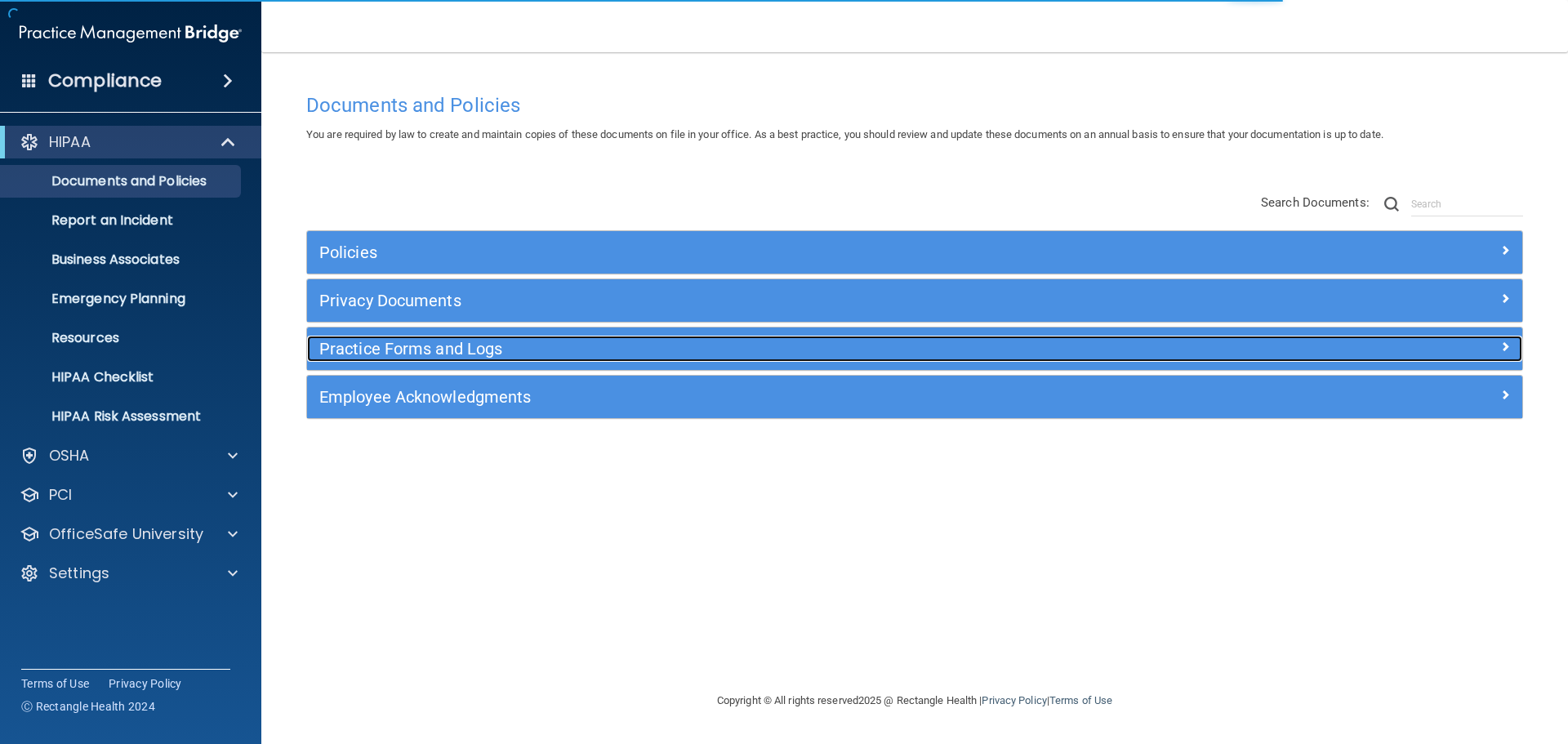
click at [453, 347] on h5 "Practice Forms and Logs" at bounding box center [762, 349] width 887 height 18
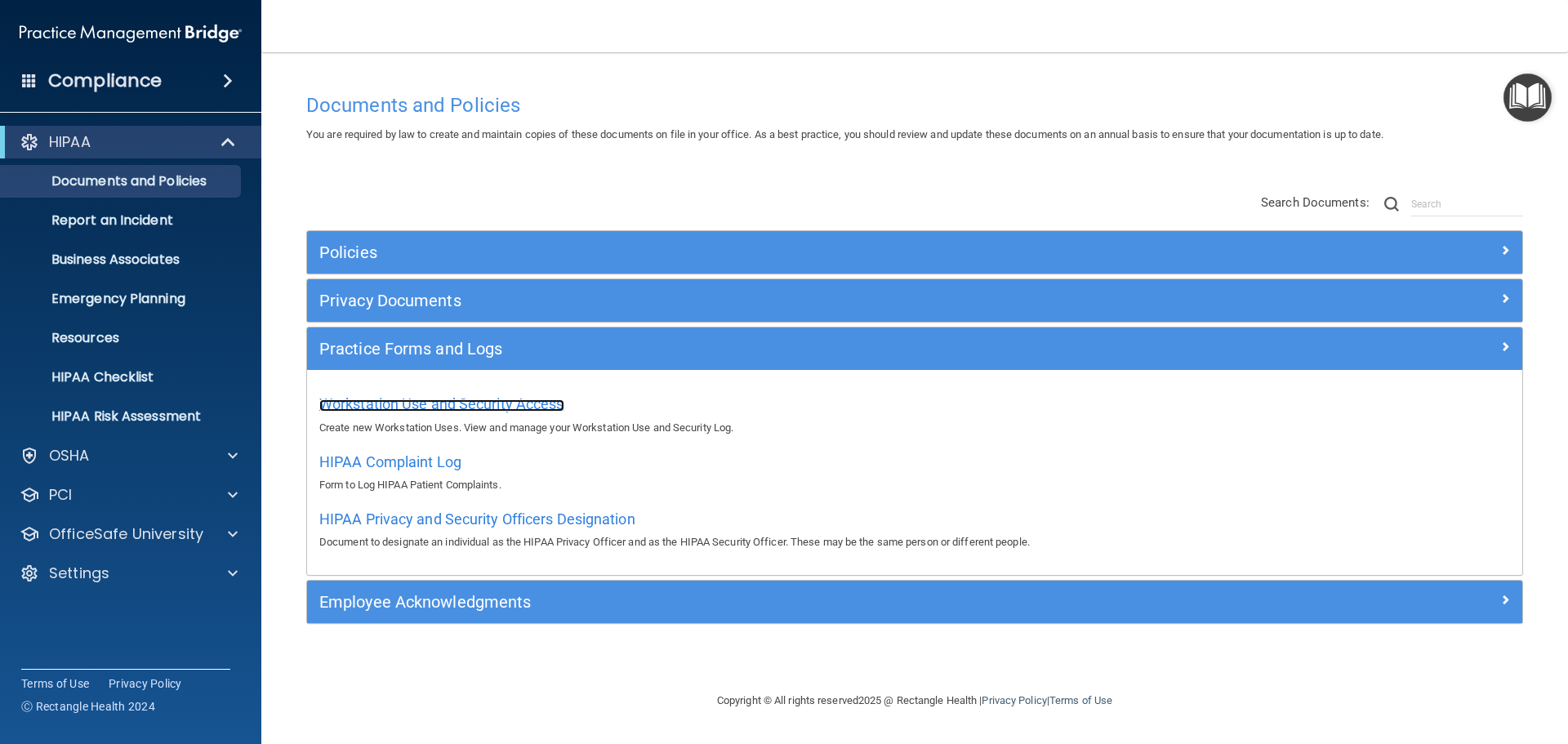
click at [430, 403] on span "Workstation Use and Security Access" at bounding box center [441, 404] width 245 height 17
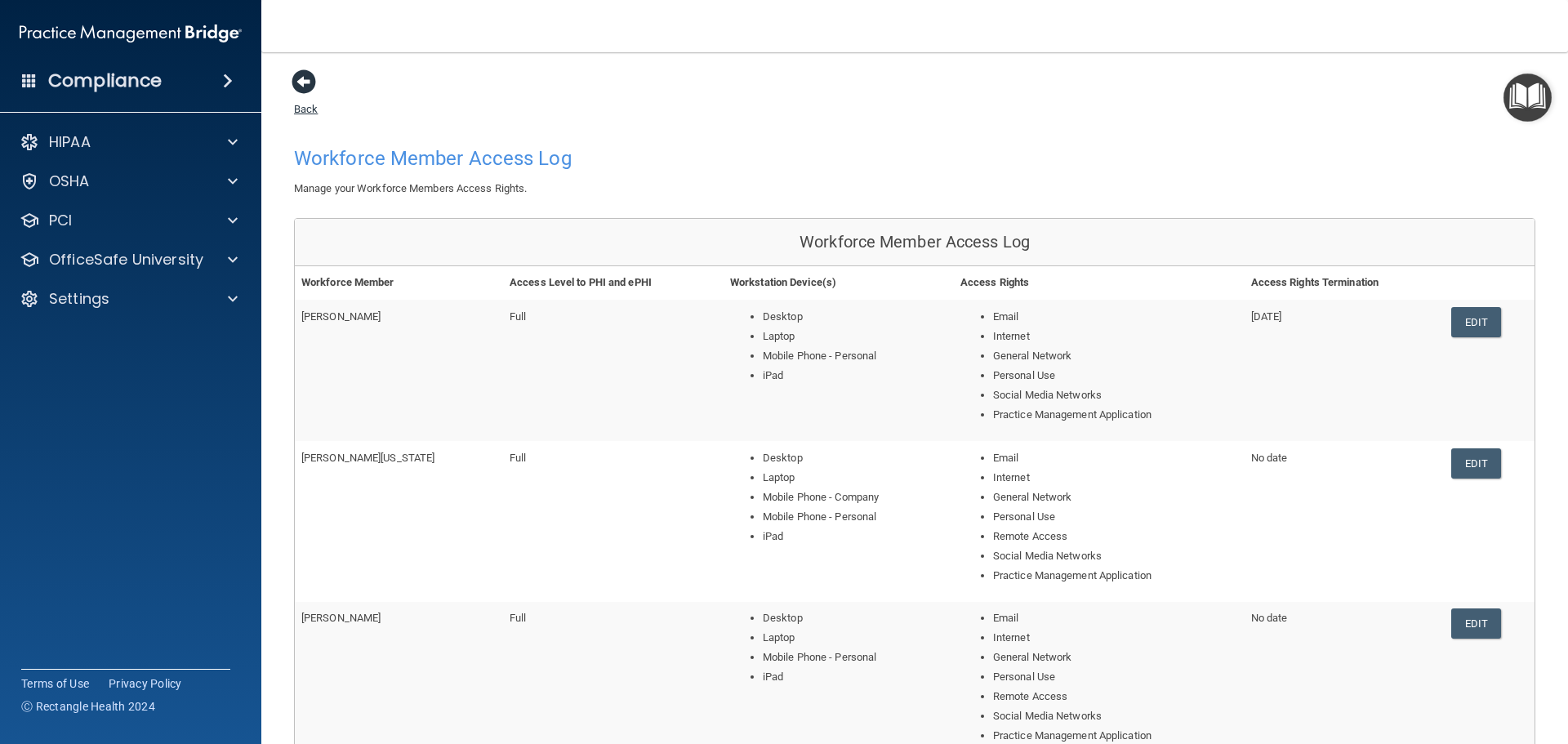
click at [295, 91] on span at bounding box center [303, 81] width 24 height 24
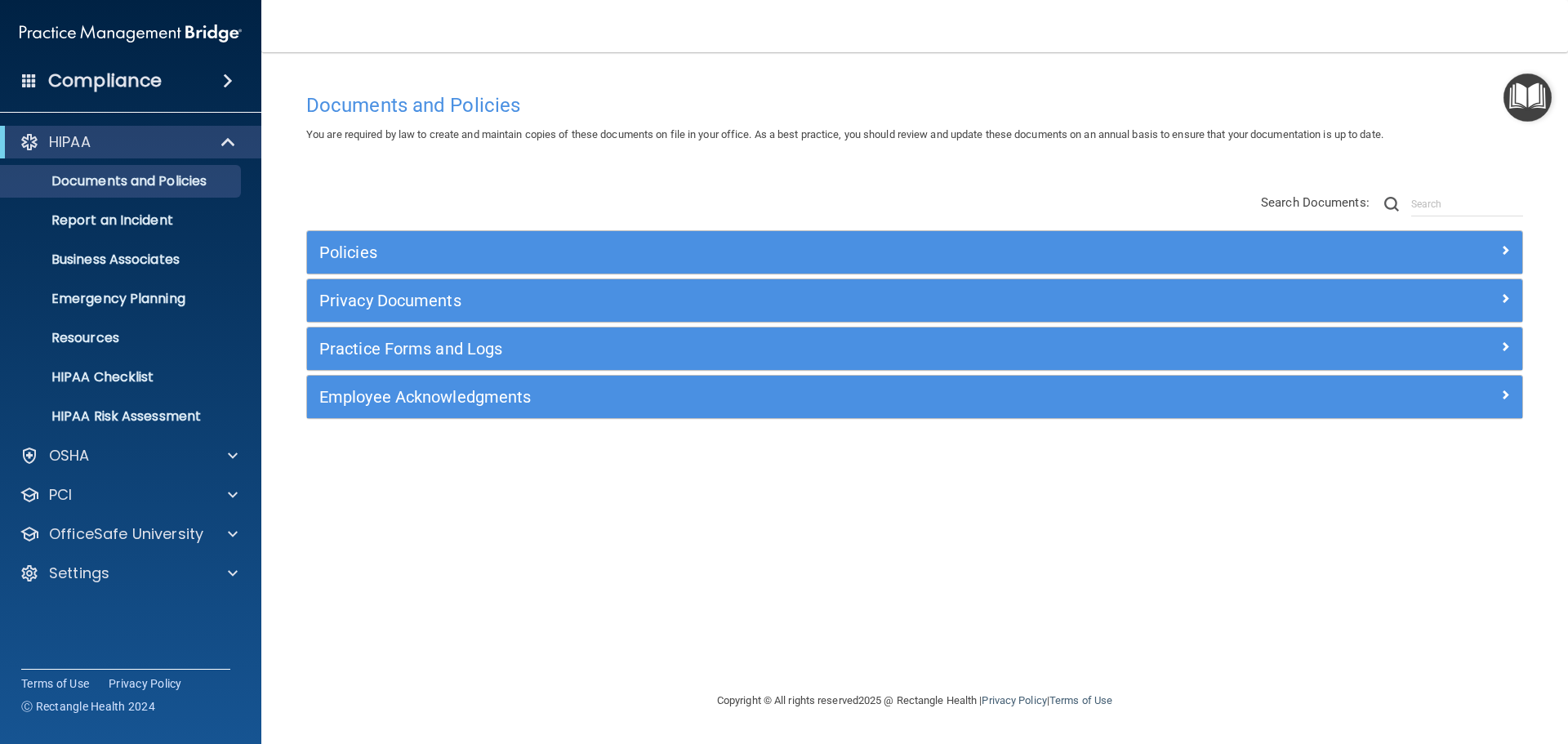
click at [1540, 106] on img "Open Resource Center" at bounding box center [1527, 97] width 48 height 48
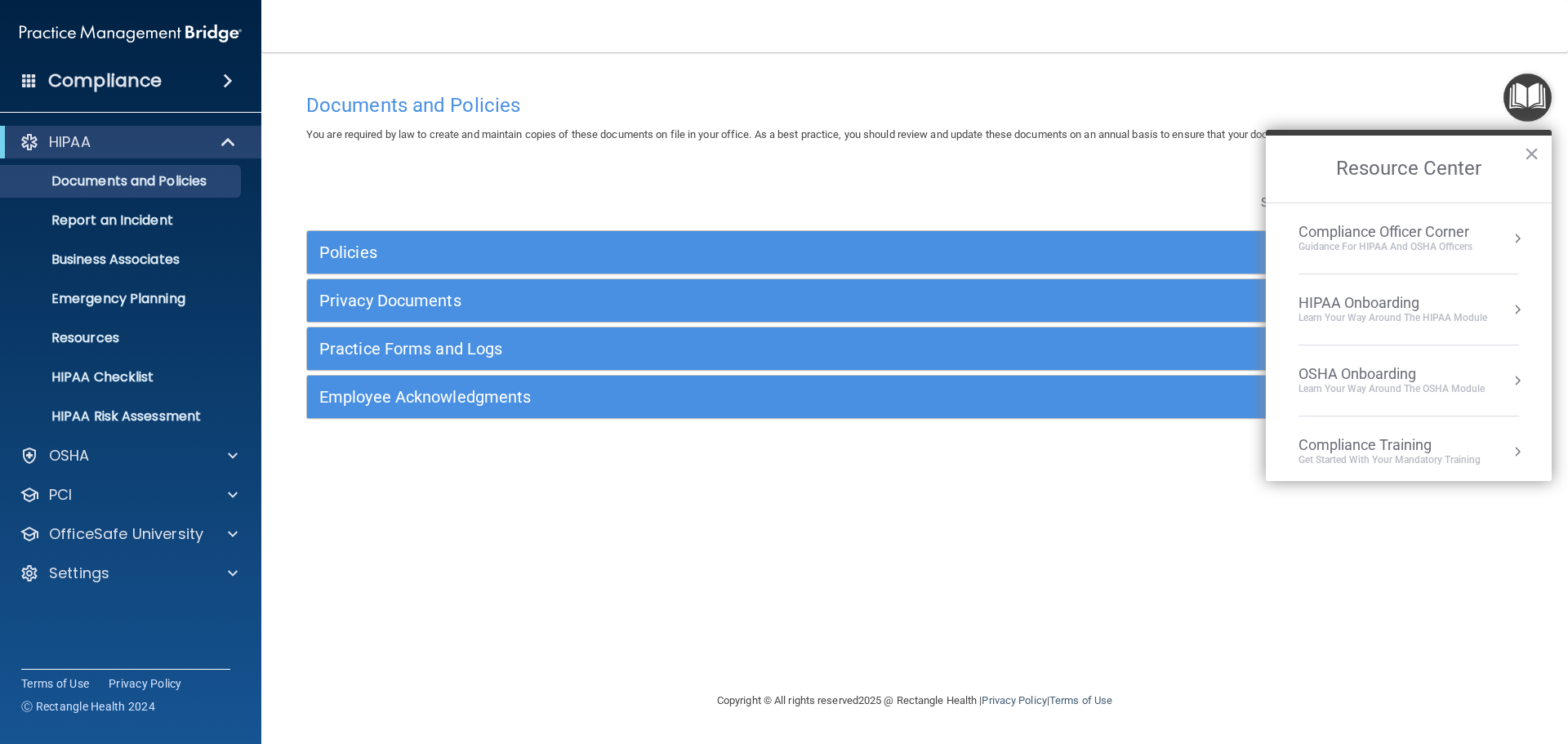
click at [1521, 112] on img "Open Resource Center" at bounding box center [1527, 97] width 48 height 48
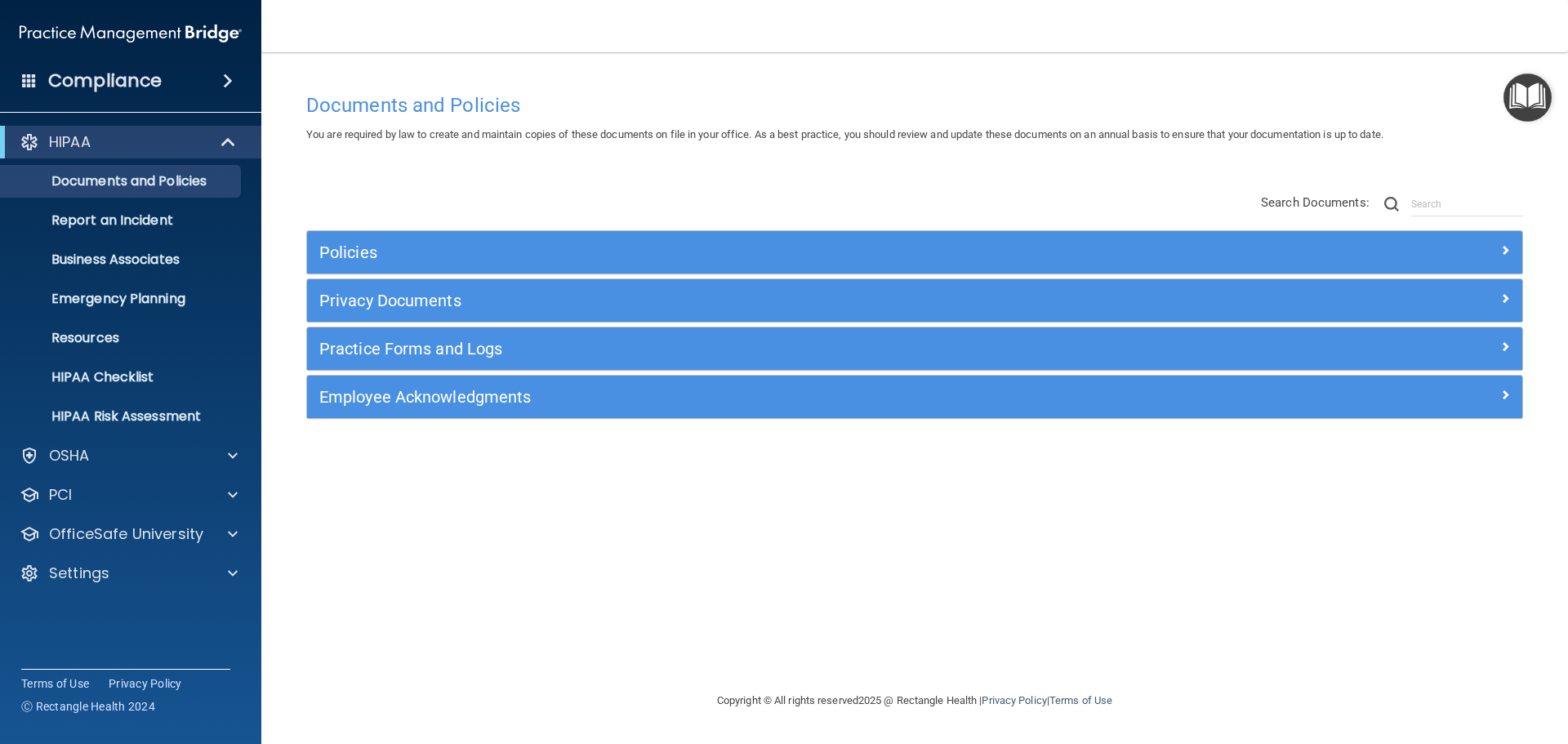
click at [1513, 117] on img "Open Resource Center" at bounding box center [1527, 97] width 48 height 48
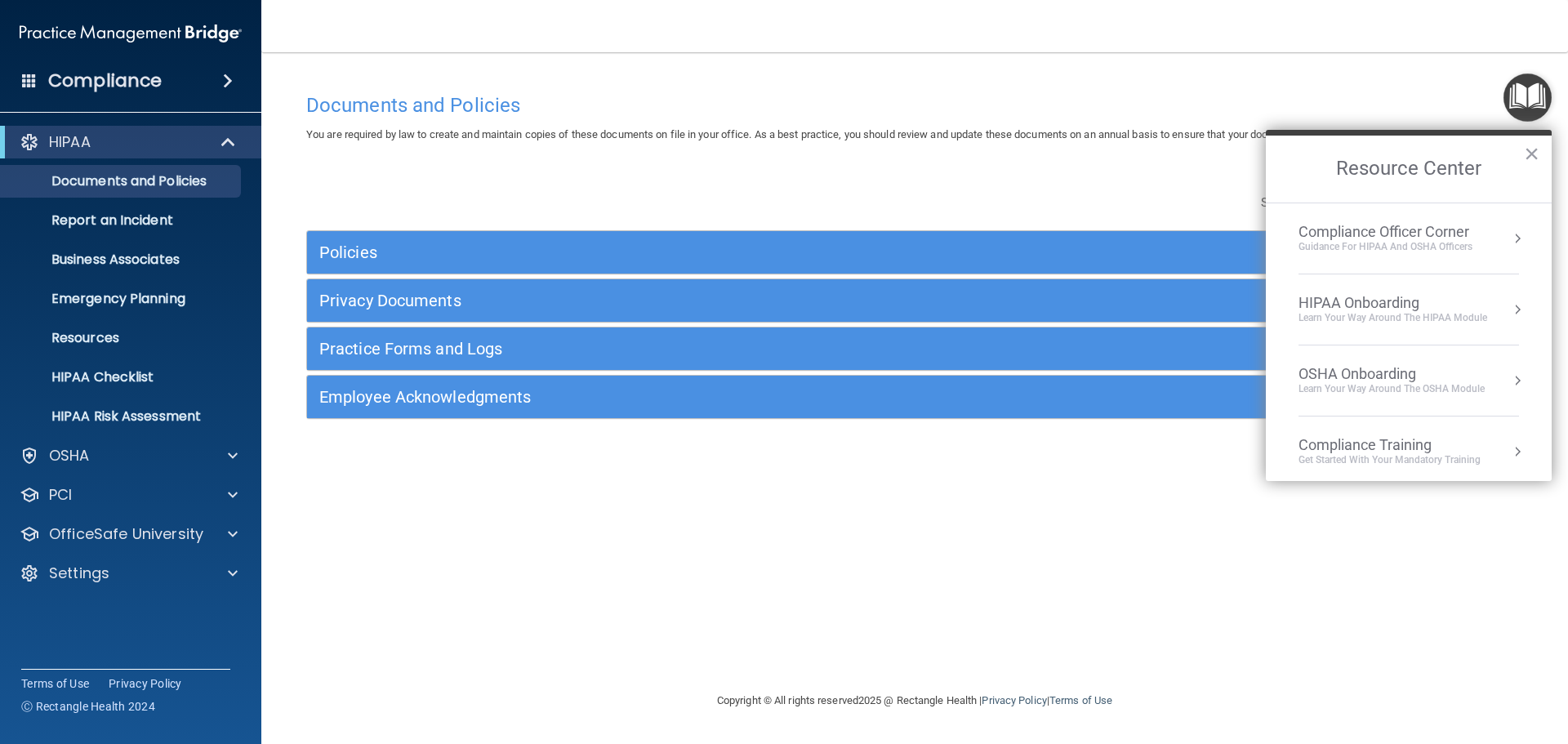
click at [1380, 233] on div "Compliance Officer Corner" at bounding box center [1385, 232] width 174 height 18
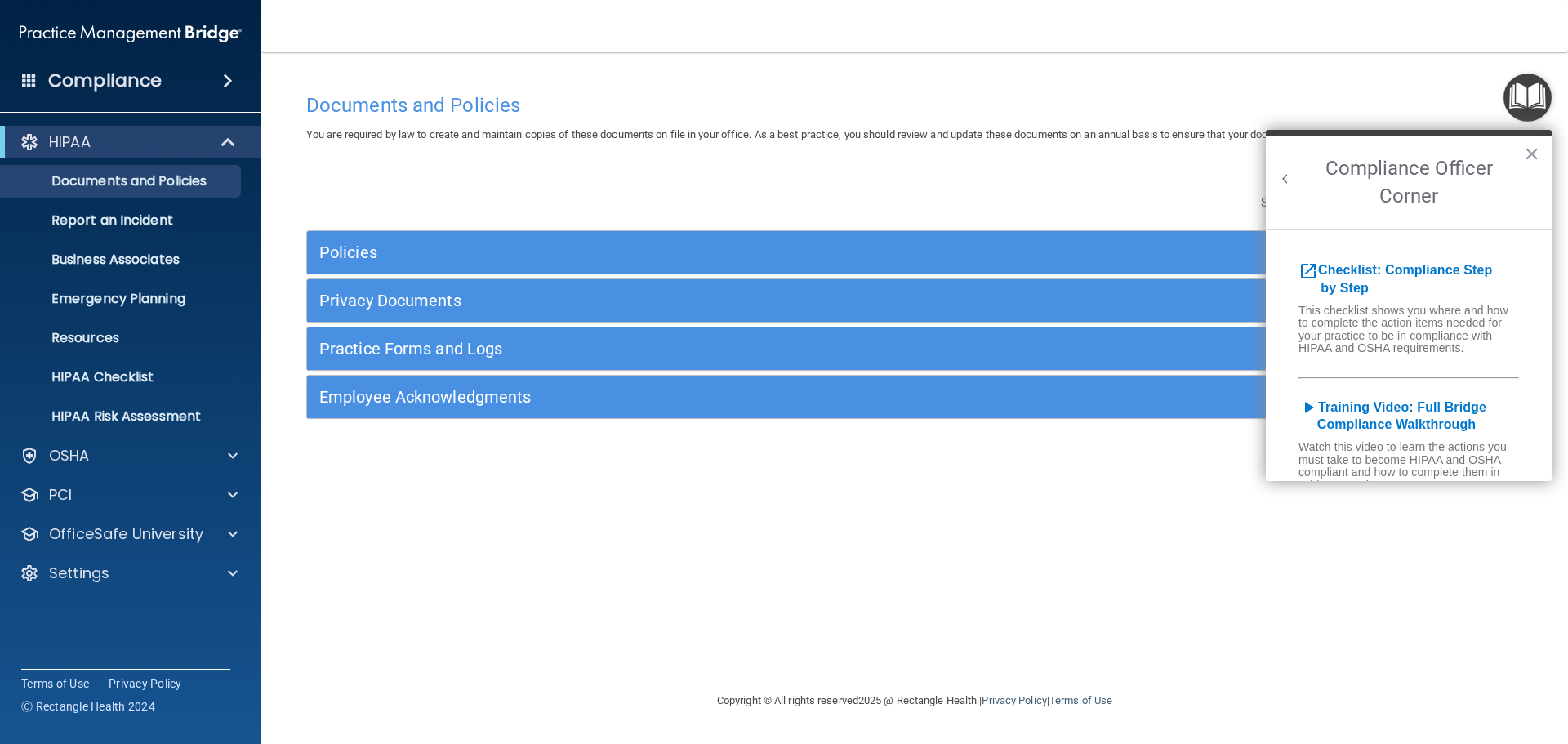
scroll to position [81, 0]
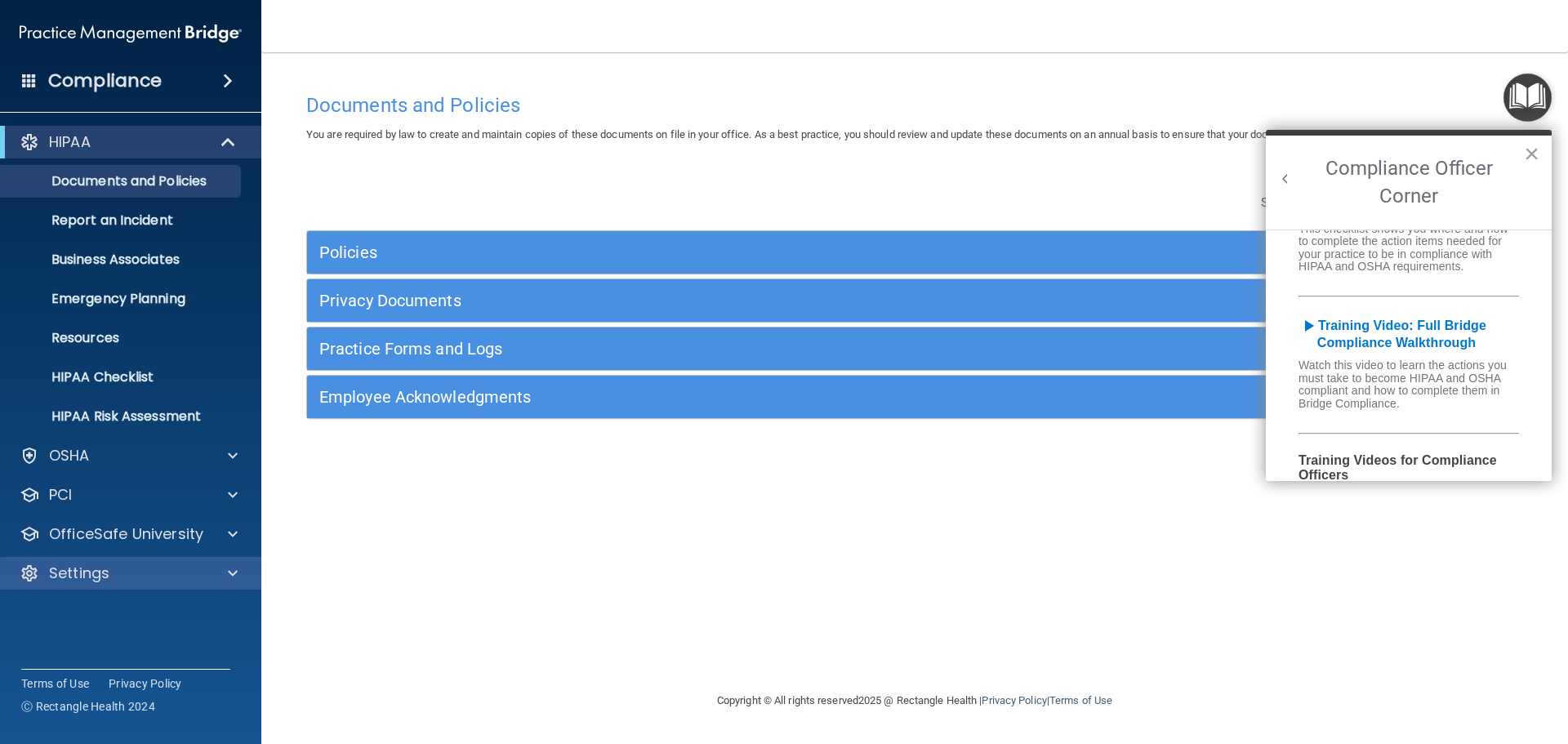
click at [217, 587] on div "Settings" at bounding box center [130, 573] width 262 height 32
click at [236, 578] on span at bounding box center [233, 574] width 10 height 20
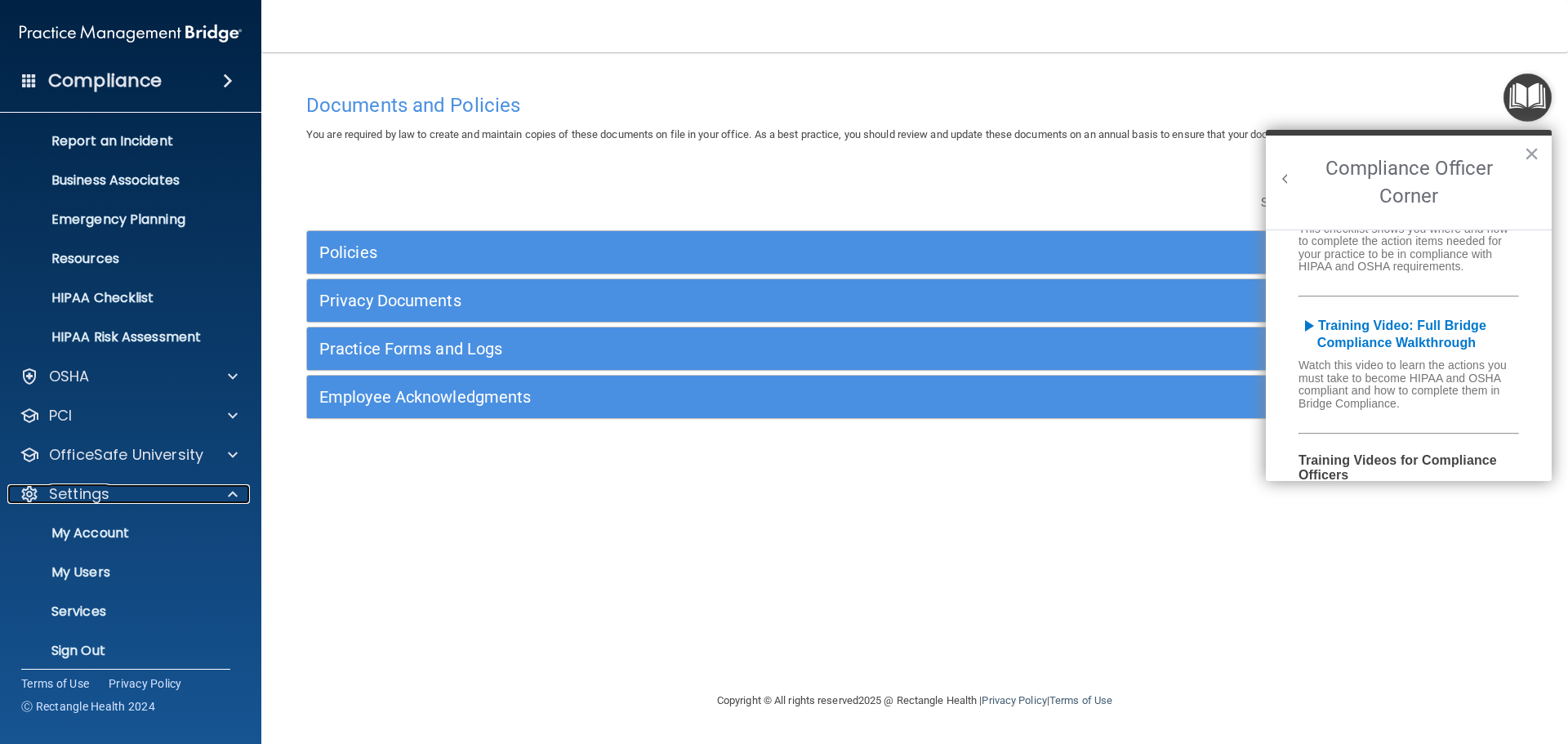
scroll to position [85, 0]
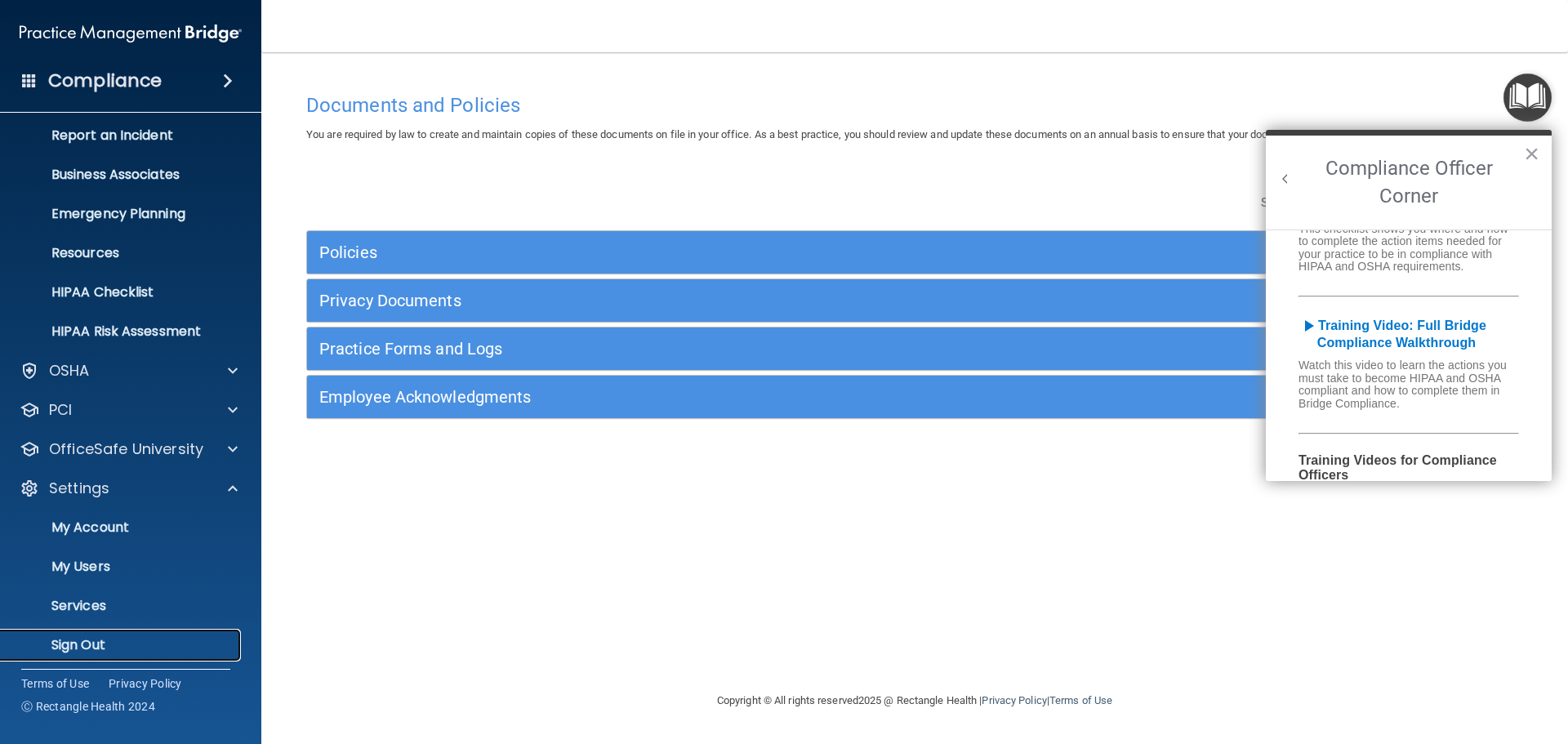
click at [111, 650] on p "Sign Out" at bounding box center [122, 646] width 223 height 17
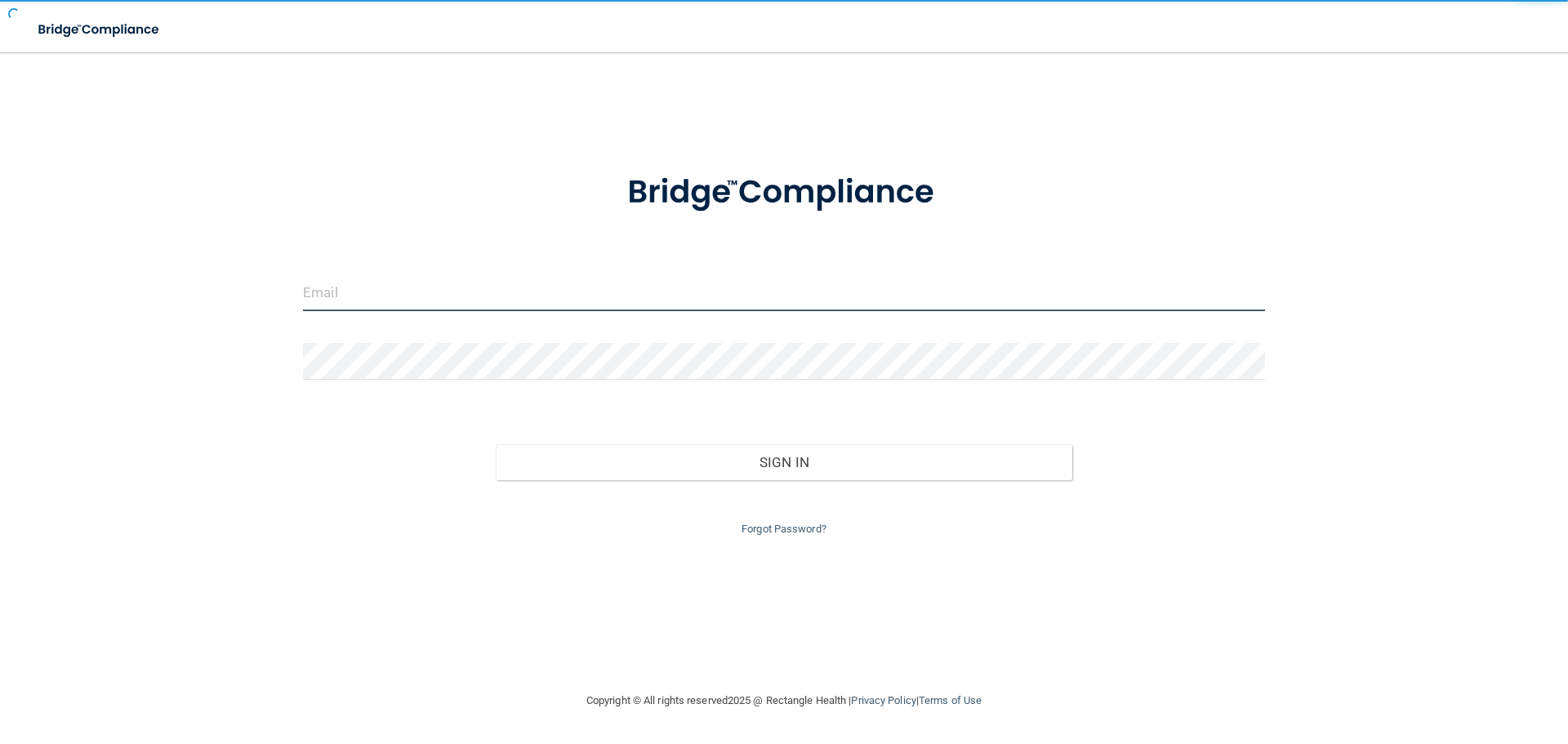
type input "jtisbe@rectanglehealth.com"
